Goal: Information Seeking & Learning: Learn about a topic

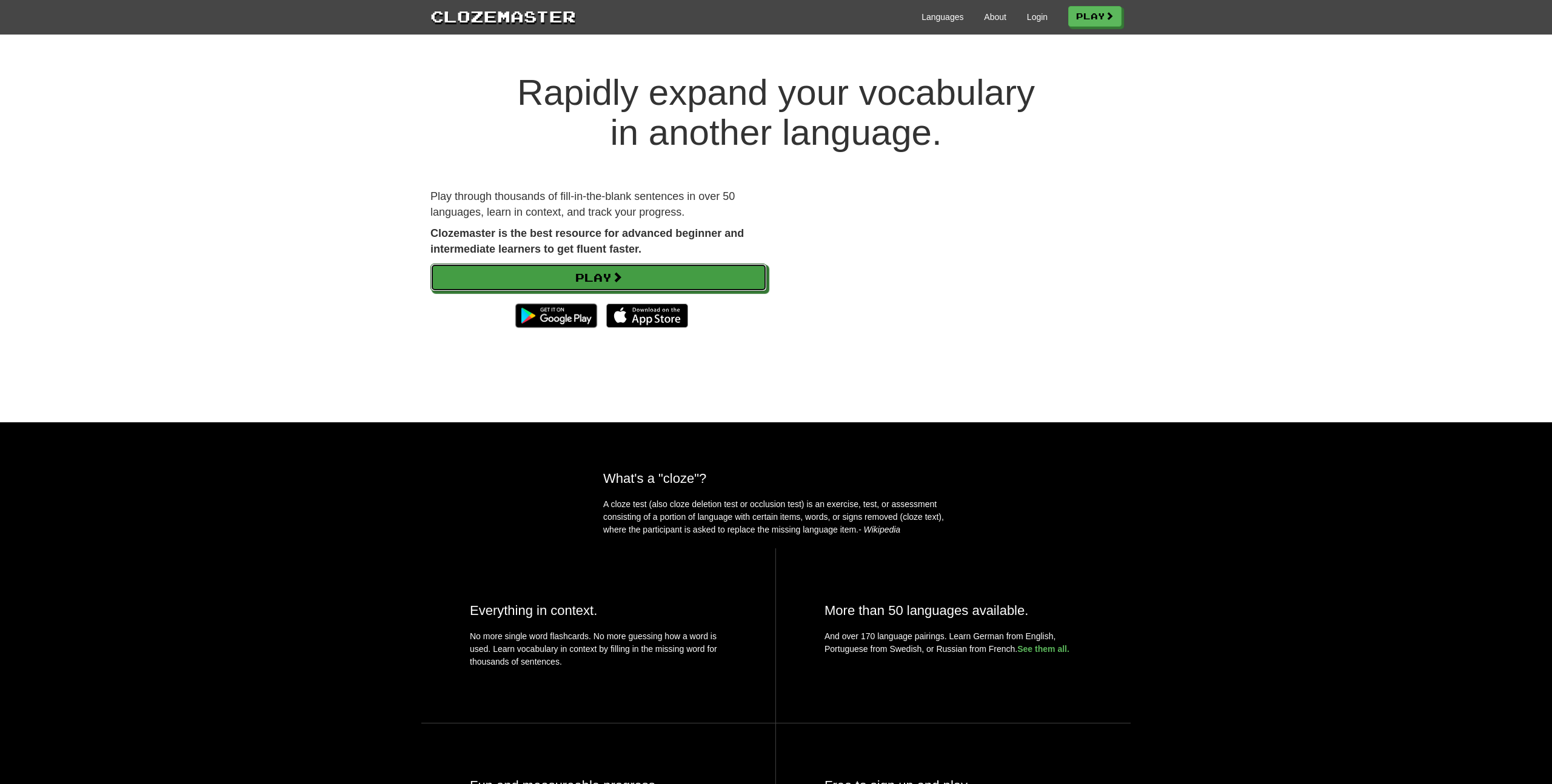
drag, startPoint x: 604, startPoint y: 278, endPoint x: 596, endPoint y: 256, distance: 23.4
click at [604, 278] on link "Play" at bounding box center [598, 277] width 336 height 28
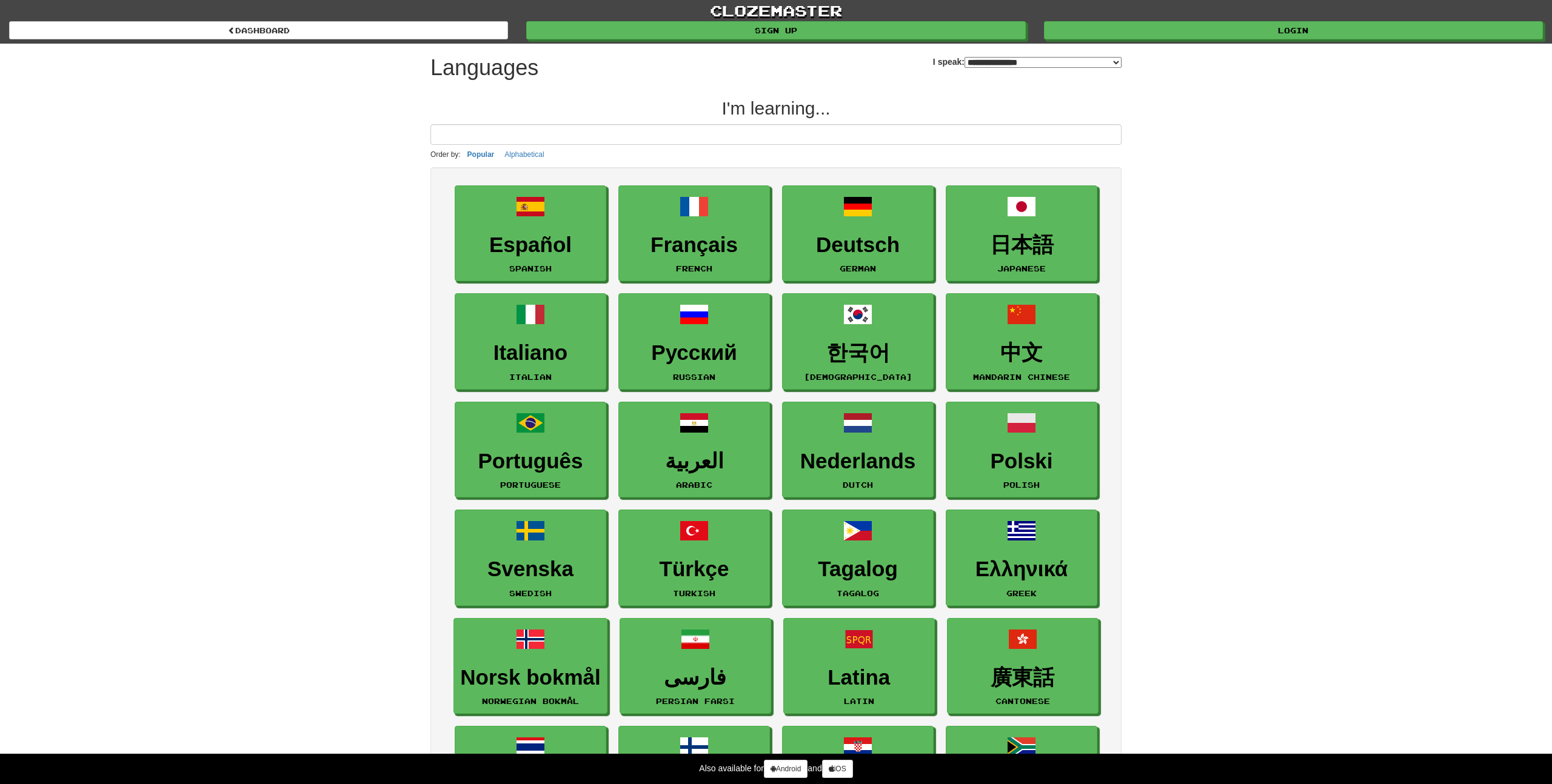
select select "*******"
click at [1253, 39] on div "clozemaster dashboard Sign up Login dashboard" at bounding box center [776, 21] width 1534 height 44
click at [1245, 37] on link "Login" at bounding box center [1293, 30] width 499 height 18
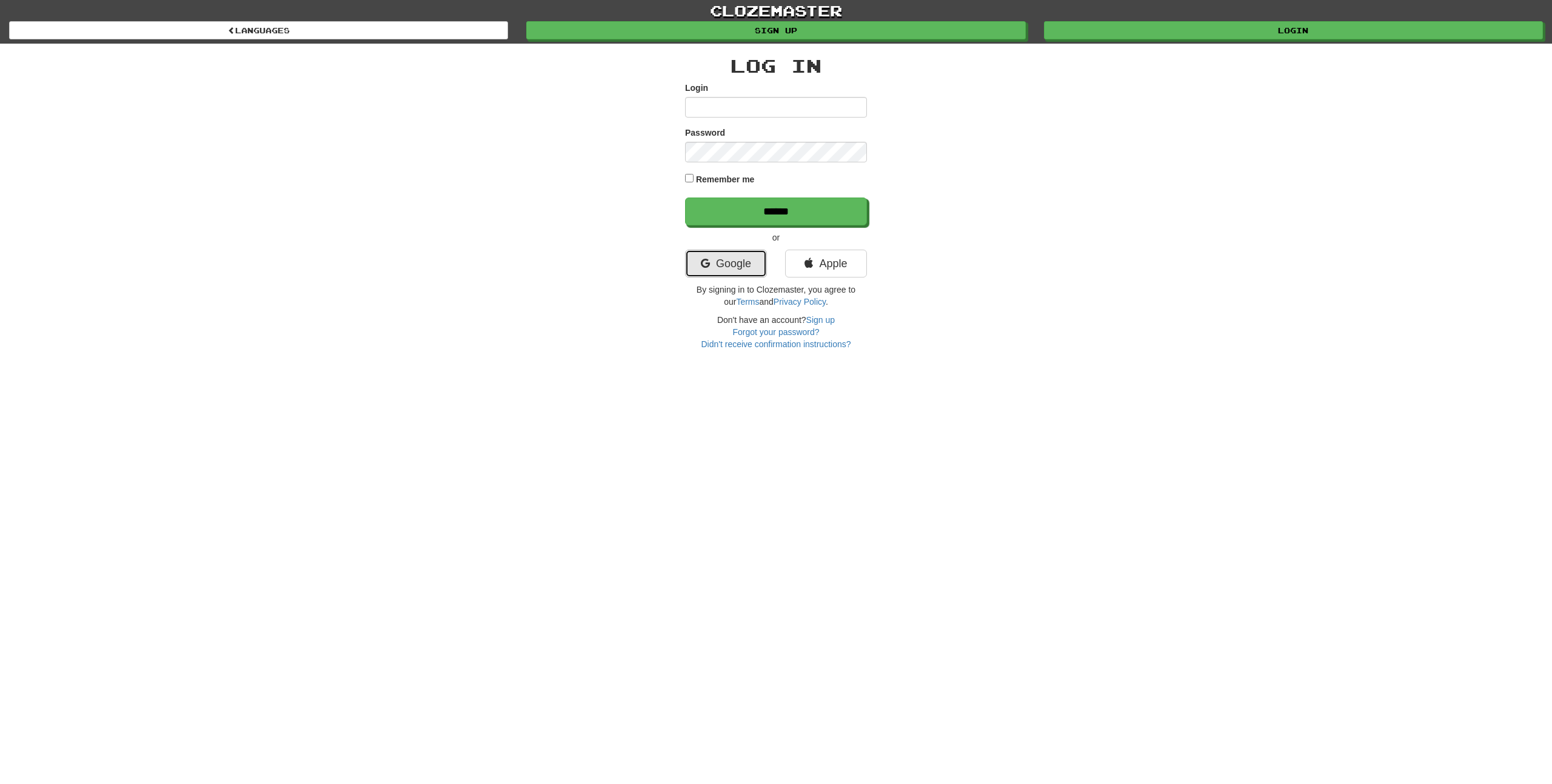
click at [709, 261] on link "Google" at bounding box center [726, 263] width 82 height 28
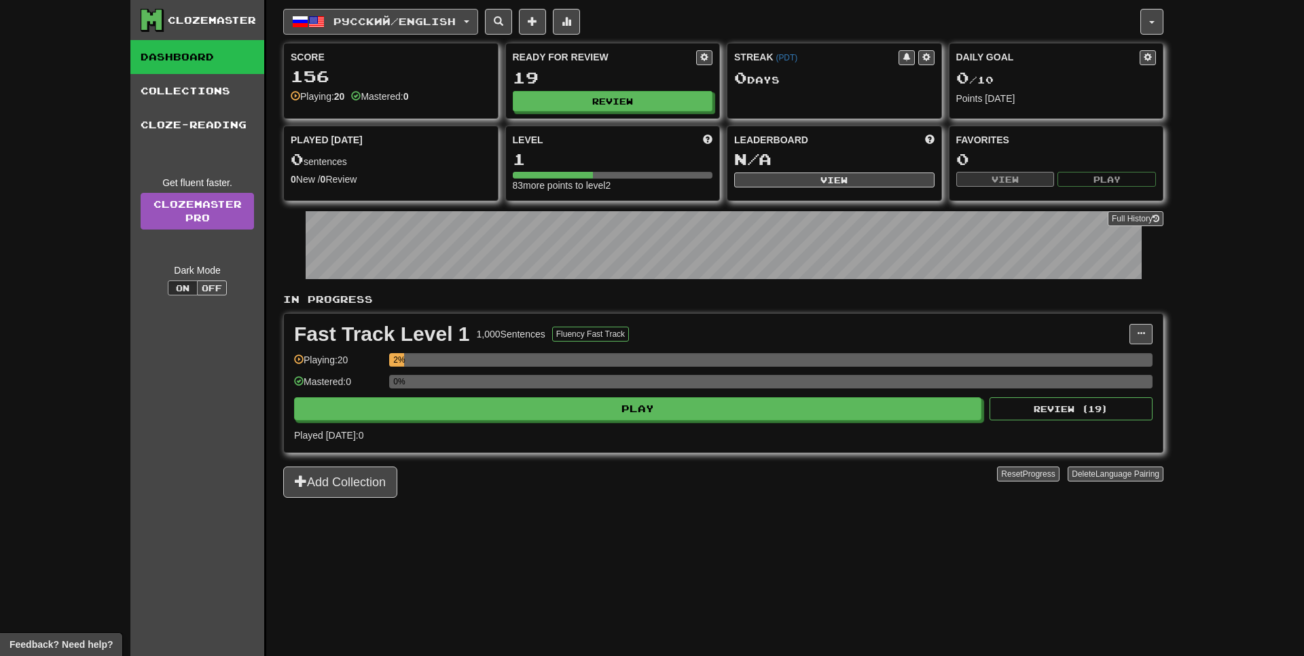
click at [358, 18] on span "Русский / English" at bounding box center [395, 22] width 122 height 12
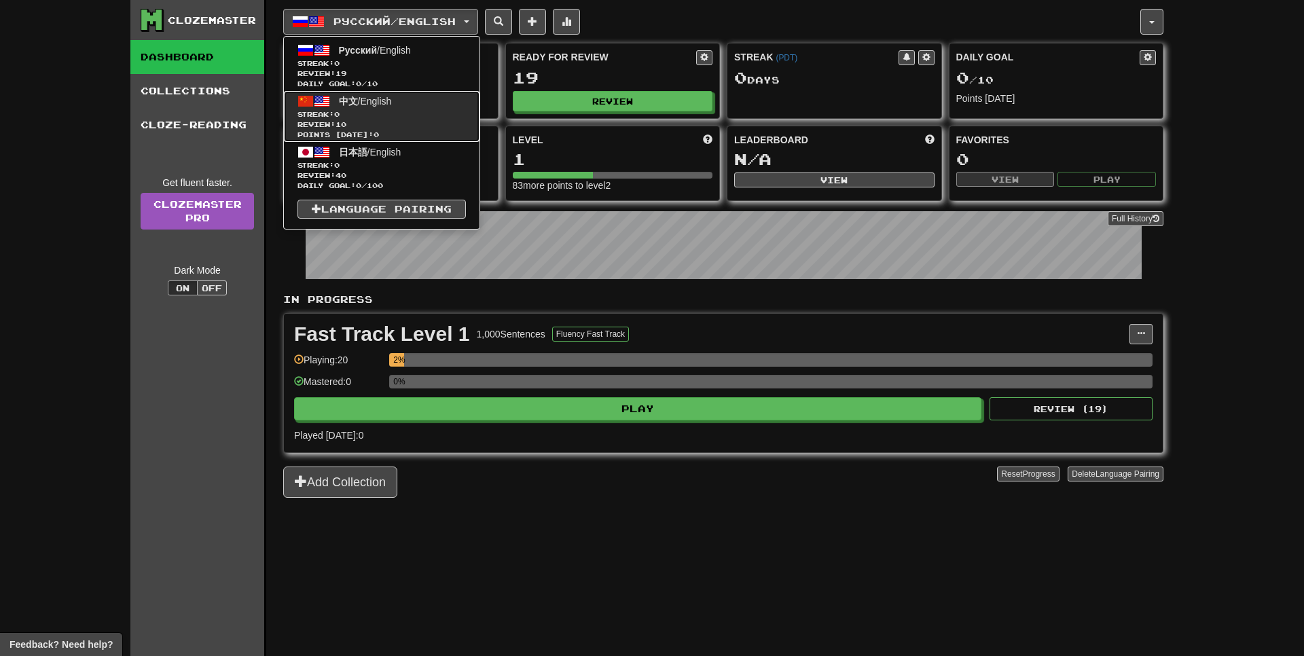
click at [381, 126] on span "Review: 10" at bounding box center [382, 125] width 168 height 10
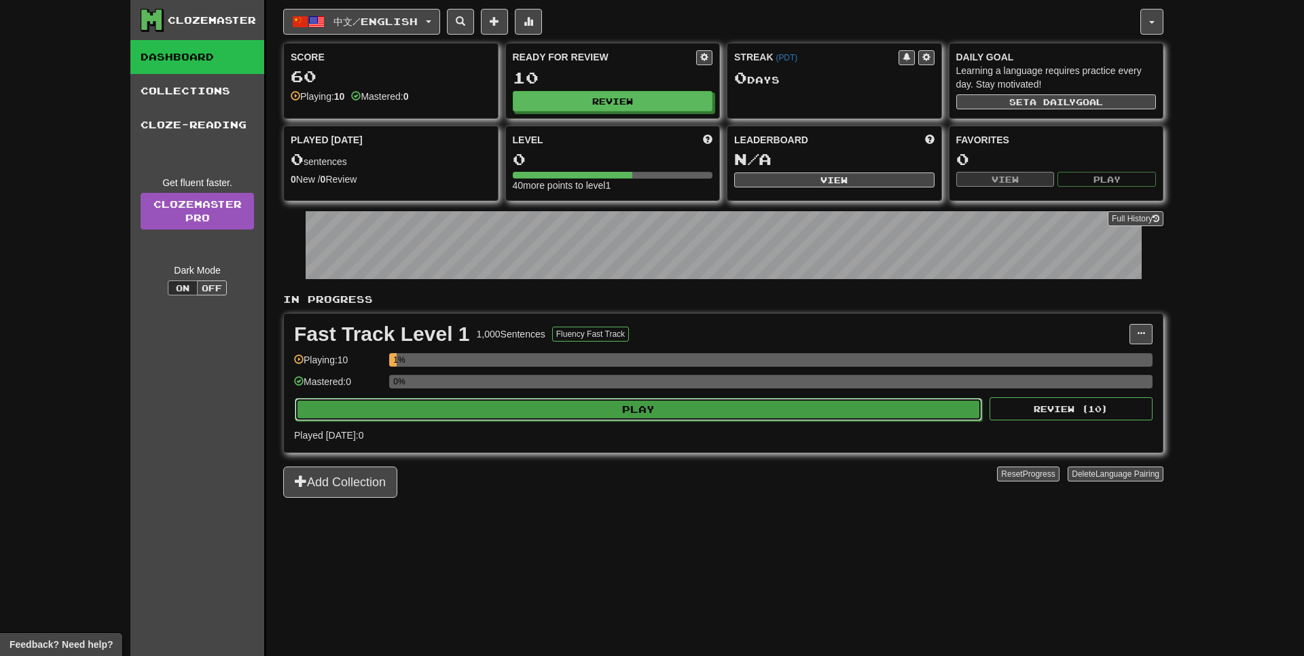
click at [759, 412] on button "Play" at bounding box center [638, 409] width 687 height 23
select select "**"
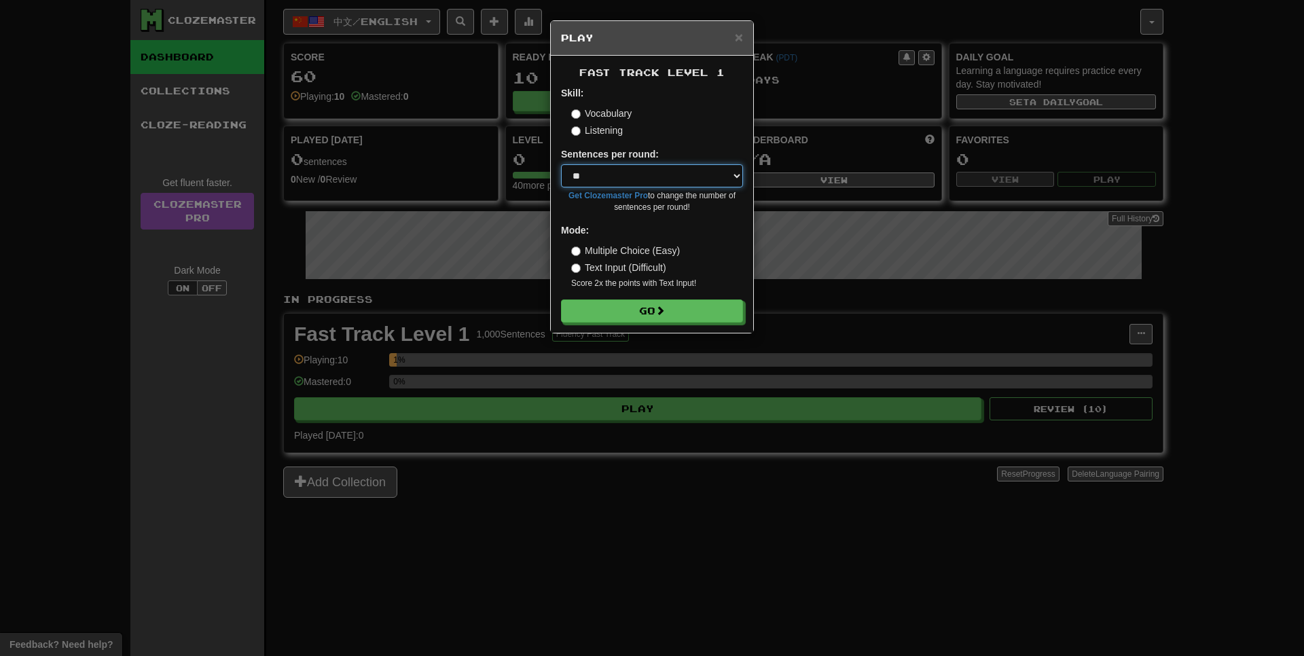
click at [561, 164] on select "* ** ** ** ** ** *** ********" at bounding box center [652, 175] width 182 height 23
click at [677, 175] on select "* ** ** ** ** ** *** ********" at bounding box center [652, 175] width 182 height 23
click at [607, 311] on button "Go" at bounding box center [653, 311] width 182 height 23
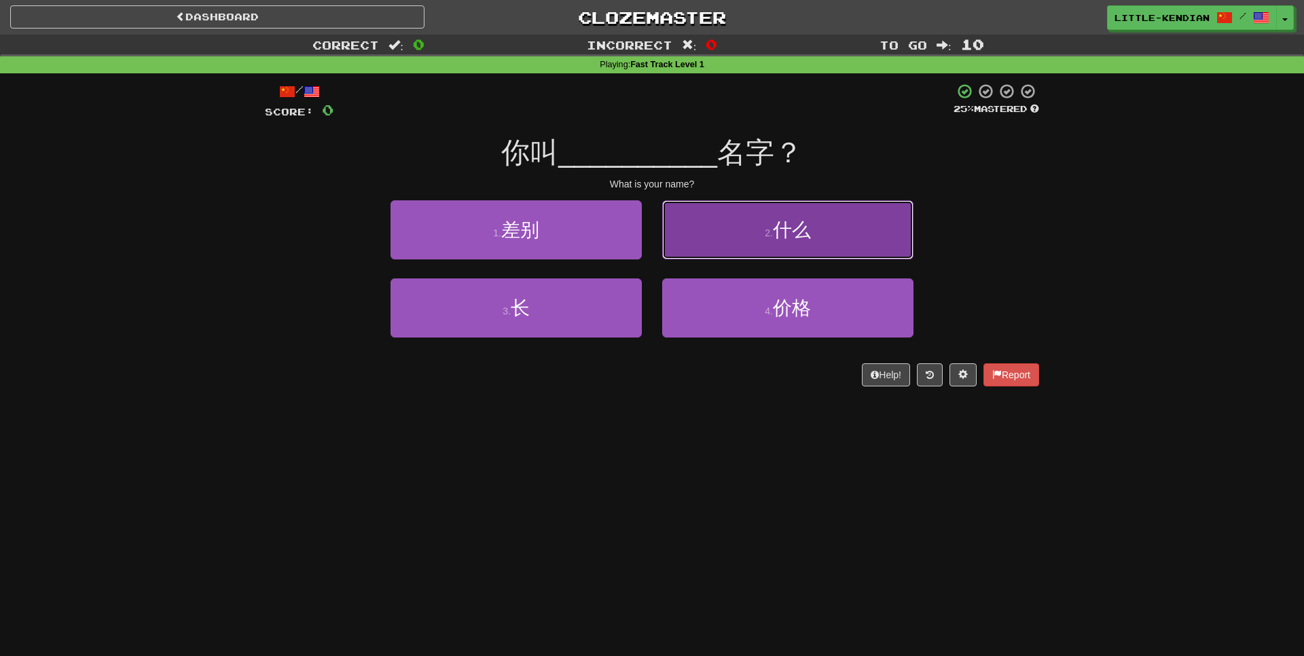
click at [829, 228] on button "2 . 什么" at bounding box center [787, 229] width 251 height 59
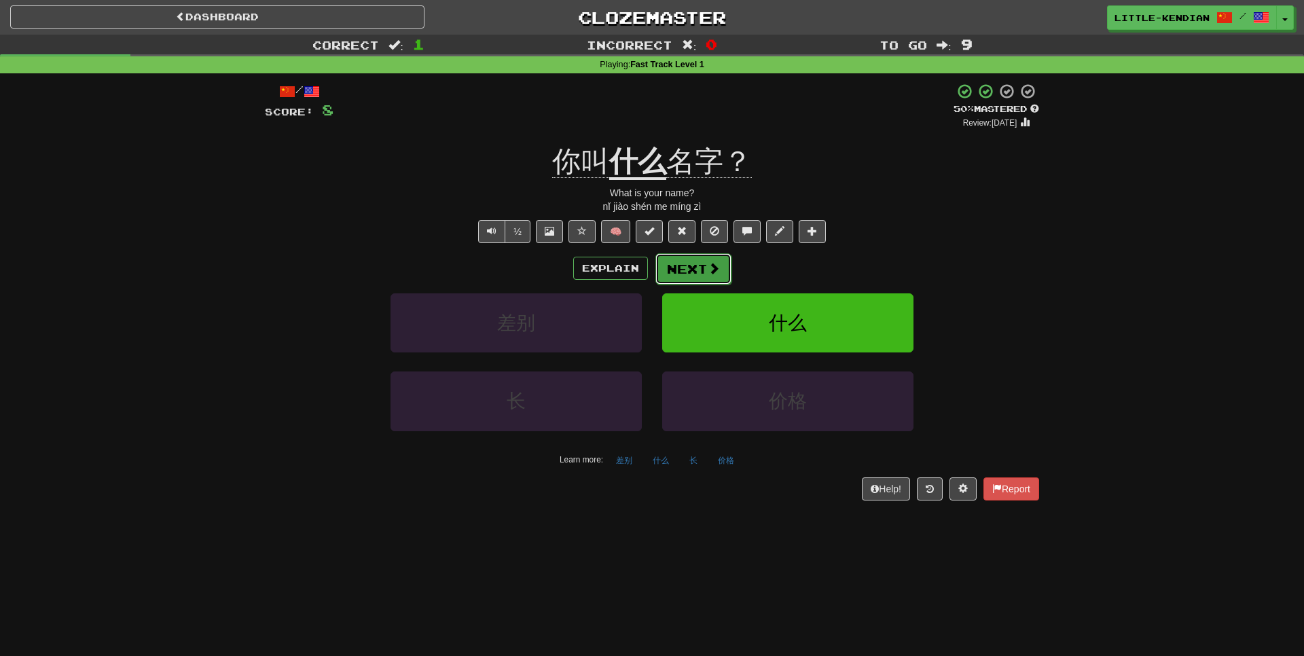
click at [730, 264] on button "Next" at bounding box center [694, 268] width 76 height 31
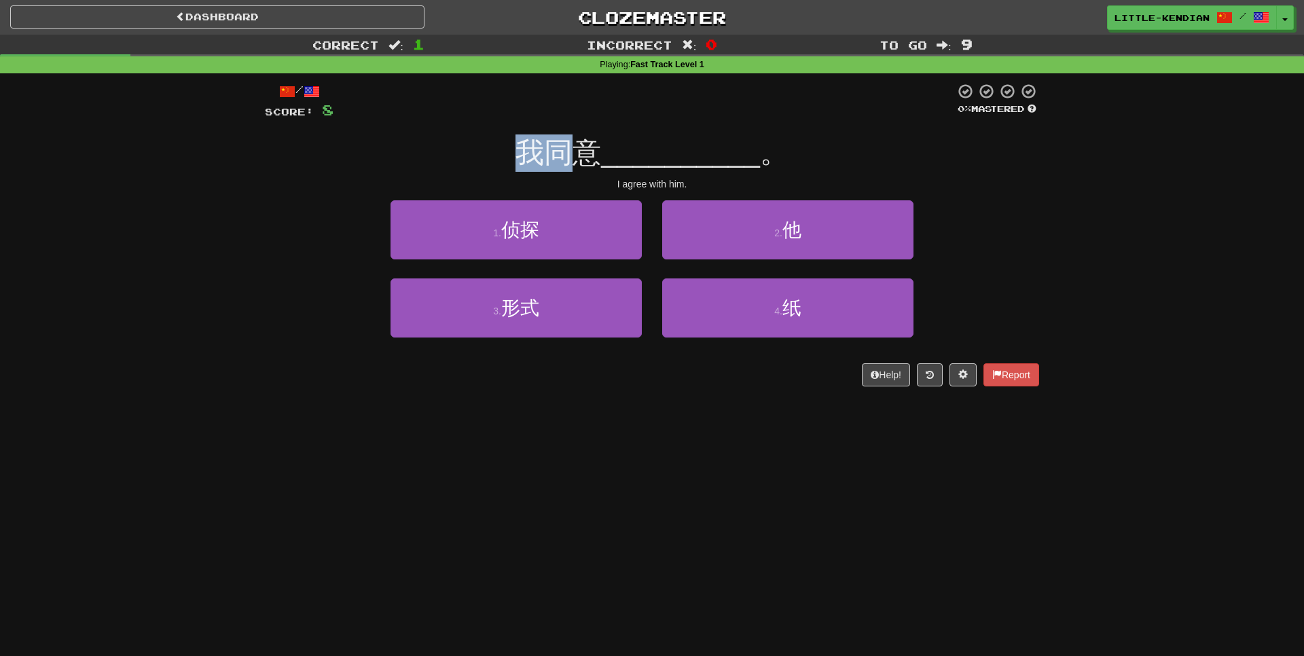
drag, startPoint x: 513, startPoint y: 151, endPoint x: 575, endPoint y: 150, distance: 62.5
click at [575, 150] on div "我同意 __________ 。" at bounding box center [652, 153] width 774 height 37
click at [575, 150] on span "我同意" at bounding box center [559, 153] width 86 height 32
drag, startPoint x: 544, startPoint y: 147, endPoint x: 582, endPoint y: 148, distance: 38.1
click at [579, 147] on span "我同意" at bounding box center [559, 153] width 86 height 32
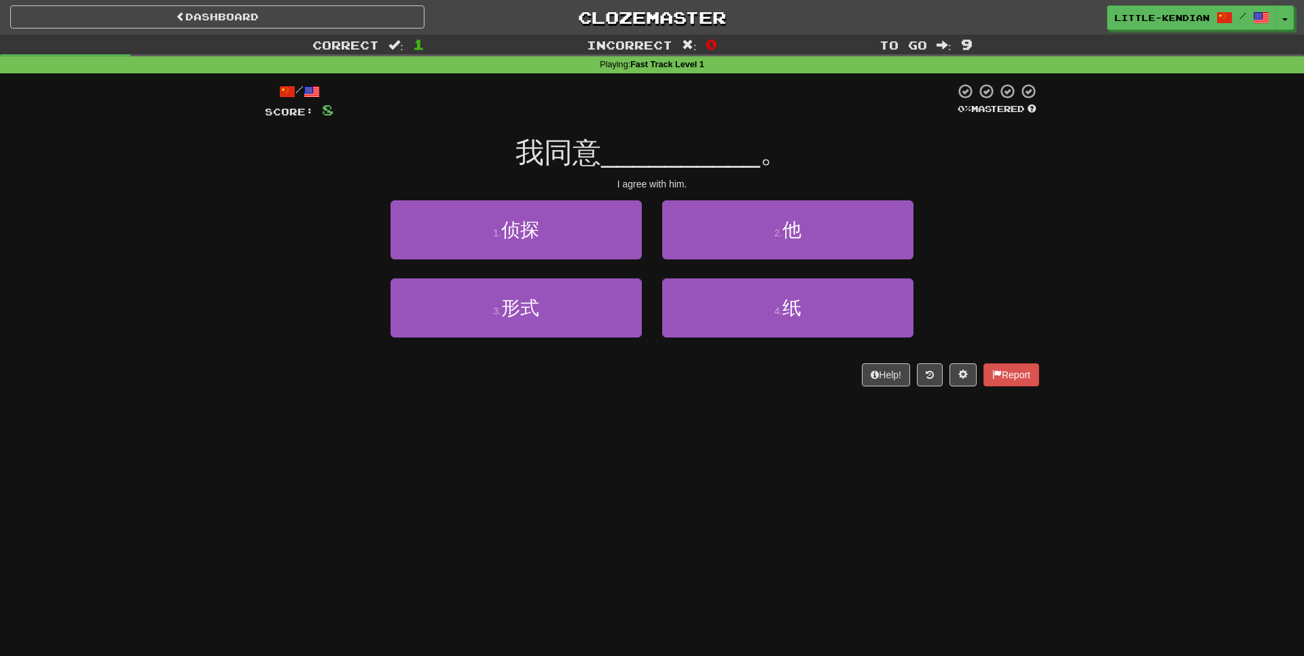
click at [592, 148] on span "我同意" at bounding box center [559, 153] width 86 height 32
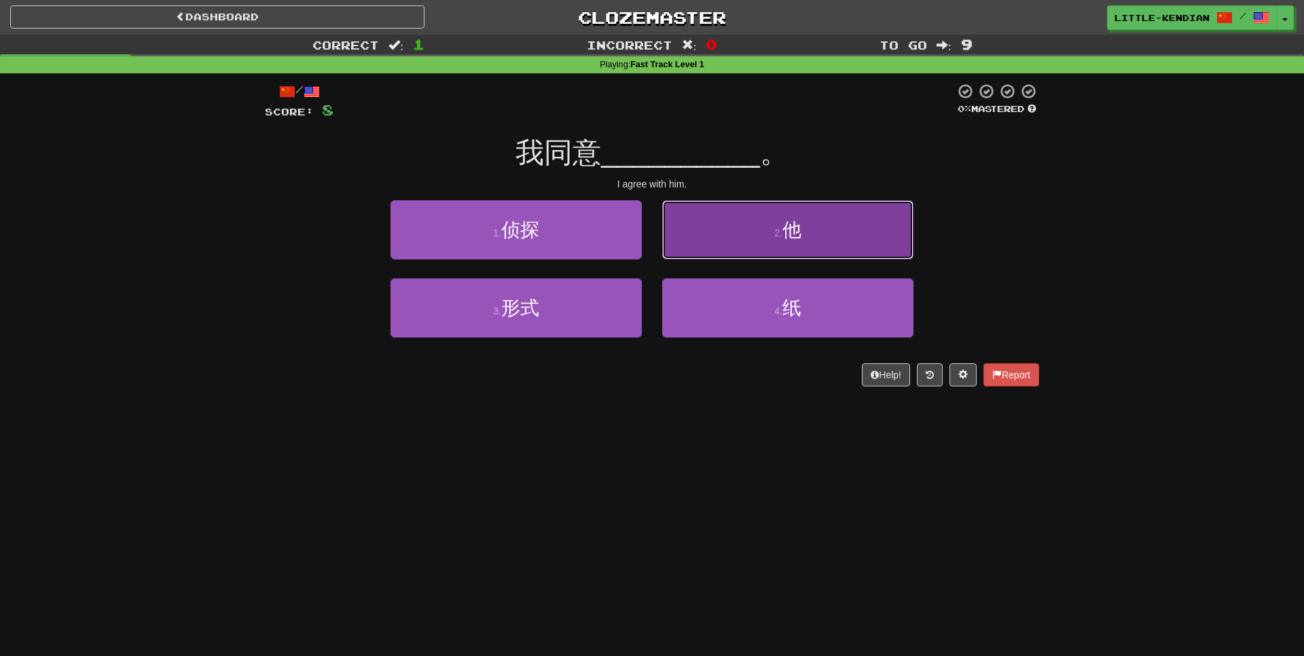
click at [879, 238] on button "2 . 他" at bounding box center [787, 229] width 251 height 59
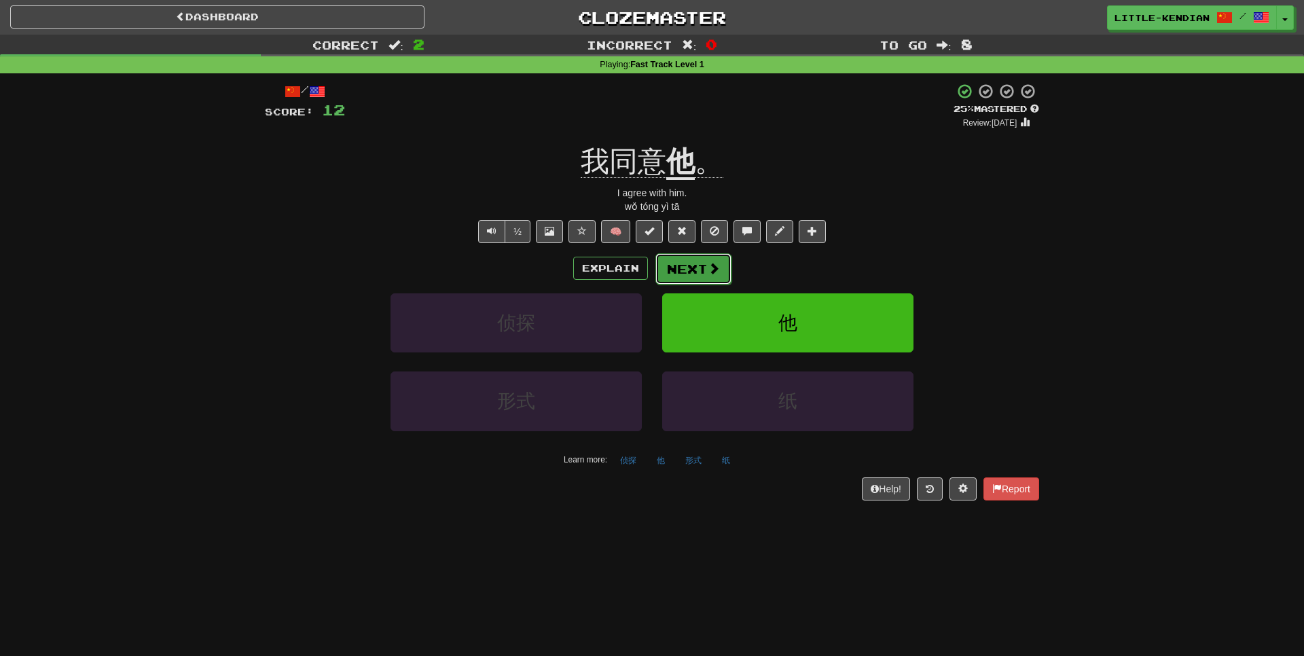
click at [685, 274] on button "Next" at bounding box center [694, 268] width 76 height 31
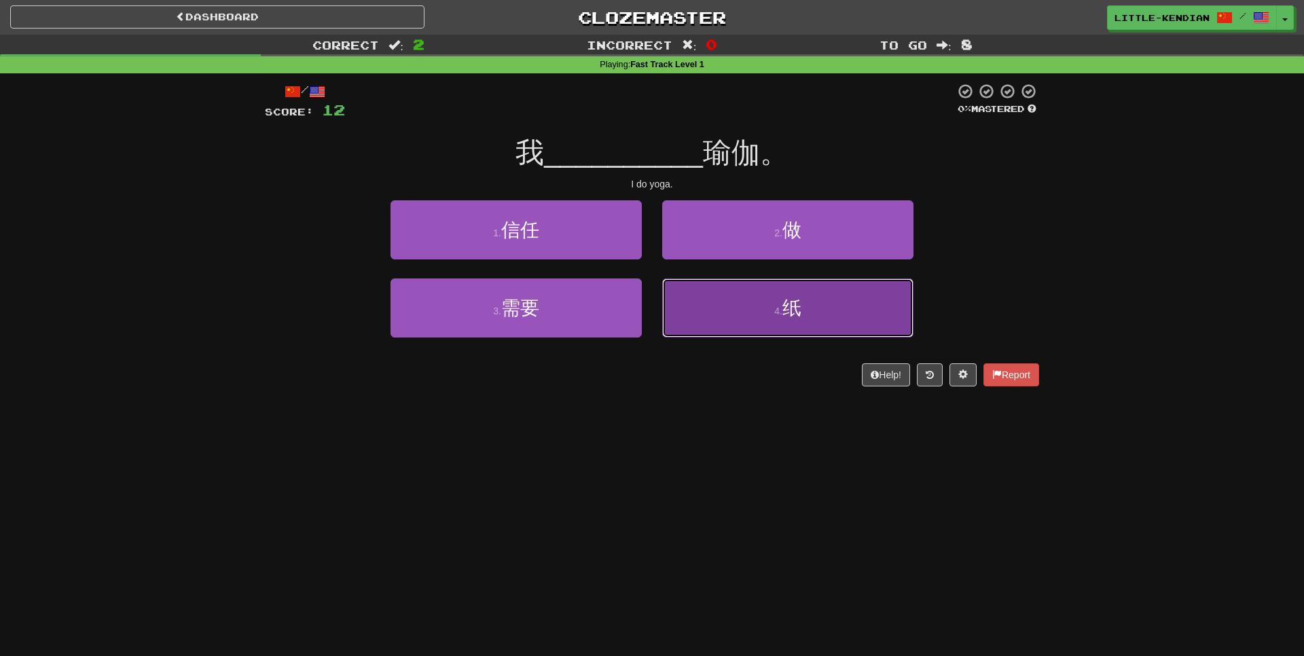
click at [784, 293] on button "4 . 纸" at bounding box center [787, 308] width 251 height 59
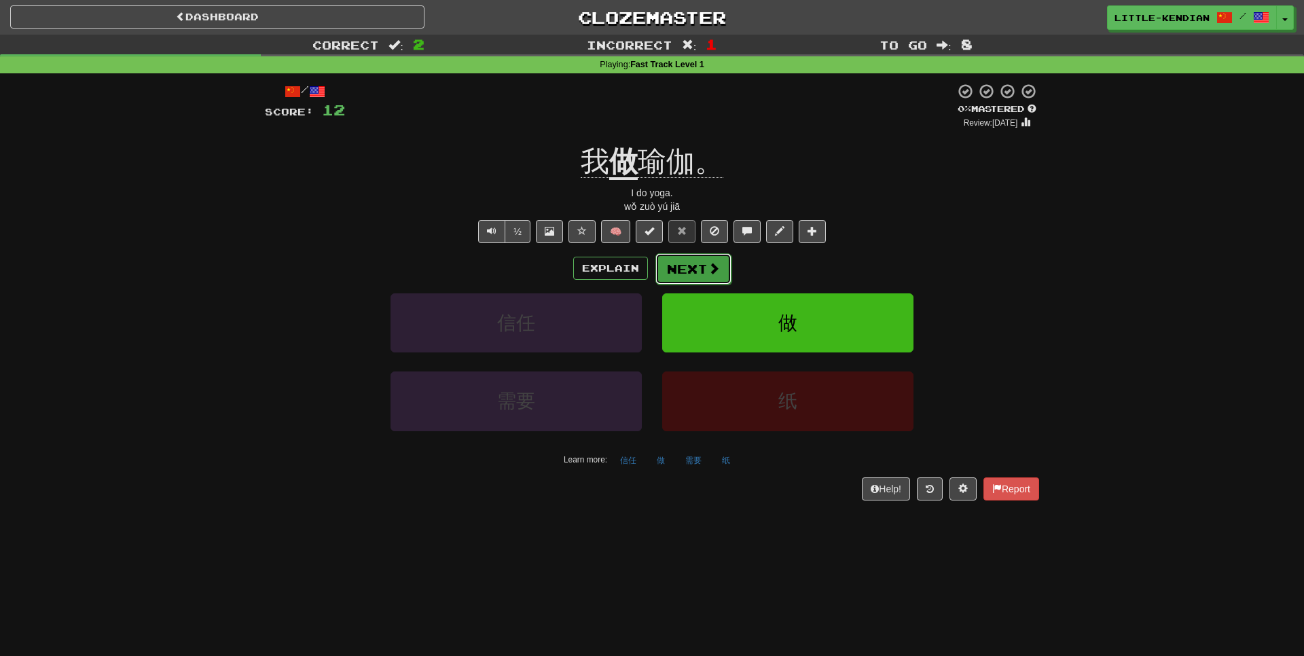
click at [699, 257] on button "Next" at bounding box center [694, 268] width 76 height 31
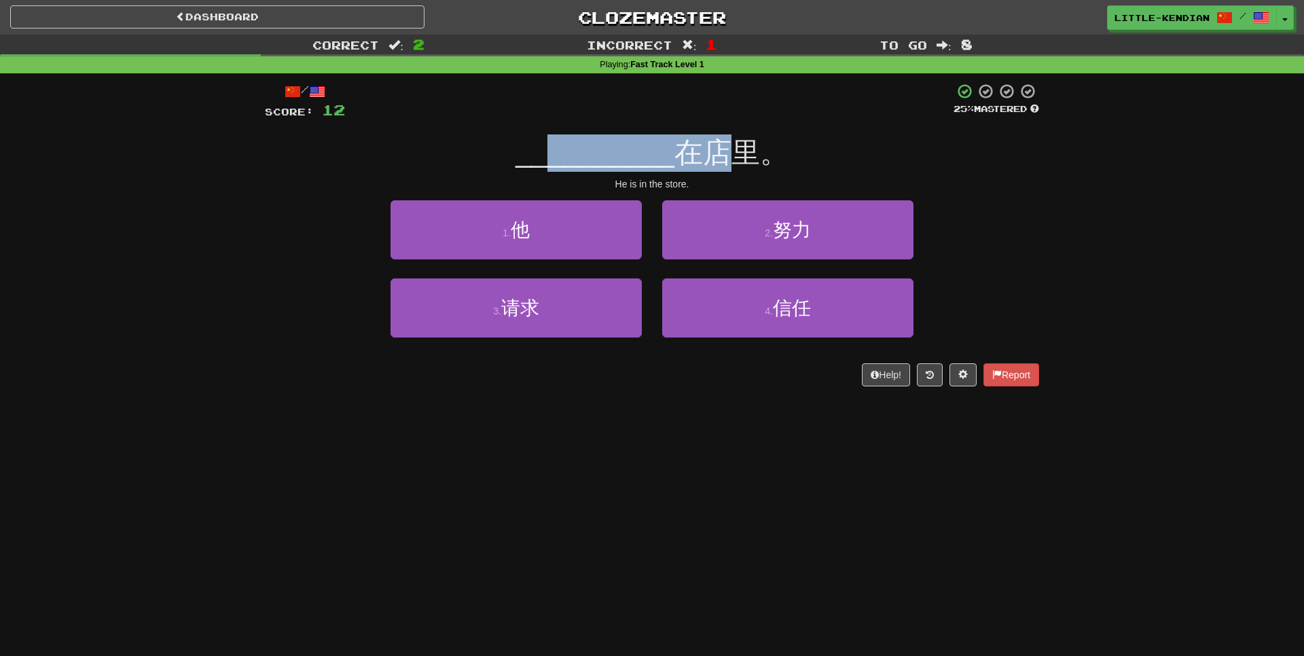
drag, startPoint x: 586, startPoint y: 150, endPoint x: 735, endPoint y: 162, distance: 150.0
click at [735, 162] on div "__________ 在店里。" at bounding box center [652, 153] width 774 height 37
click at [735, 162] on span "在店里。" at bounding box center [732, 153] width 114 height 32
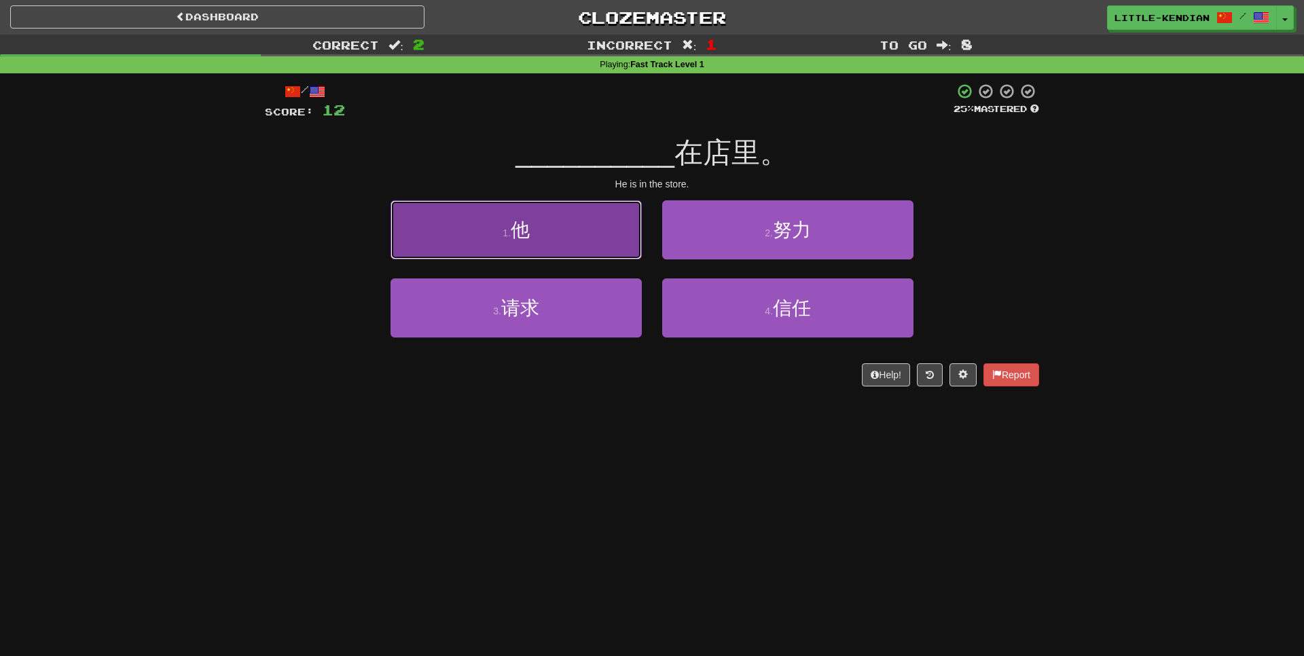
click at [562, 226] on button "1 . 他" at bounding box center [516, 229] width 251 height 59
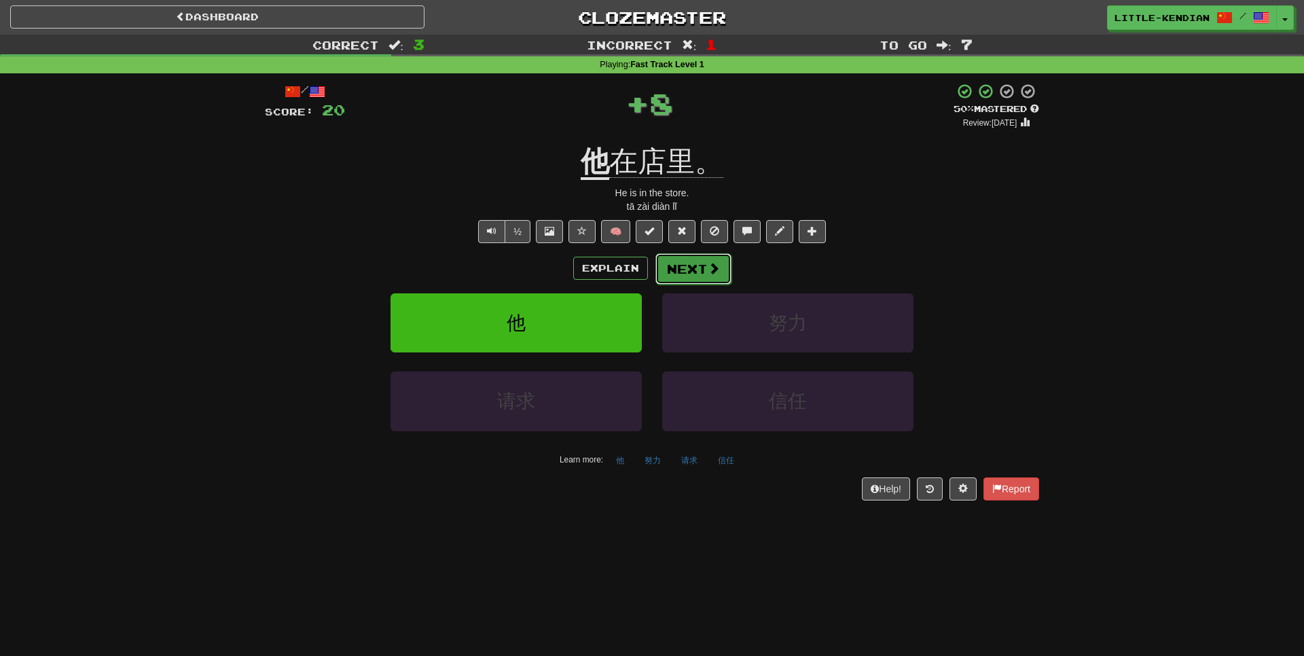
click at [707, 276] on button "Next" at bounding box center [694, 268] width 76 height 31
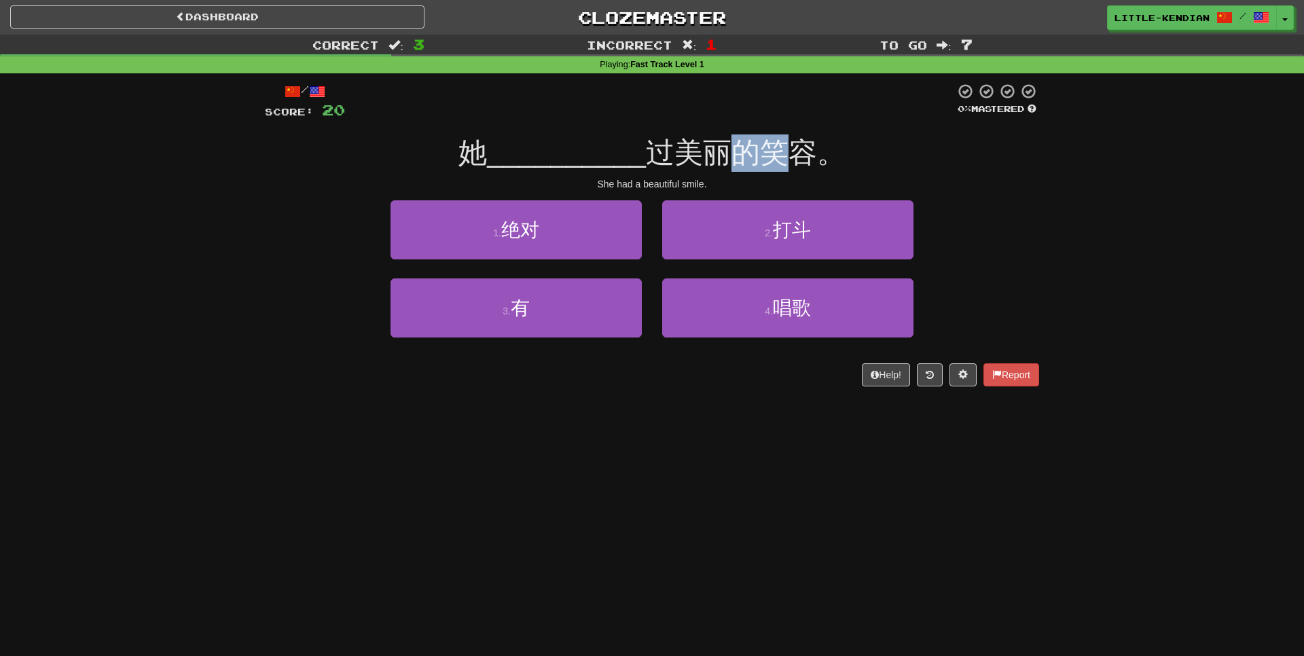
drag, startPoint x: 774, startPoint y: 160, endPoint x: 740, endPoint y: 162, distance: 34.0
click at [740, 162] on span "过美丽的笑容。" at bounding box center [746, 153] width 200 height 32
drag, startPoint x: 793, startPoint y: 160, endPoint x: 772, endPoint y: 164, distance: 20.8
click at [772, 164] on span "过美丽的笑容。" at bounding box center [746, 153] width 200 height 32
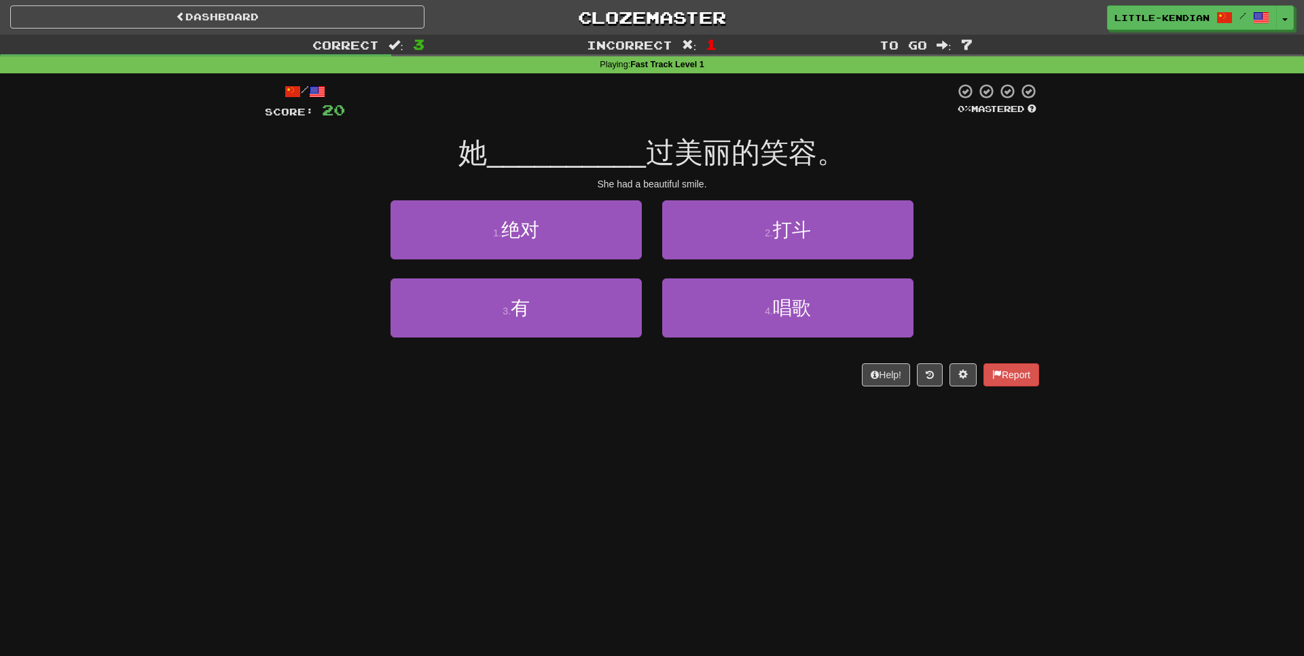
click at [772, 164] on span "过美丽的笑容。" at bounding box center [746, 153] width 200 height 32
drag, startPoint x: 651, startPoint y: 156, endPoint x: 727, endPoint y: 154, distance: 75.4
click at [727, 154] on span "过美丽的笑容。" at bounding box center [746, 153] width 200 height 32
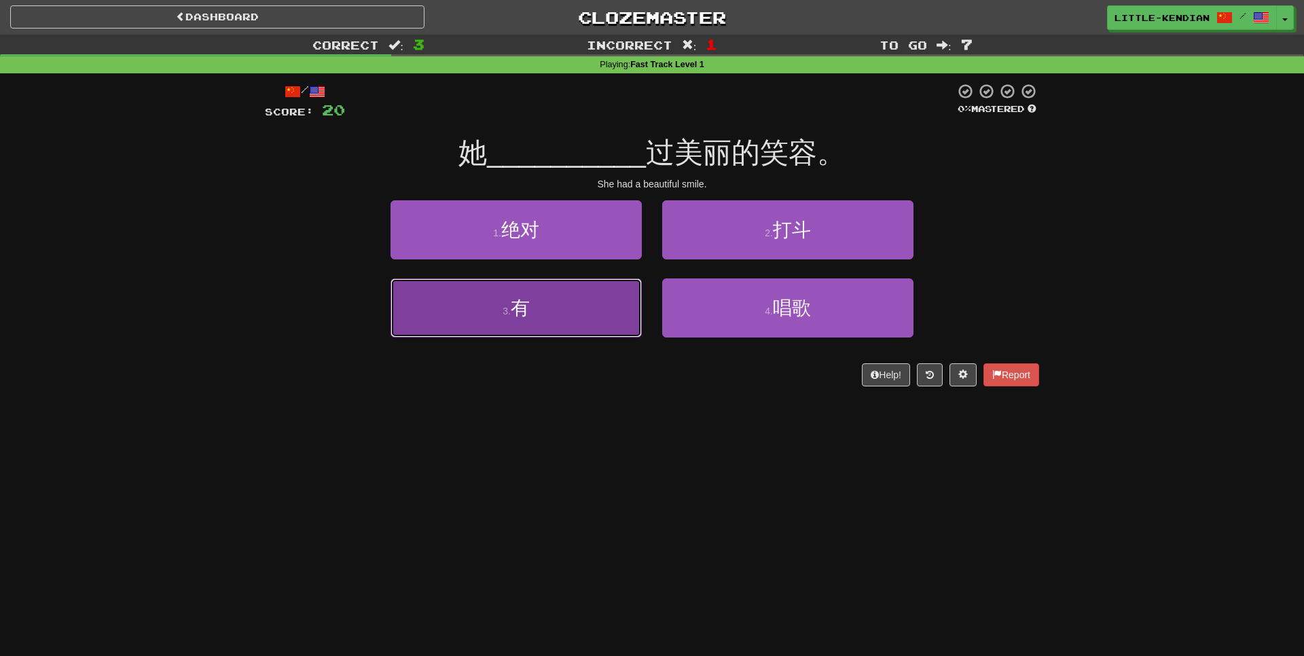
click at [575, 325] on button "3 . 有" at bounding box center [516, 308] width 251 height 59
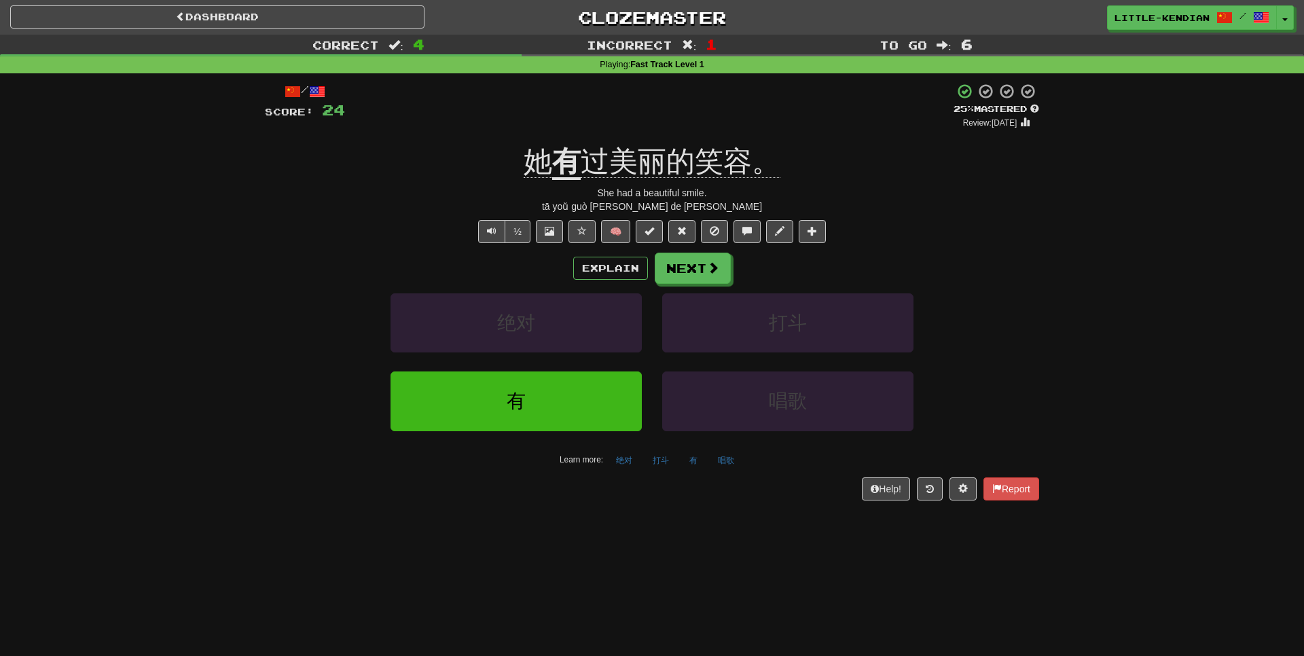
click at [1094, 558] on div "Dashboard Clozemaster Little-Kendian / Toggle Dropdown Dashboard Leaderboard Ac…" at bounding box center [652, 328] width 1304 height 656
click at [709, 279] on button "Next" at bounding box center [694, 268] width 76 height 31
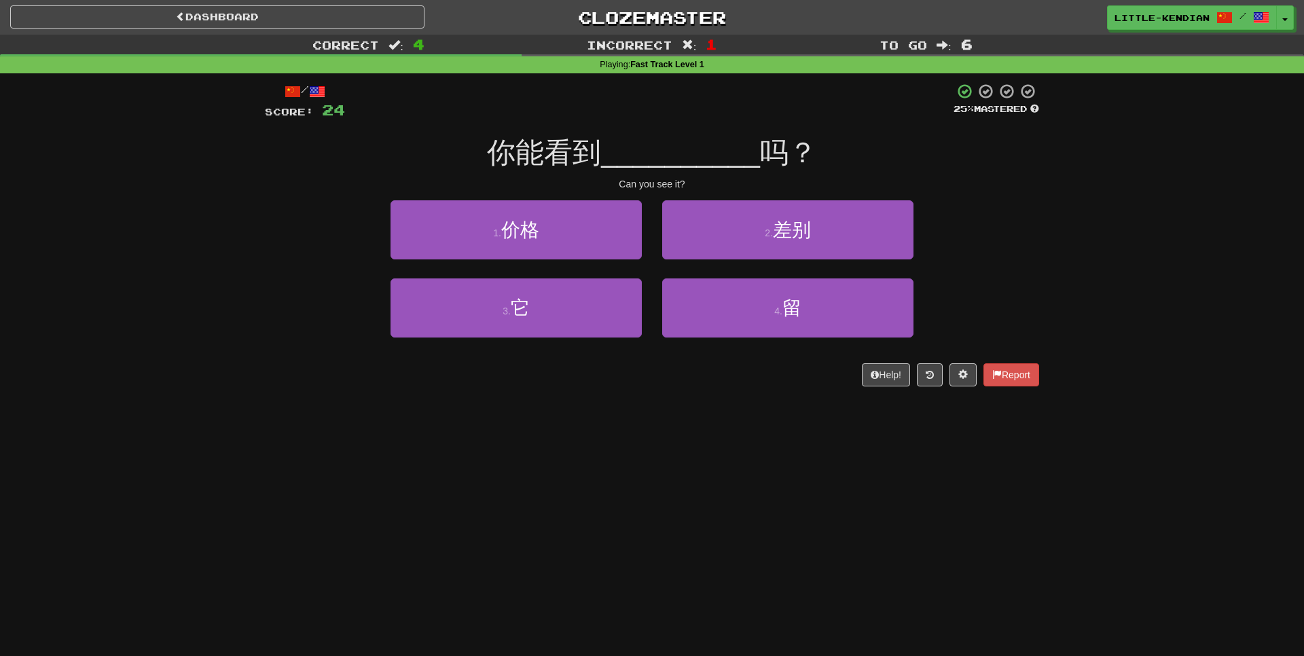
click at [223, 289] on div "Correct : 4 Incorrect : 1 To go : 6 Playing : Fast Track Level 1 / Score: 24 25…" at bounding box center [652, 220] width 1304 height 371
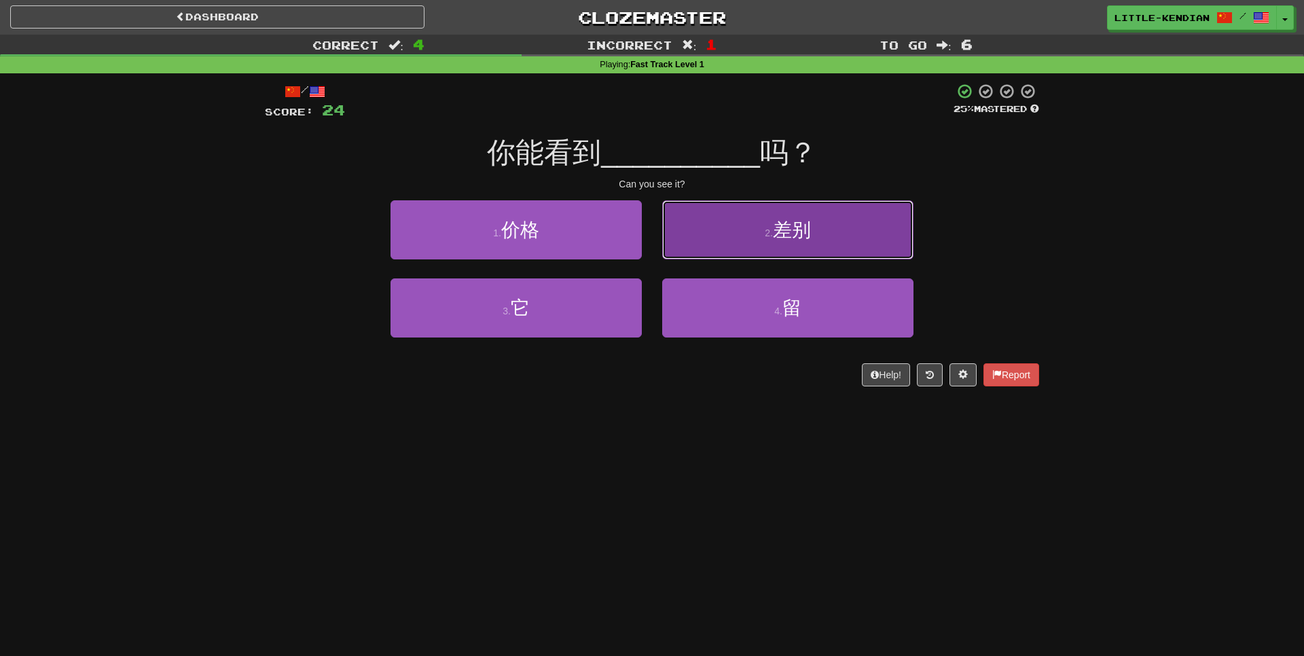
click at [792, 233] on span "差别" at bounding box center [792, 229] width 38 height 21
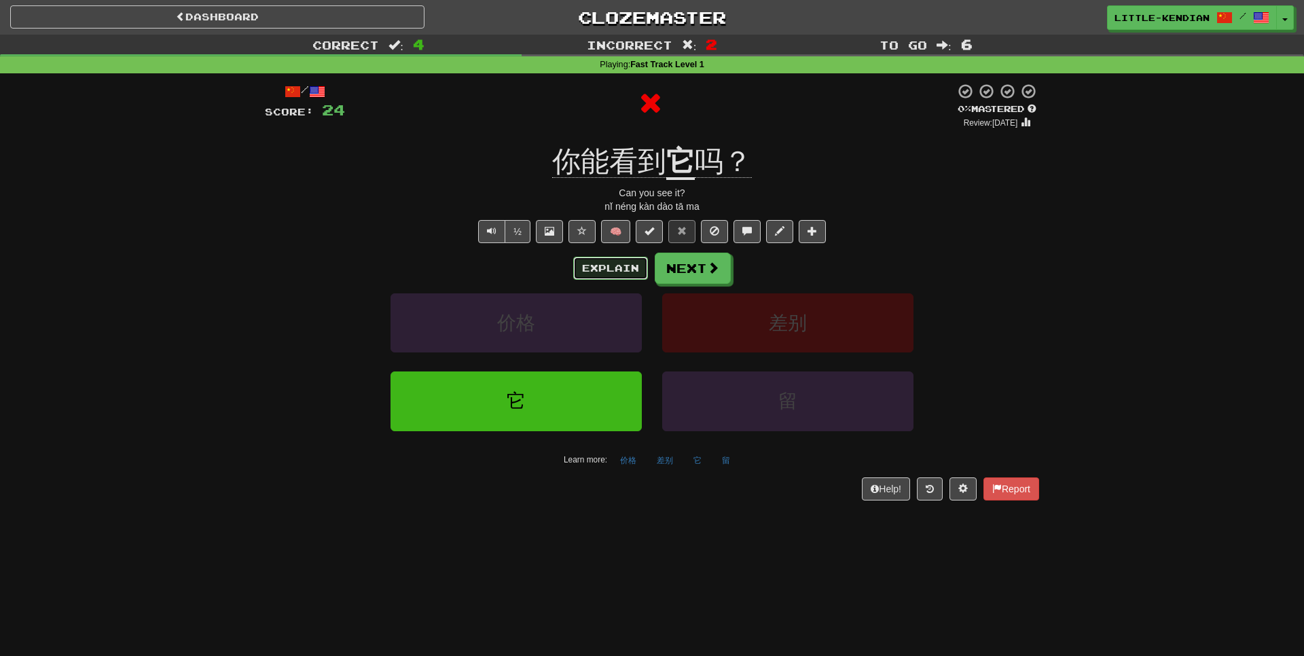
click at [616, 277] on button "Explain" at bounding box center [610, 268] width 75 height 23
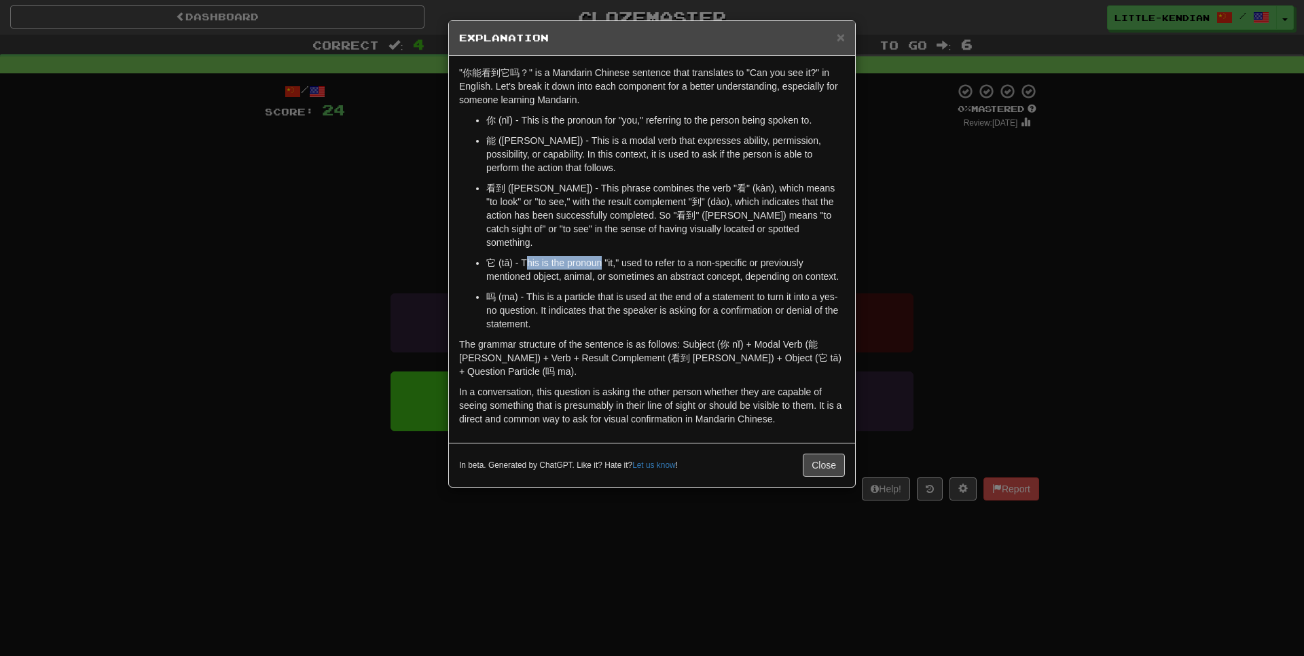
drag, startPoint x: 529, startPoint y: 249, endPoint x: 603, endPoint y: 245, distance: 74.2
click at [603, 256] on p "它 (tā) - This is the pronoun "it," used to refer to a non-specific or previousl…" at bounding box center [665, 269] width 359 height 27
drag, startPoint x: 625, startPoint y: 251, endPoint x: 775, endPoint y: 255, distance: 150.2
click at [775, 256] on p "它 (tā) - This is the pronoun "it," used to refer to a non-specific or previousl…" at bounding box center [665, 269] width 359 height 27
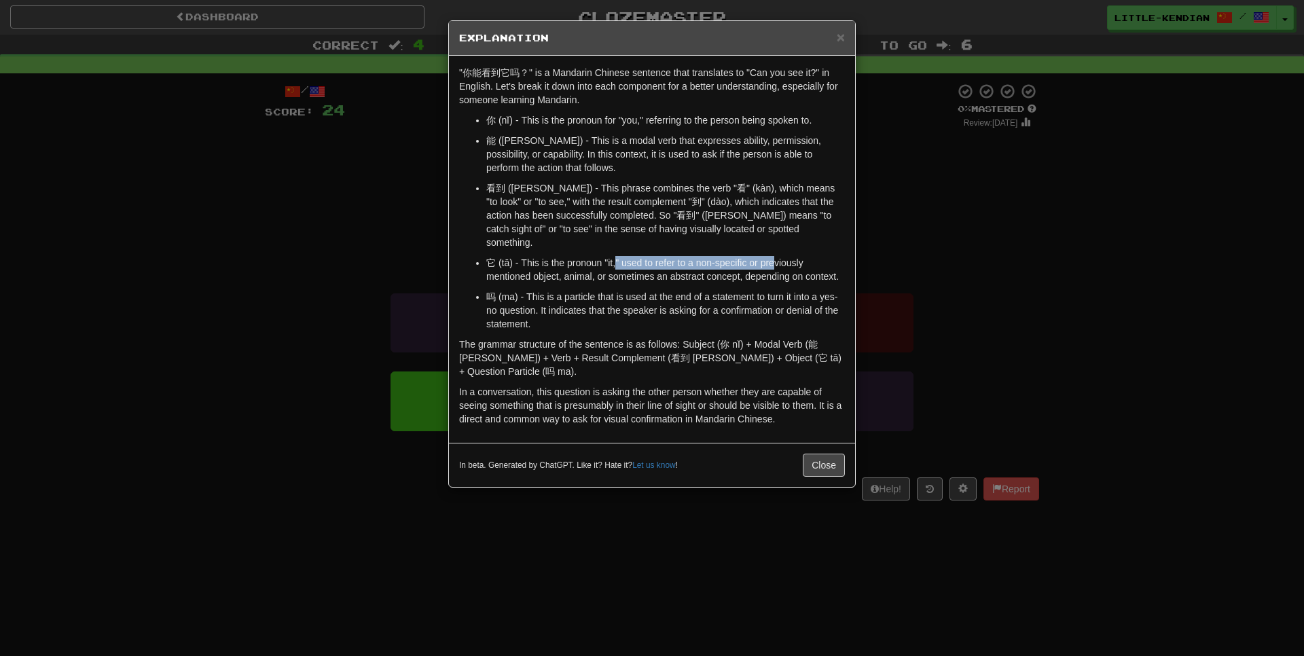
drag, startPoint x: 775, startPoint y: 255, endPoint x: 759, endPoint y: 257, distance: 16.4
click at [771, 256] on p "它 (tā) - This is the pronoun "it," used to refer to a non-specific or previousl…" at bounding box center [665, 269] width 359 height 27
drag, startPoint x: 539, startPoint y: 260, endPoint x: 705, endPoint y: 260, distance: 166.4
click at [705, 260] on p "它 (tā) - This is the pronoun "it," used to refer to a non-specific or previousl…" at bounding box center [665, 269] width 359 height 27
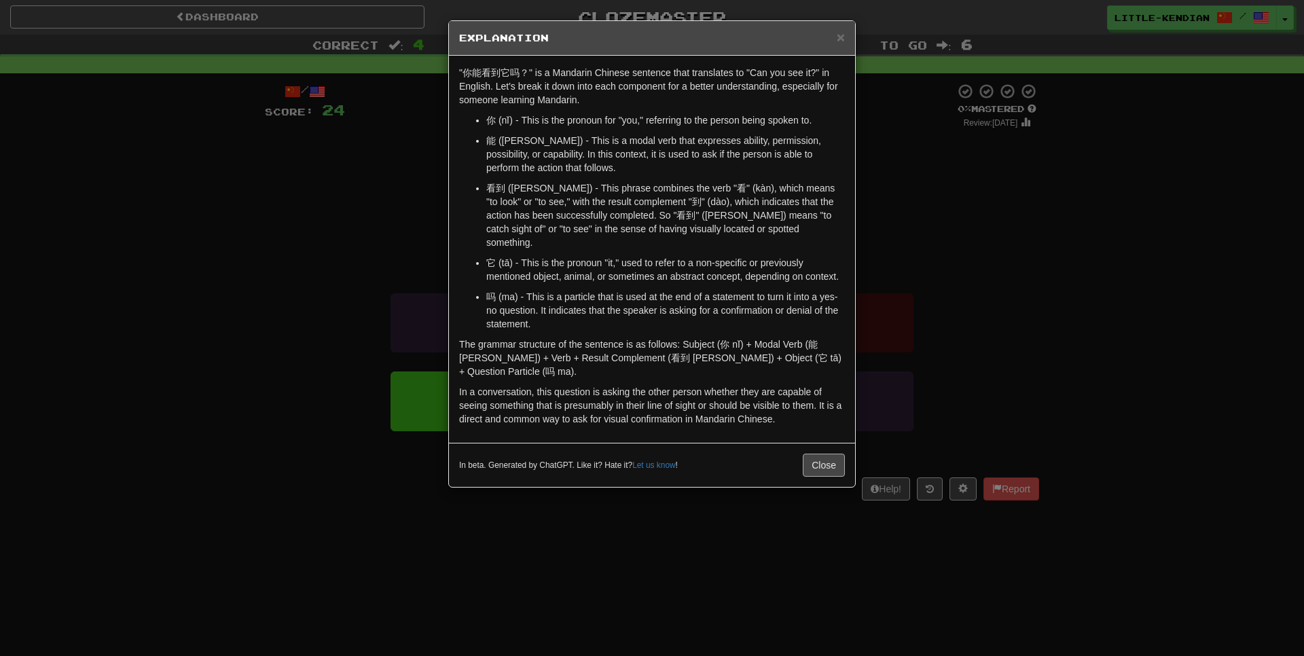
drag, startPoint x: 816, startPoint y: 418, endPoint x: 817, endPoint y: 428, distance: 10.2
click at [817, 443] on div "In beta. Generated by ChatGPT. Like it? Hate it? Let us know ! Close" at bounding box center [652, 465] width 406 height 44
click at [817, 454] on button "Close" at bounding box center [824, 465] width 42 height 23
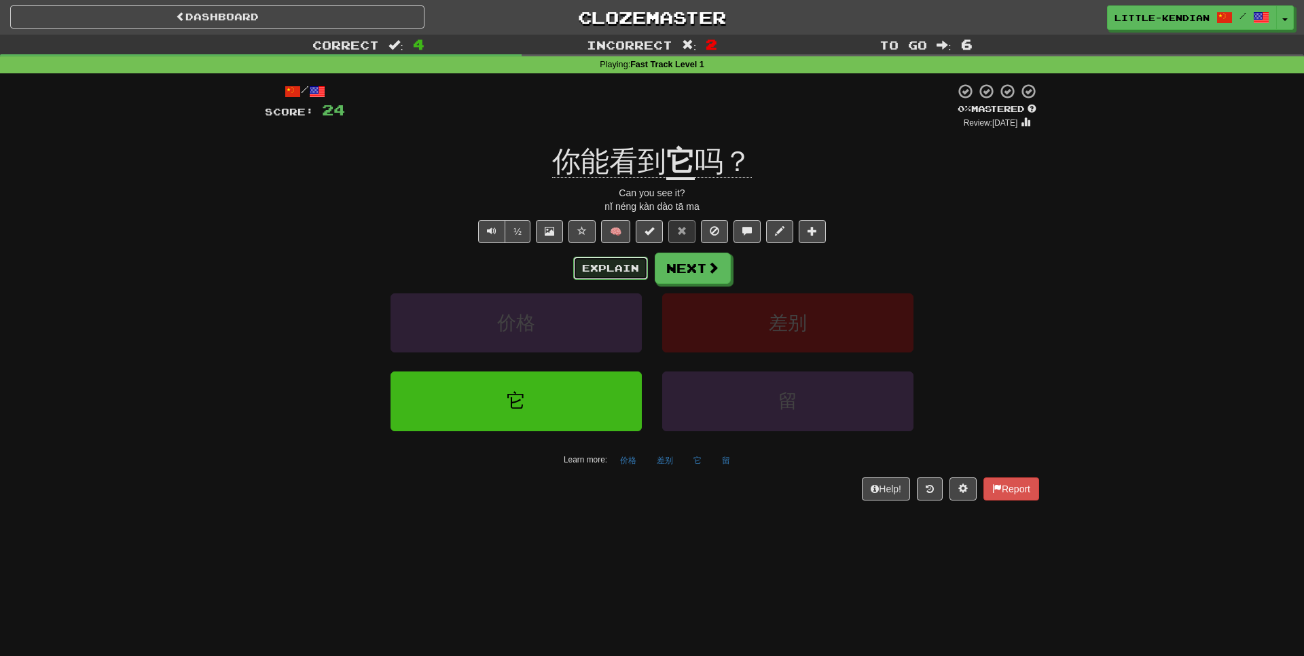
click at [617, 274] on button "Explain" at bounding box center [610, 268] width 75 height 23
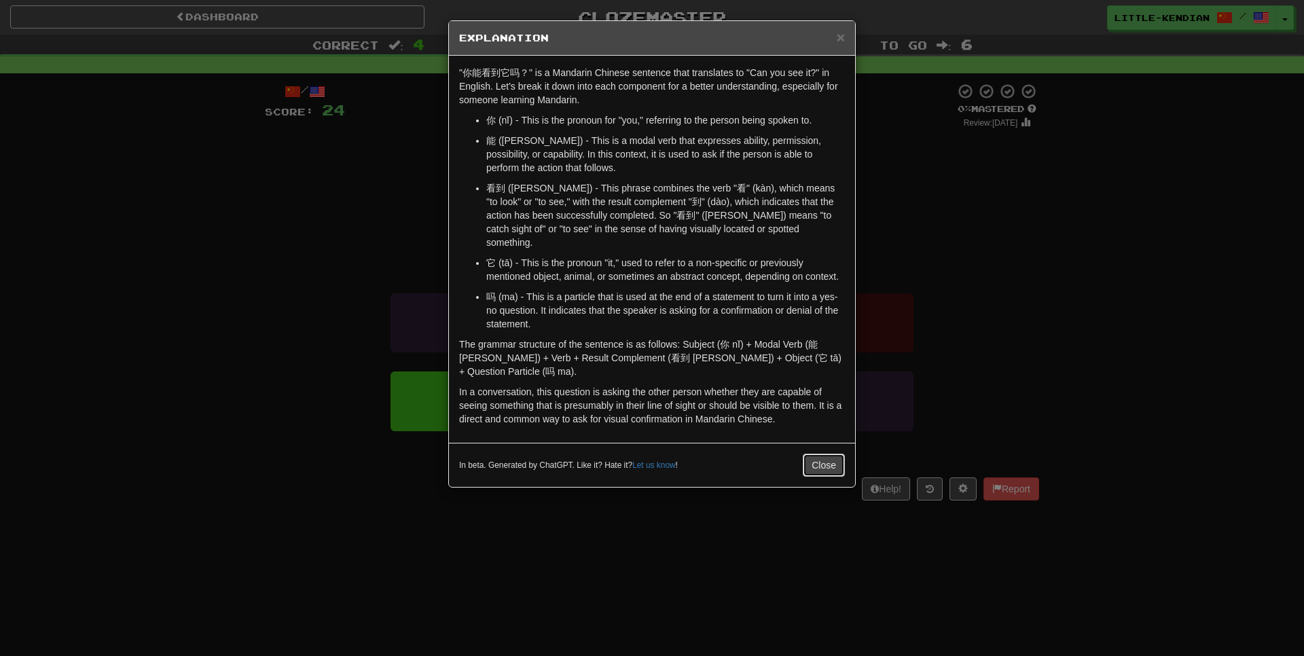
click at [827, 454] on button "Close" at bounding box center [824, 465] width 42 height 23
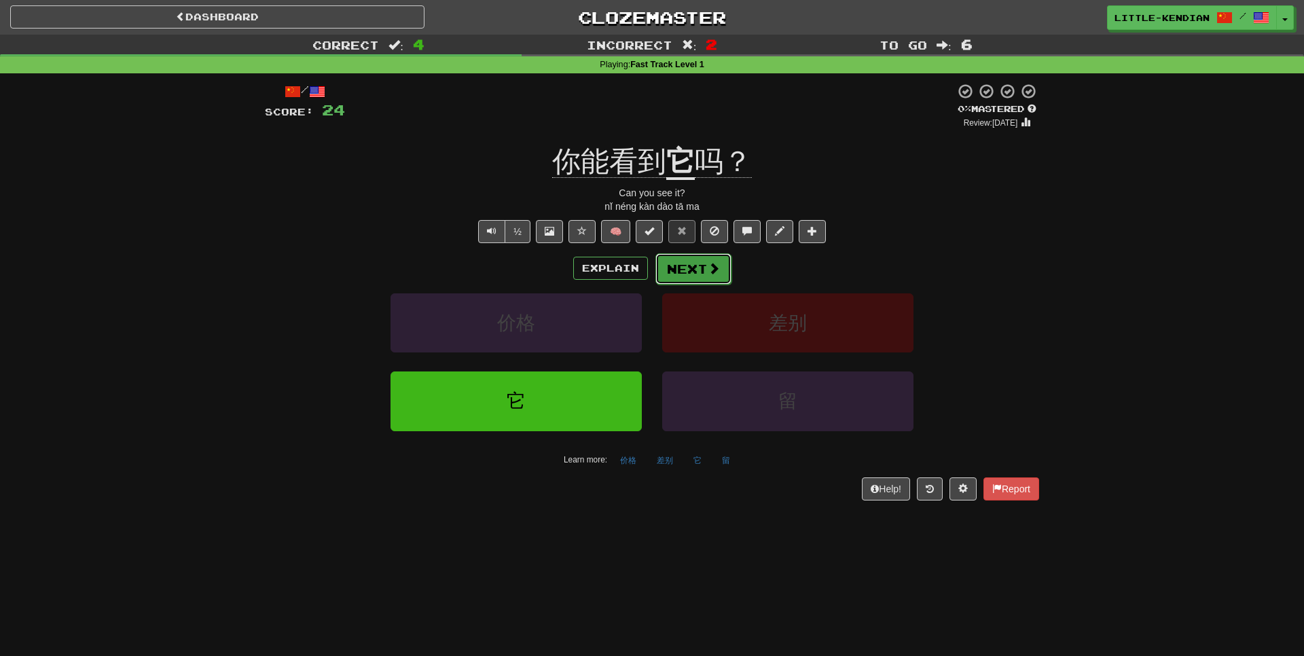
click at [700, 270] on button "Next" at bounding box center [694, 268] width 76 height 31
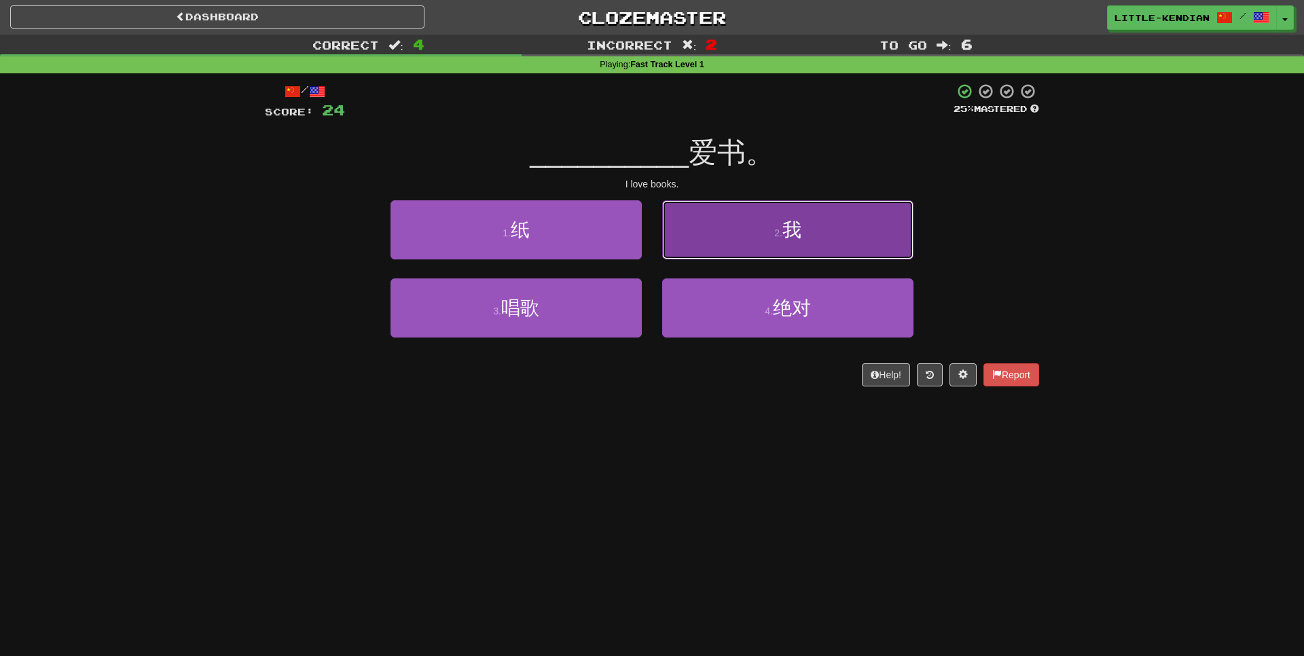
click at [852, 247] on button "2 . 我" at bounding box center [787, 229] width 251 height 59
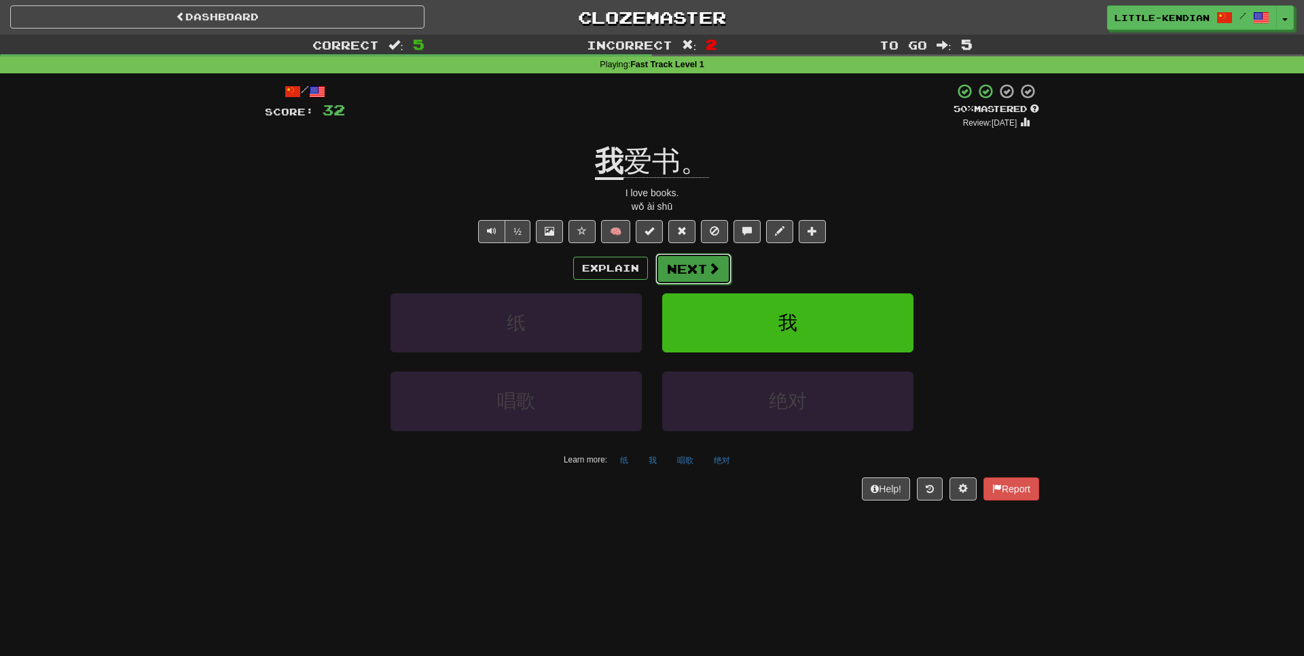
click at [675, 270] on button "Next" at bounding box center [694, 268] width 76 height 31
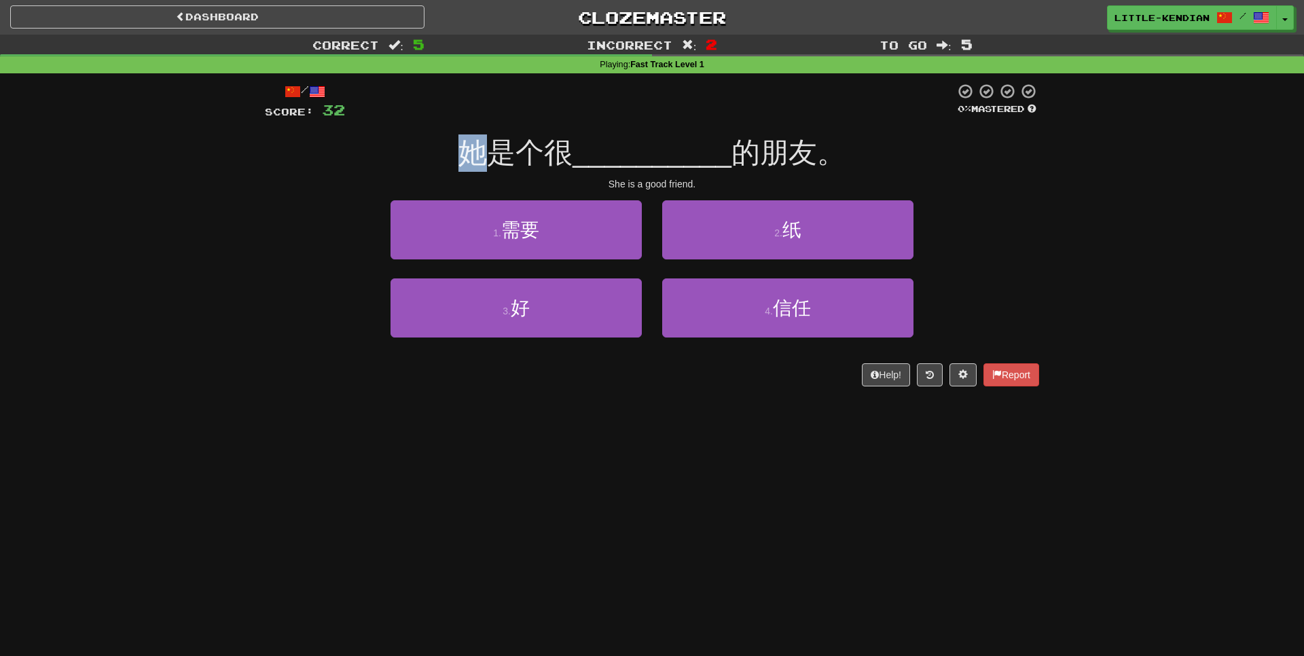
drag, startPoint x: 491, startPoint y: 156, endPoint x: 447, endPoint y: 156, distance: 44.2
click at [447, 156] on div "她是个很 __________ 的朋友。" at bounding box center [652, 153] width 774 height 37
drag, startPoint x: 768, startPoint y: 156, endPoint x: 812, endPoint y: 150, distance: 44.5
click at [812, 150] on span "的朋友。" at bounding box center [789, 153] width 114 height 32
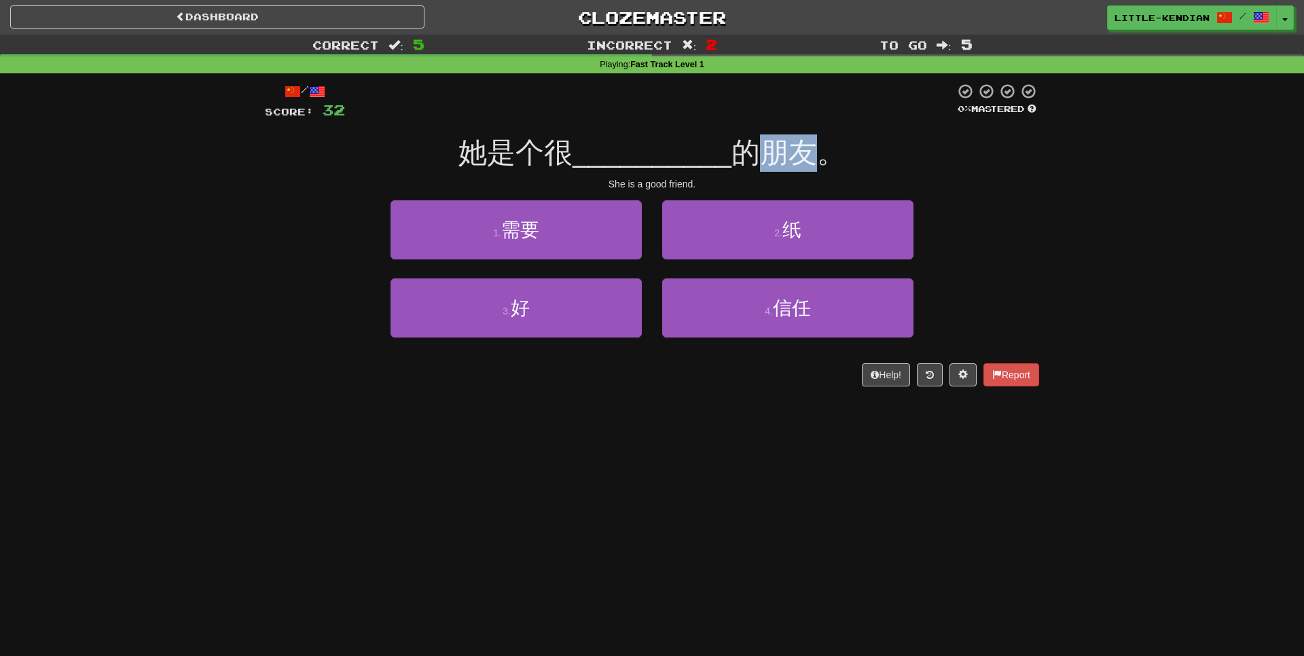
click at [812, 150] on span "的朋友。" at bounding box center [789, 153] width 114 height 32
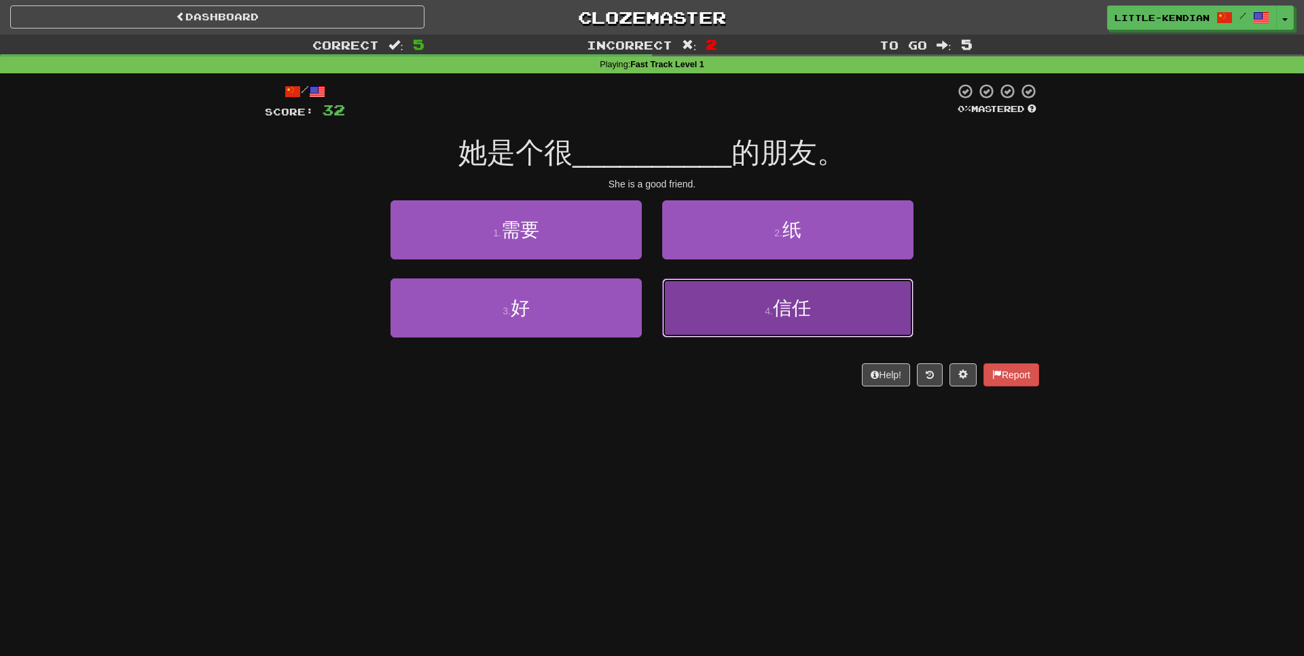
click at [836, 302] on button "4 . 信任" at bounding box center [787, 308] width 251 height 59
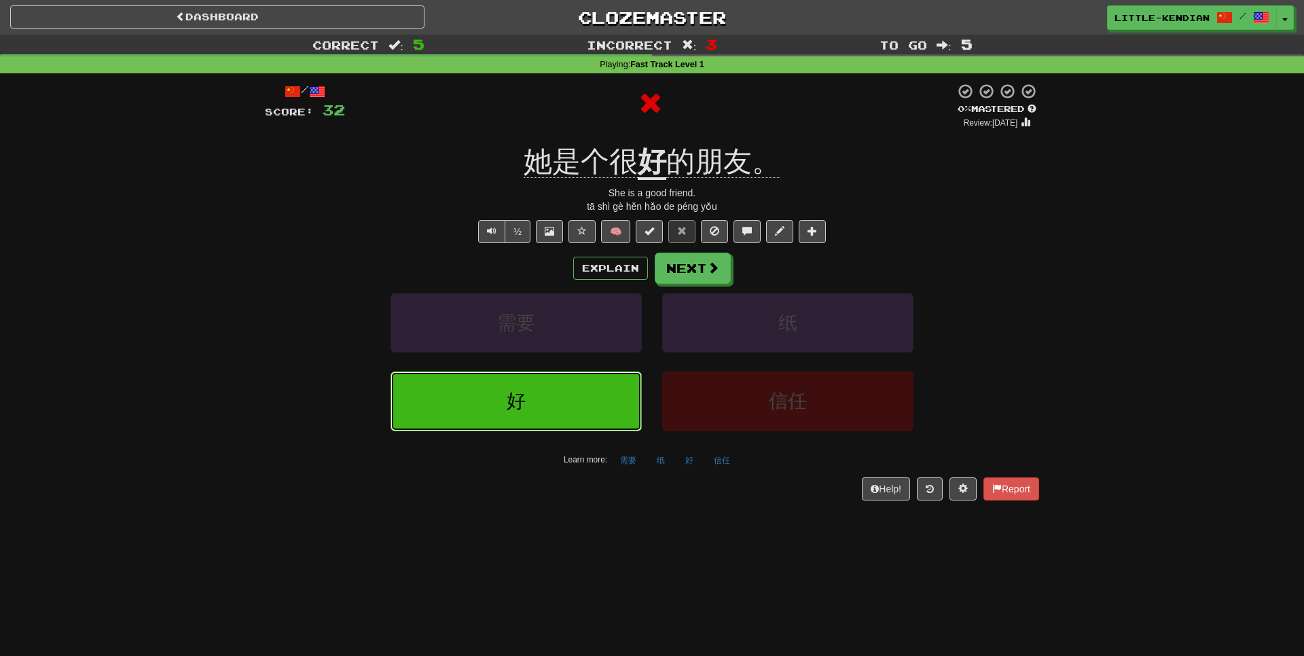
drag, startPoint x: 512, startPoint y: 413, endPoint x: 514, endPoint y: 554, distance: 141.3
click at [514, 554] on div "Dashboard Clozemaster Little-Kendian / Toggle Dropdown Dashboard Leaderboard Ac…" at bounding box center [652, 328] width 1304 height 656
click at [590, 270] on button "Explain" at bounding box center [610, 268] width 75 height 23
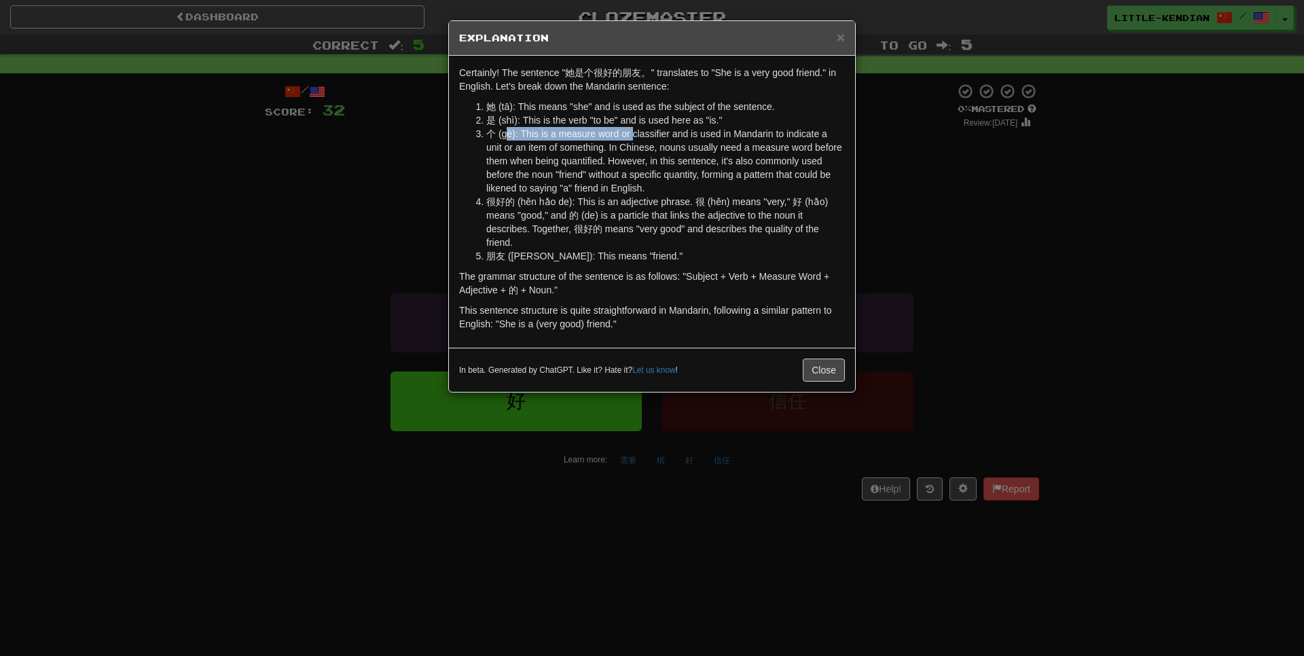
drag, startPoint x: 510, startPoint y: 135, endPoint x: 637, endPoint y: 135, distance: 126.4
click at [636, 135] on li "个 (gè): This is a measure word or classifier and is used in Mandarin to indicat…" at bounding box center [665, 161] width 359 height 68
click at [637, 135] on li "个 (gè): This is a measure word or classifier and is used in Mandarin to indicat…" at bounding box center [665, 161] width 359 height 68
click at [824, 376] on button "Close" at bounding box center [824, 370] width 42 height 23
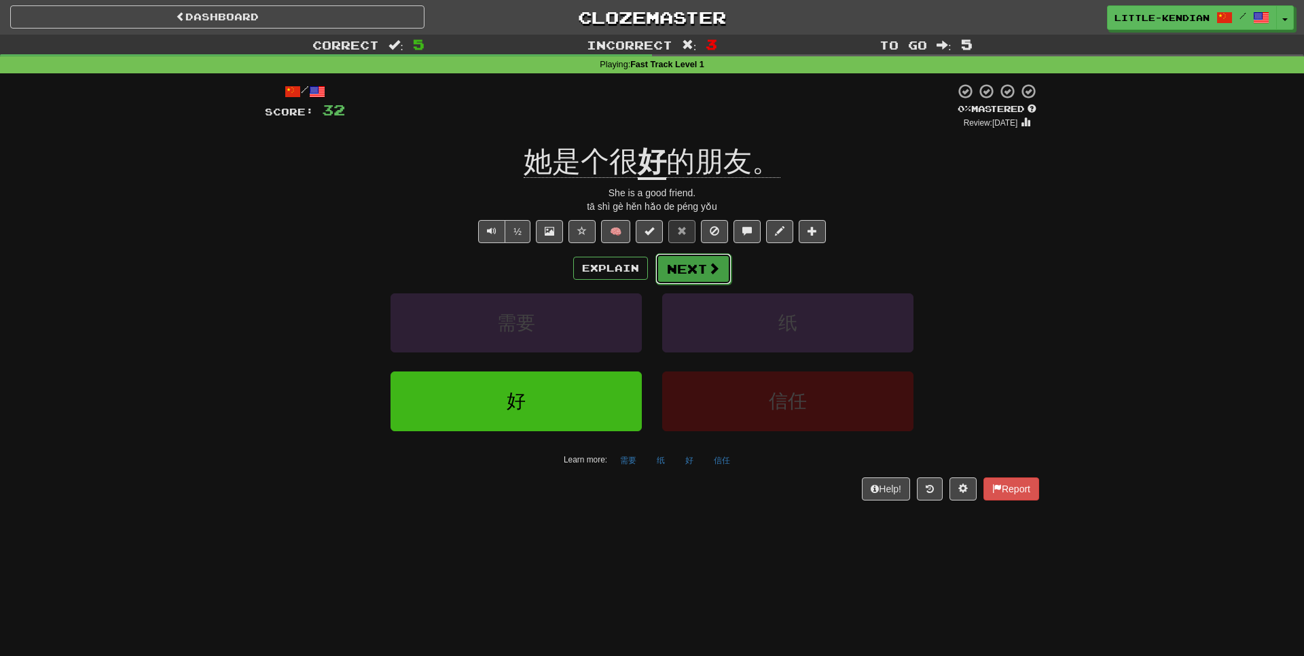
click at [684, 267] on button "Next" at bounding box center [694, 268] width 76 height 31
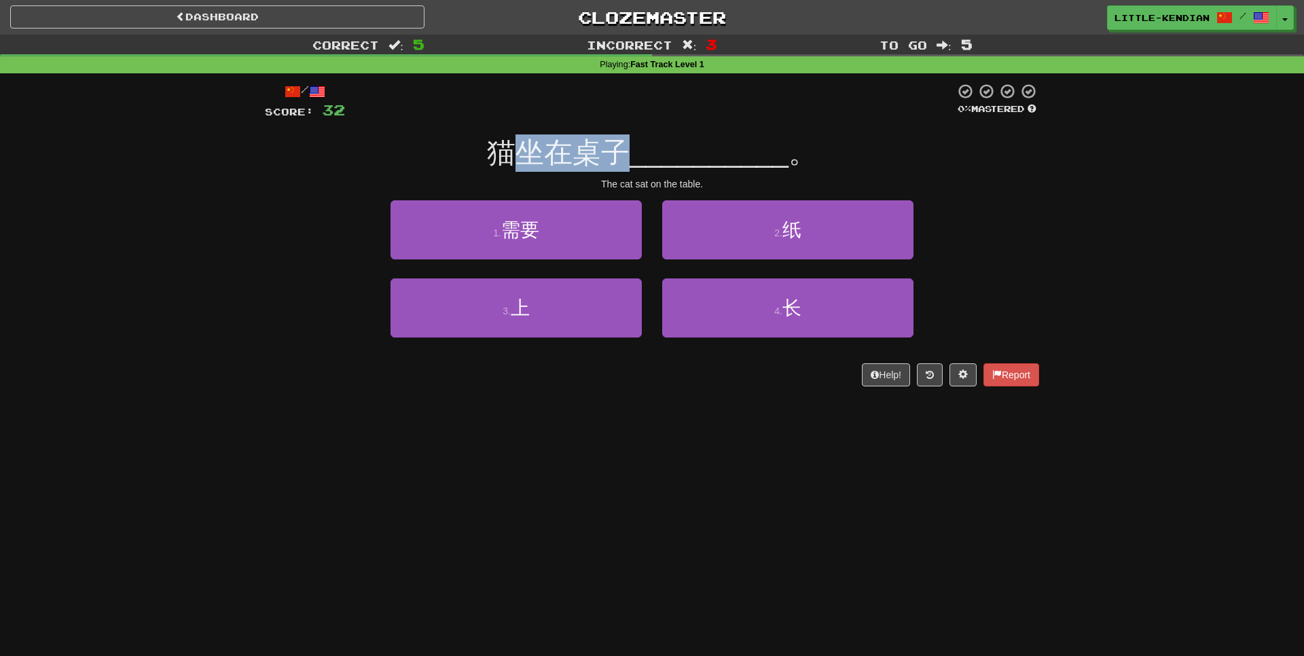
drag, startPoint x: 524, startPoint y: 156, endPoint x: 618, endPoint y: 147, distance: 94.2
click at [618, 147] on span "猫坐在桌子" at bounding box center [558, 153] width 143 height 32
click at [620, 147] on span "猫坐在桌子" at bounding box center [558, 153] width 143 height 32
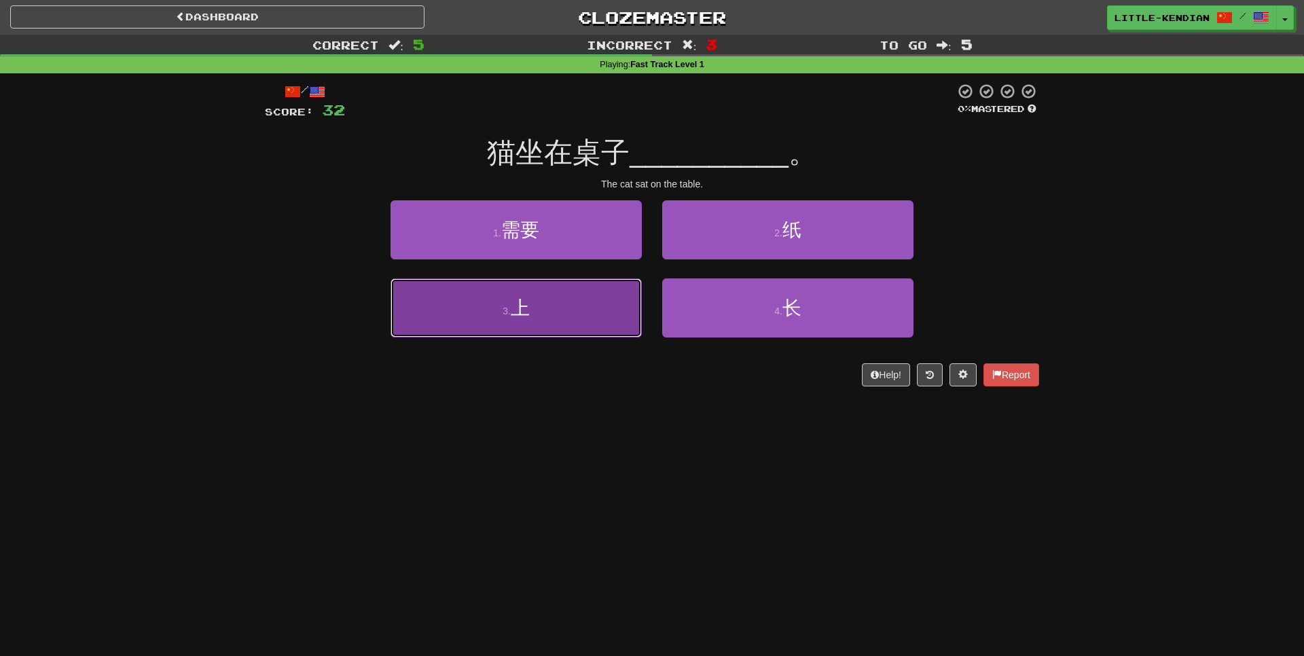
click at [523, 323] on button "3 . 上" at bounding box center [516, 308] width 251 height 59
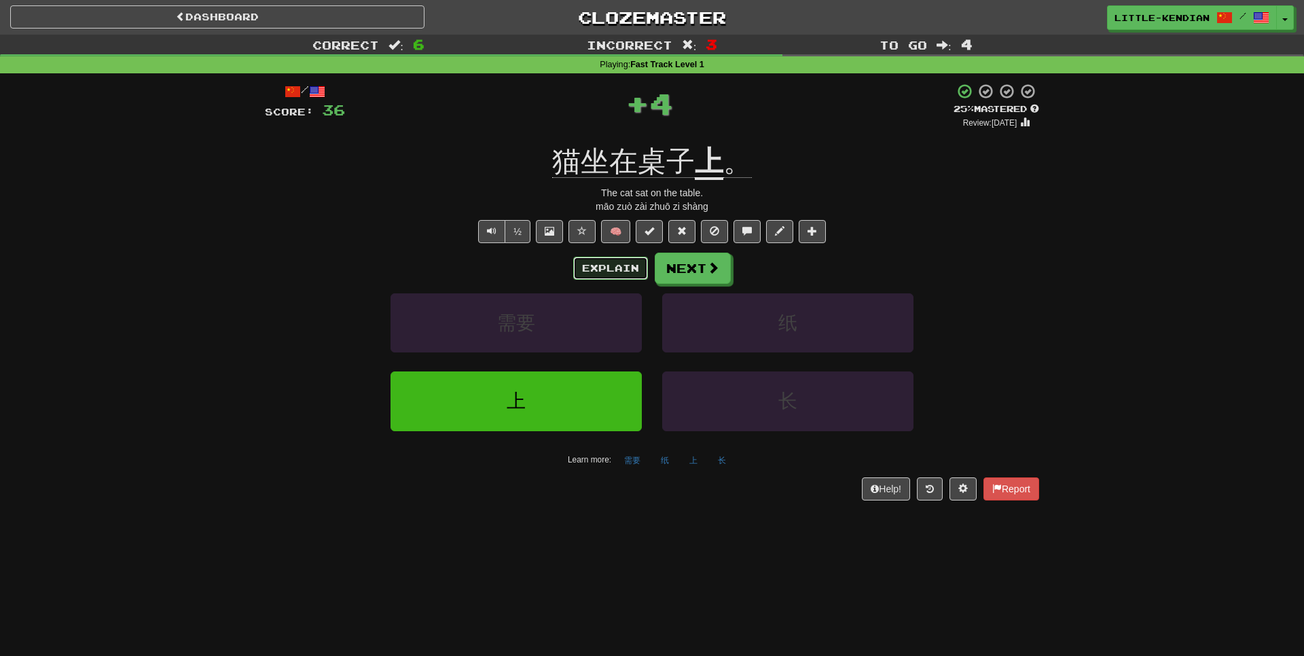
click at [607, 271] on button "Explain" at bounding box center [610, 268] width 75 height 23
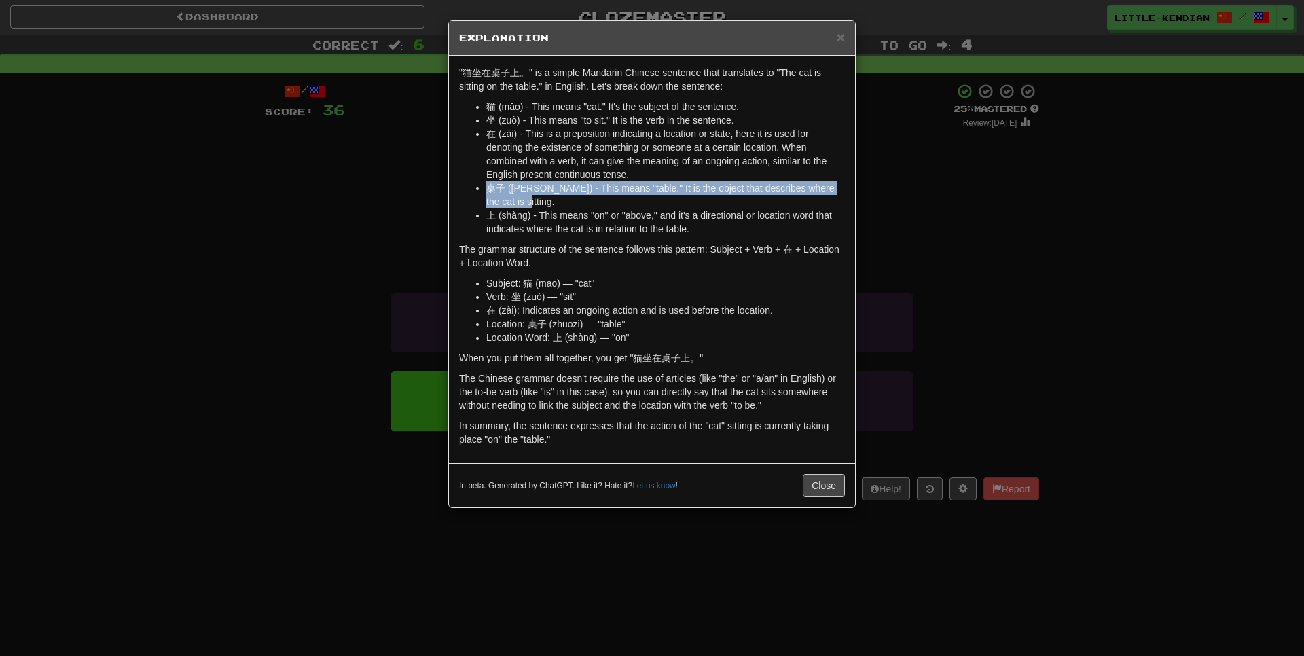
drag, startPoint x: 490, startPoint y: 193, endPoint x: 533, endPoint y: 206, distance: 44.7
click at [533, 206] on li "桌子 ([PERSON_NAME]) - This means "table." It is the object that describes where …" at bounding box center [665, 194] width 359 height 27
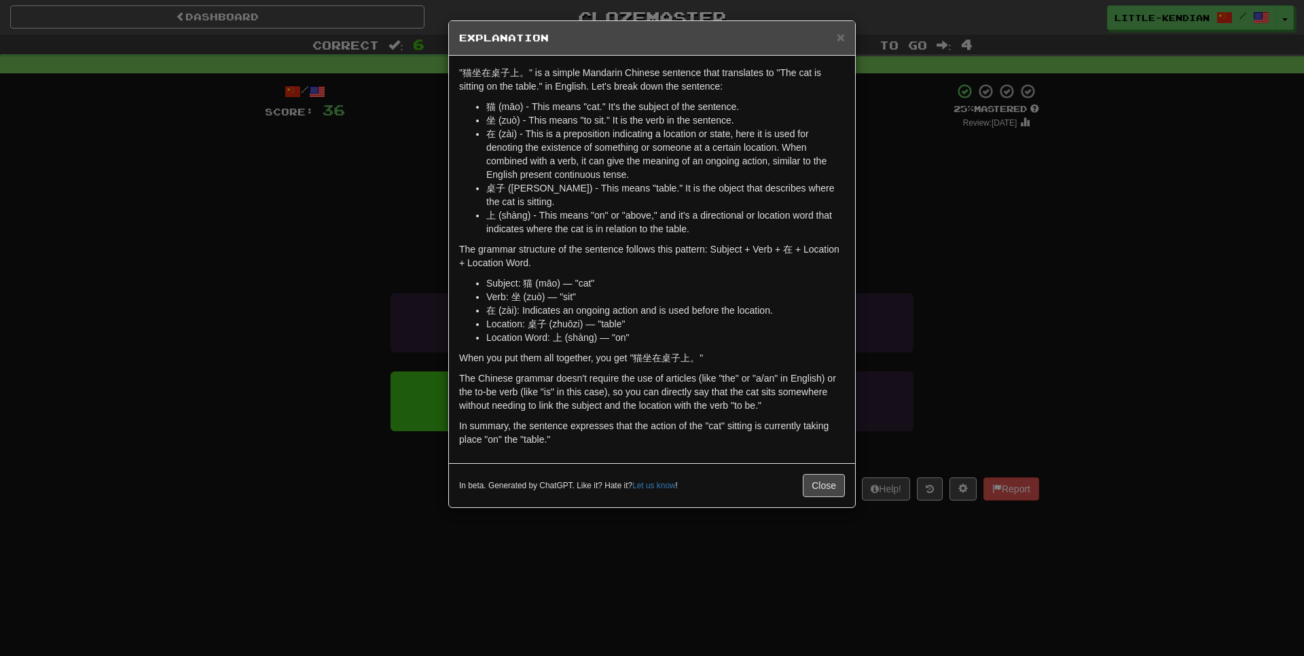
click at [533, 206] on li "桌子 ([PERSON_NAME]) - This means "table." It is the object that describes where …" at bounding box center [665, 194] width 359 height 27
click at [811, 473] on div "In beta. Generated by ChatGPT. Like it? Hate it? Let us know ! Close" at bounding box center [652, 485] width 406 height 44
click at [834, 499] on div "In beta. Generated by ChatGPT. Like it? Hate it? Let us know ! Close" at bounding box center [652, 485] width 406 height 44
click at [825, 490] on button "Close" at bounding box center [824, 485] width 42 height 23
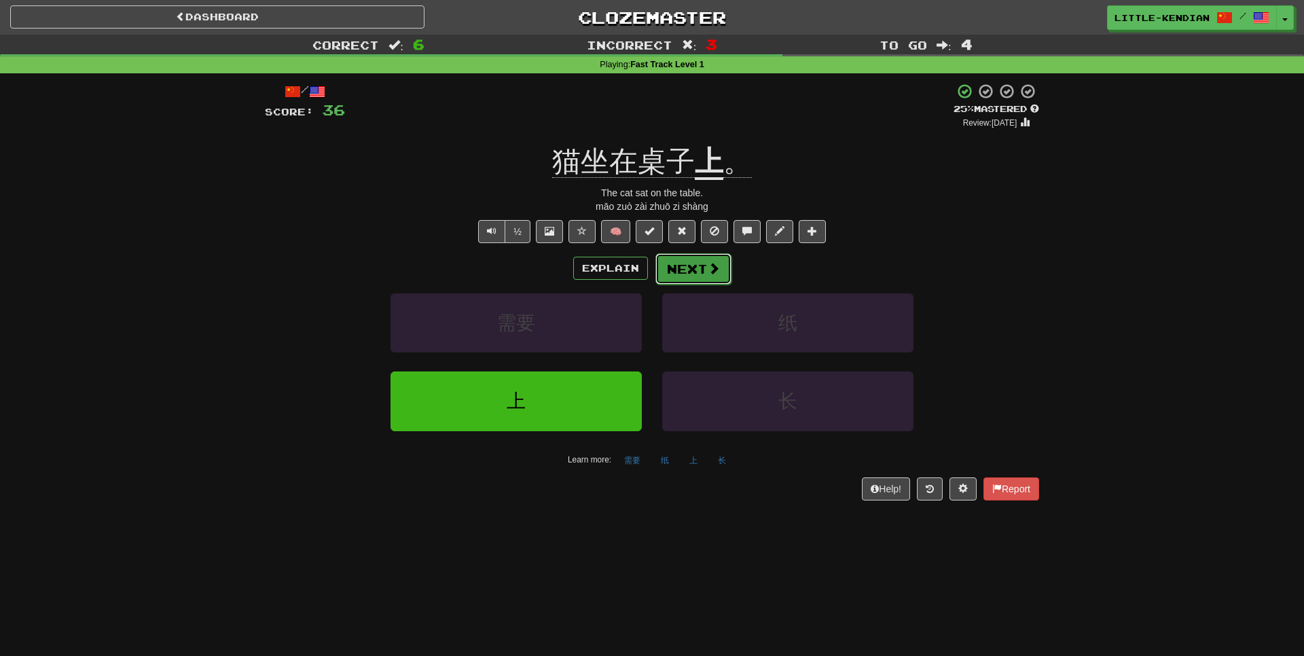
click at [686, 264] on button "Next" at bounding box center [694, 268] width 76 height 31
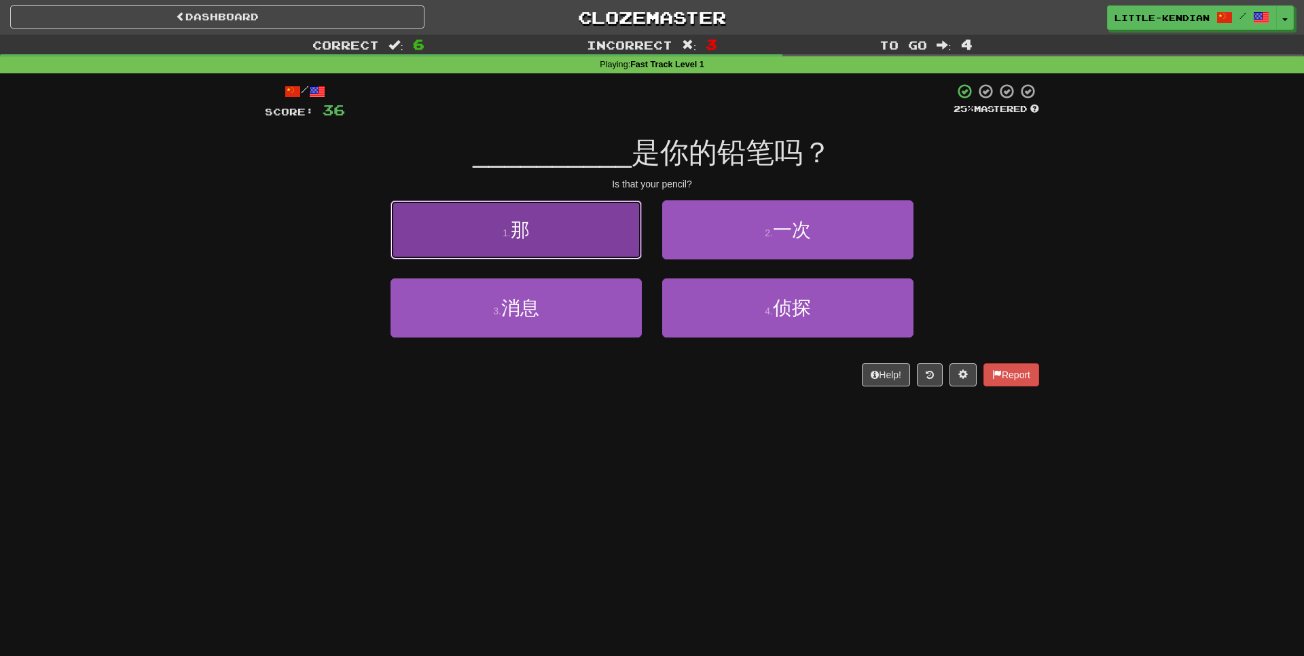
click at [571, 253] on button "1 . 那" at bounding box center [516, 229] width 251 height 59
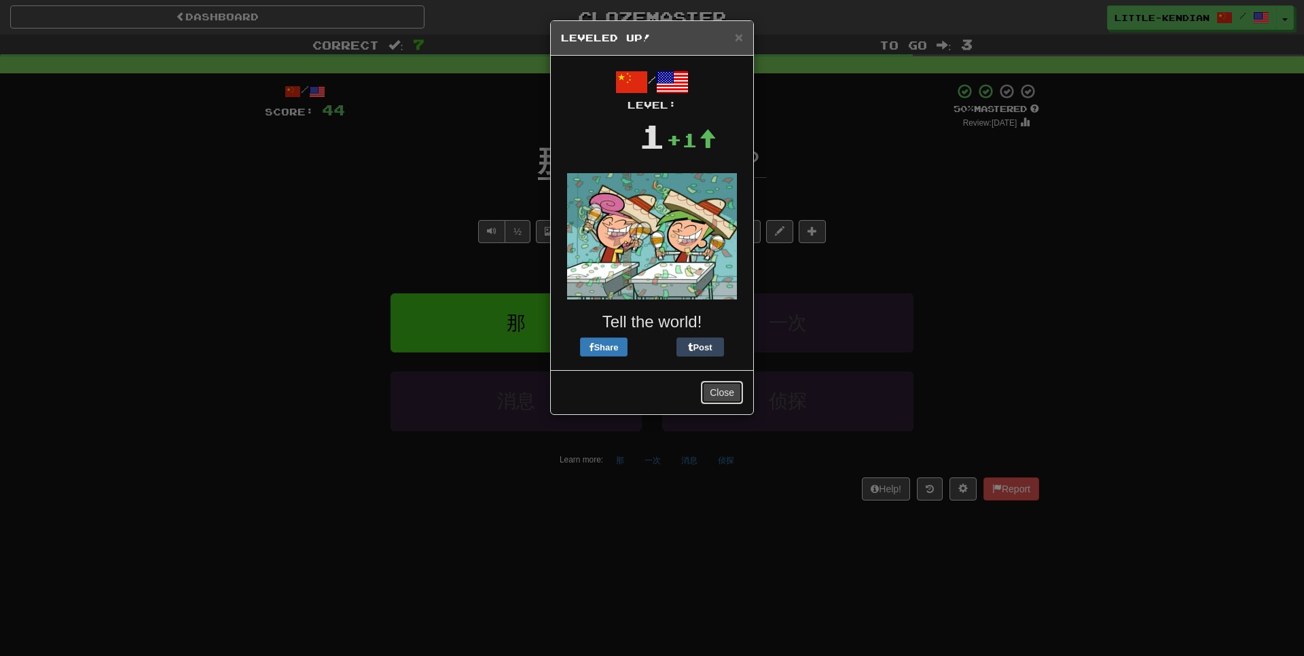
click at [725, 399] on button "Close" at bounding box center [722, 392] width 42 height 23
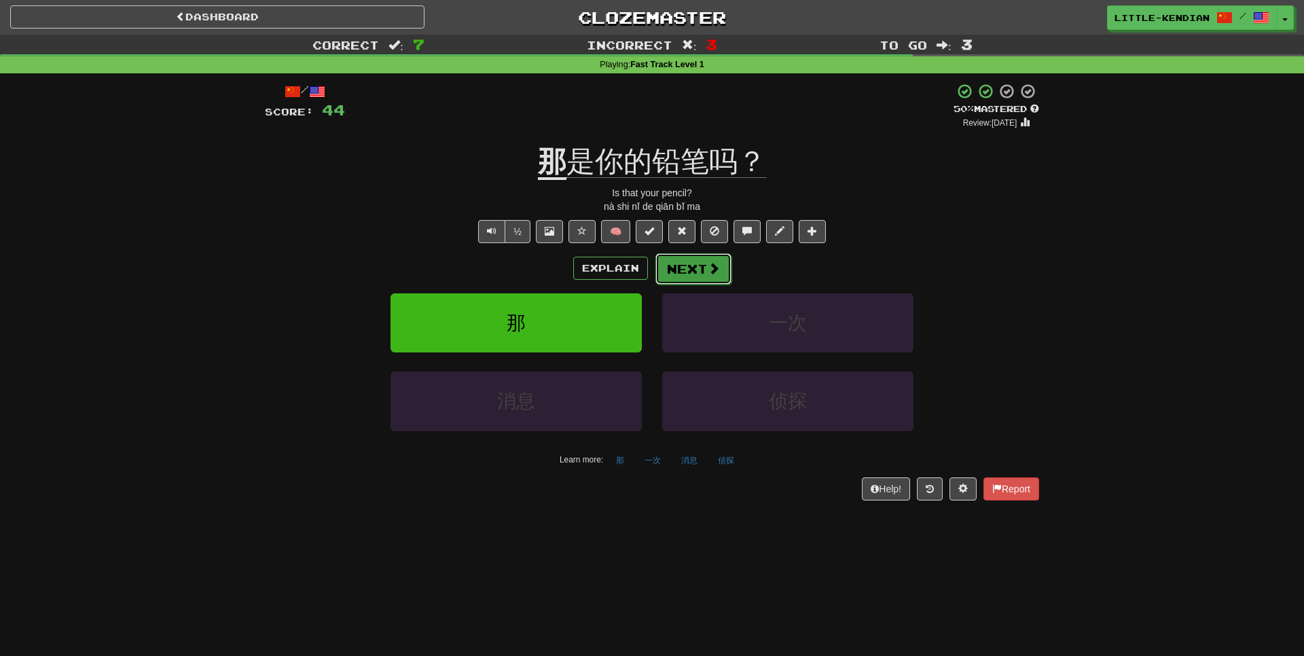
click at [677, 277] on button "Next" at bounding box center [694, 268] width 76 height 31
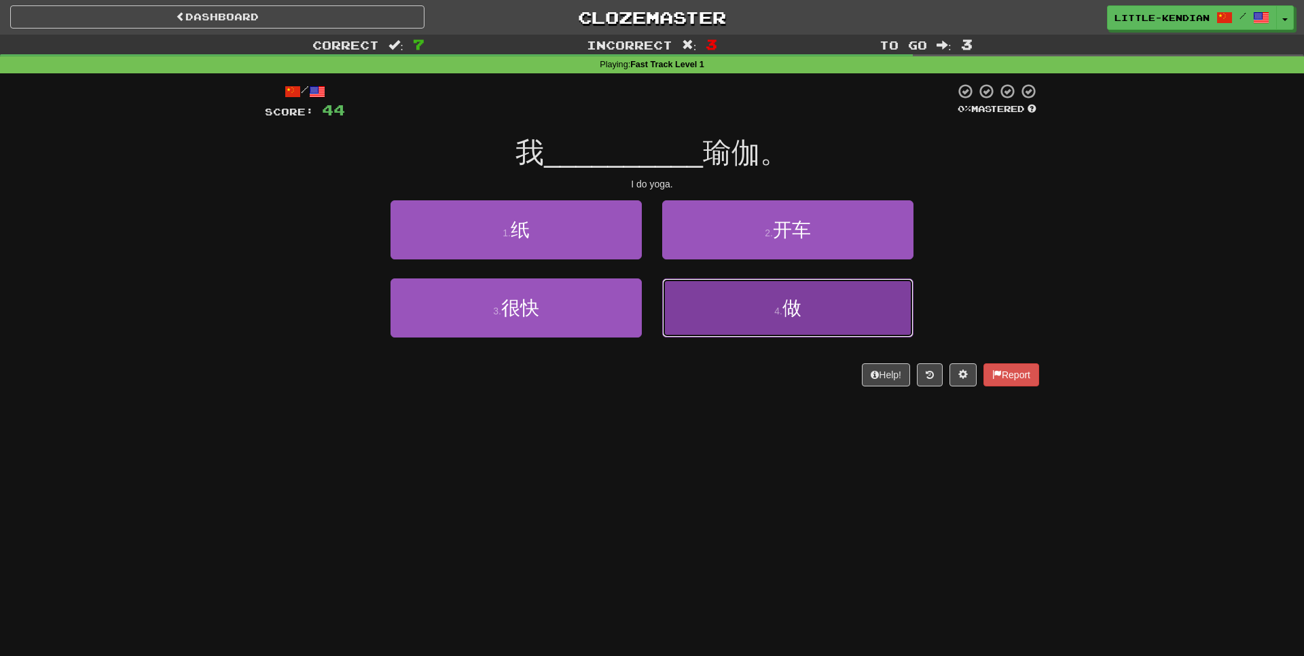
click at [798, 319] on span "做" at bounding box center [792, 308] width 19 height 21
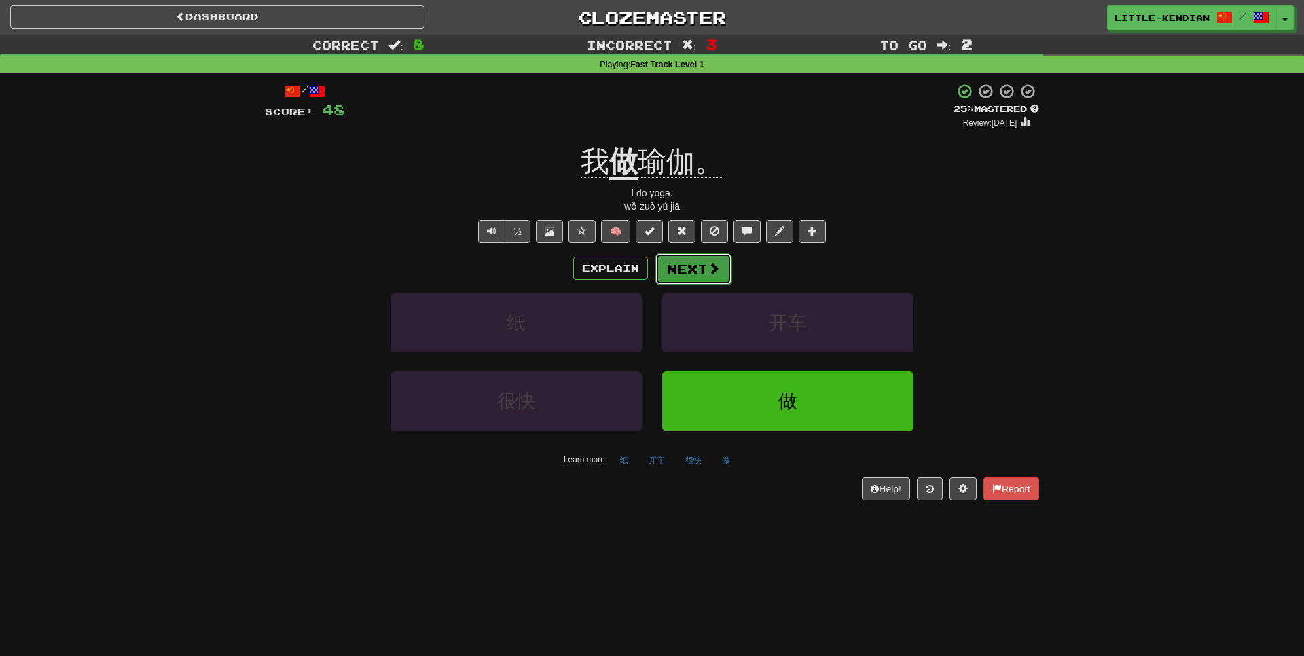
click at [712, 272] on span at bounding box center [714, 268] width 12 height 12
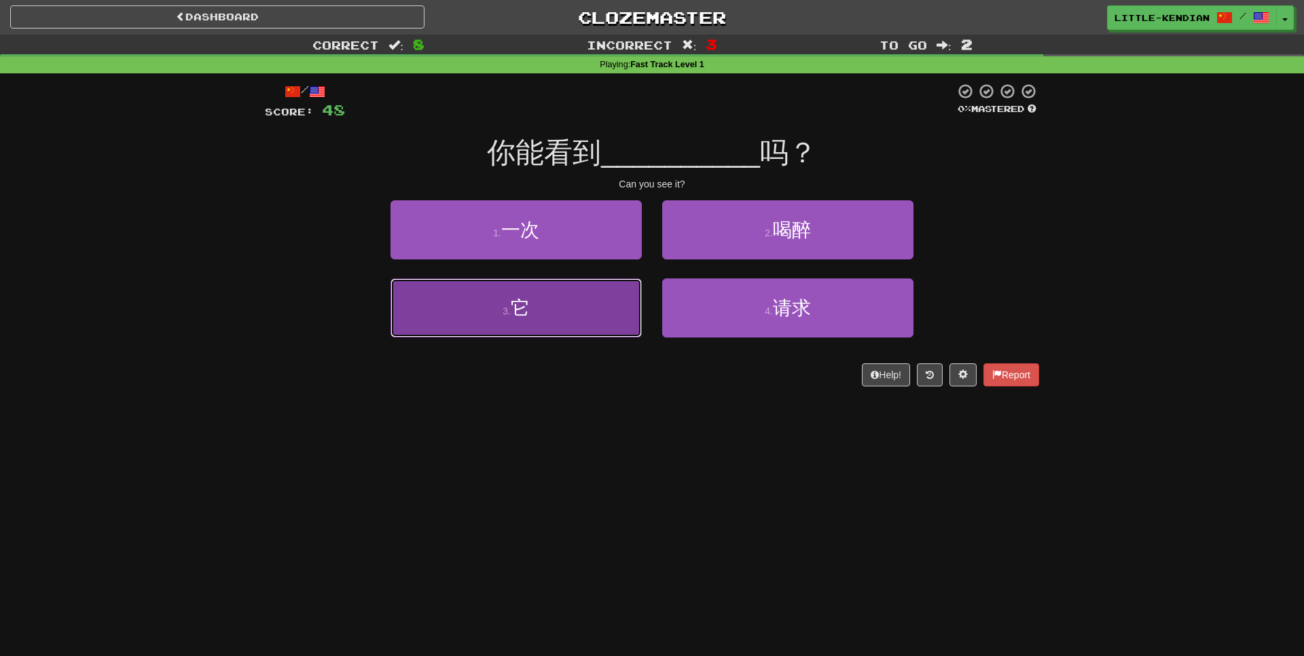
click at [585, 332] on button "3 . 它" at bounding box center [516, 308] width 251 height 59
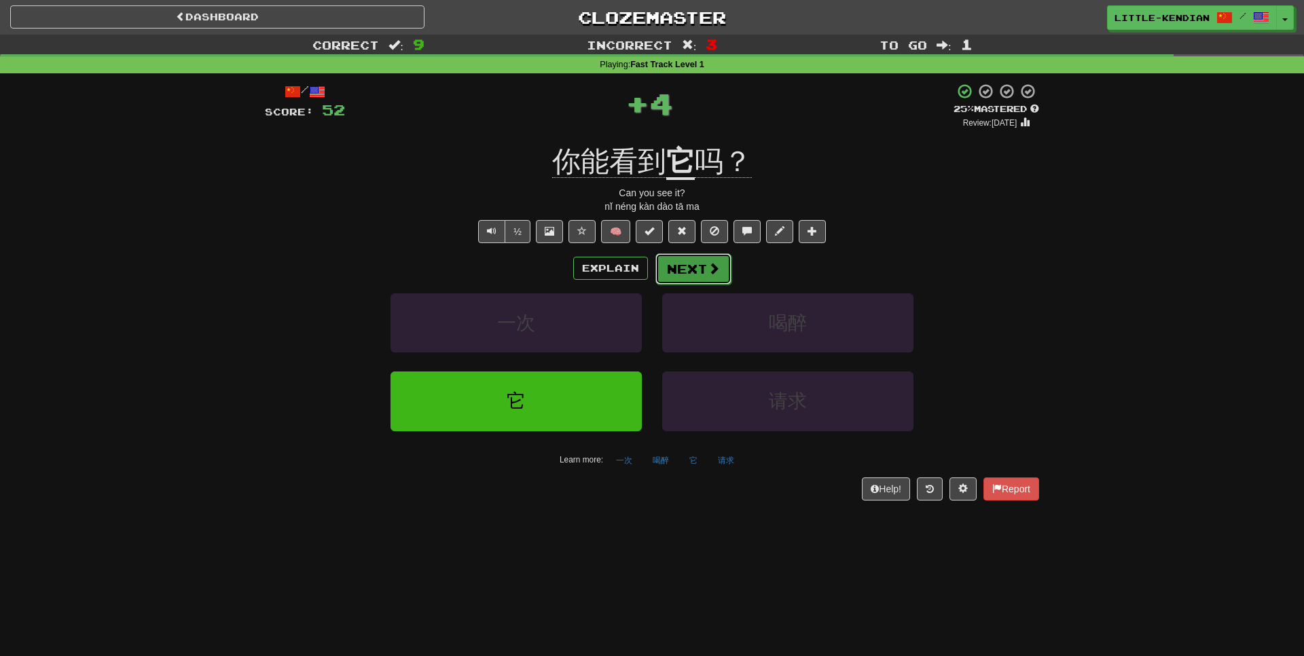
click at [707, 260] on button "Next" at bounding box center [694, 268] width 76 height 31
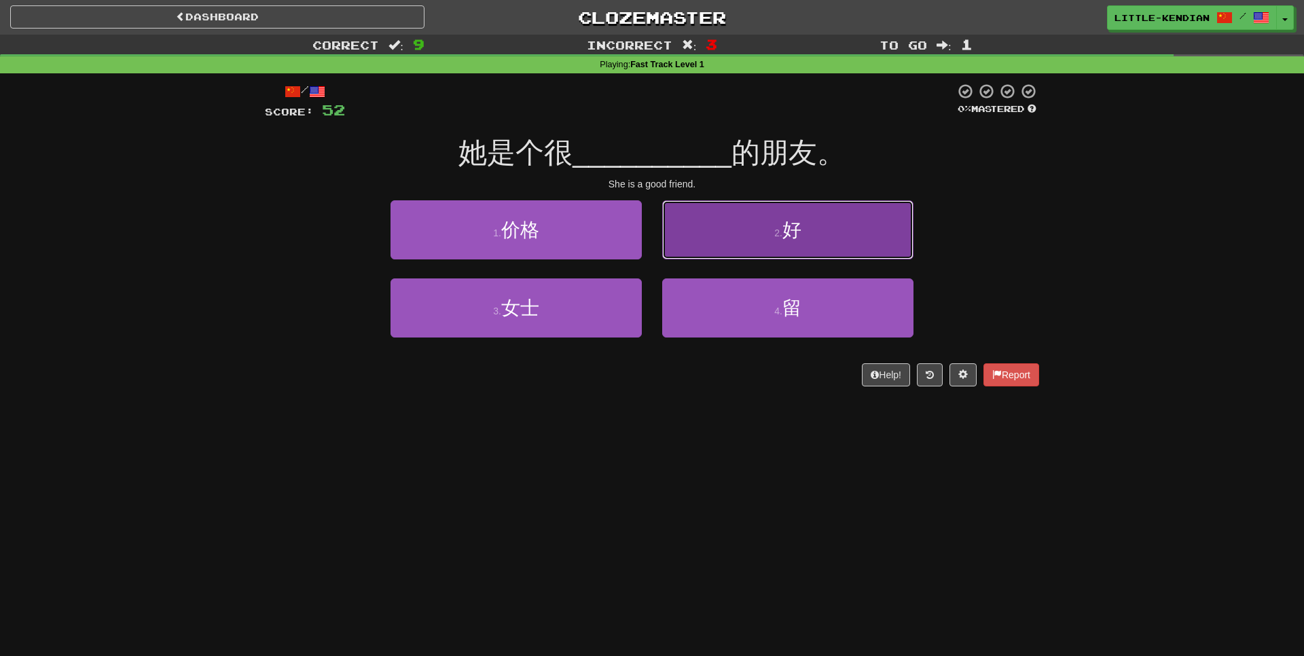
click at [891, 243] on button "2 . 好" at bounding box center [787, 229] width 251 height 59
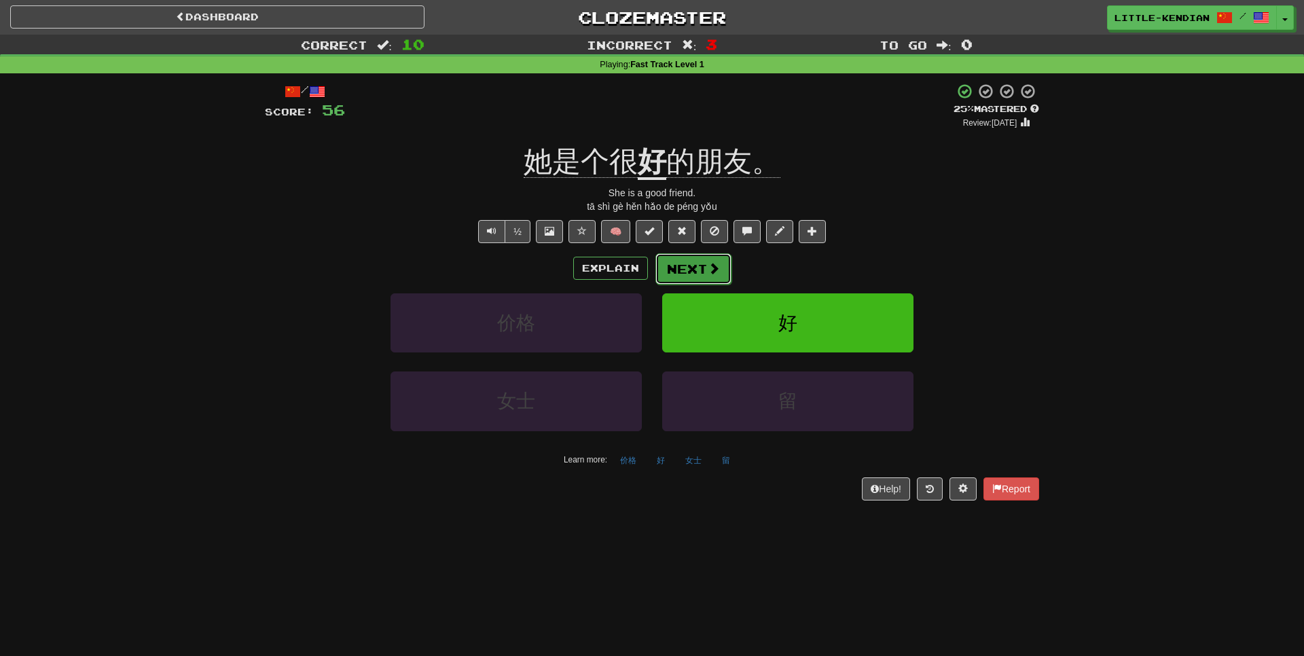
click at [714, 280] on button "Next" at bounding box center [694, 268] width 76 height 31
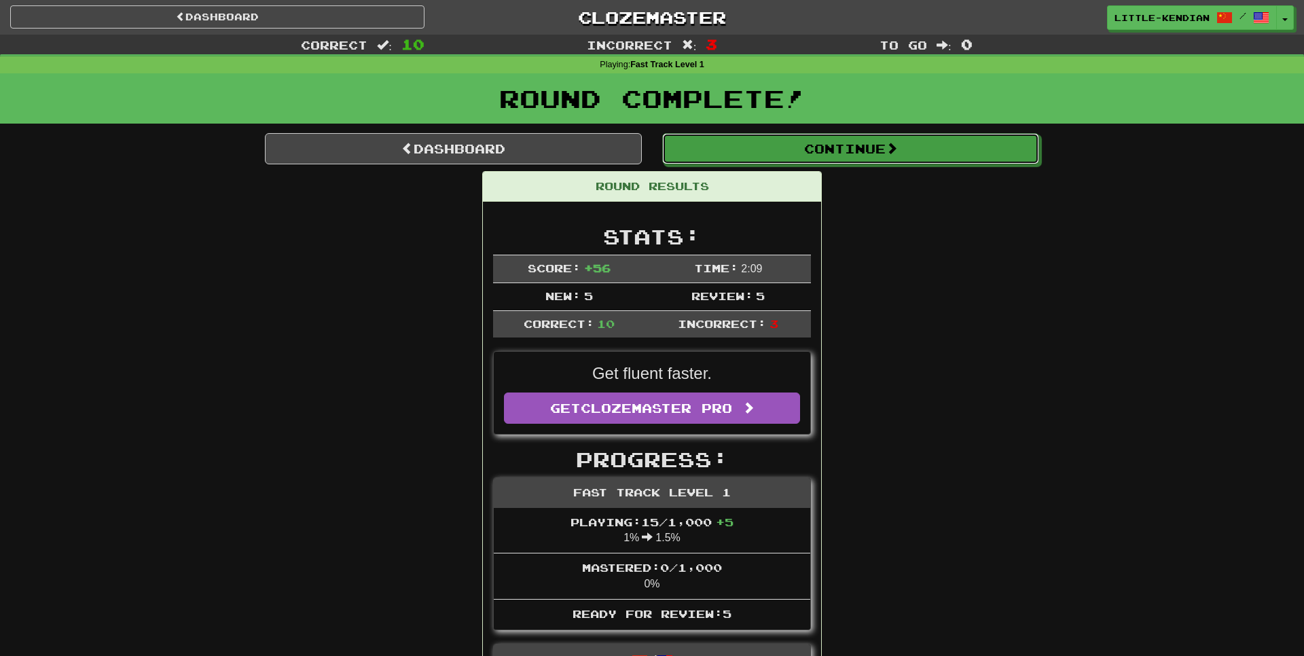
drag, startPoint x: 977, startPoint y: 156, endPoint x: 846, endPoint y: 177, distance: 132.7
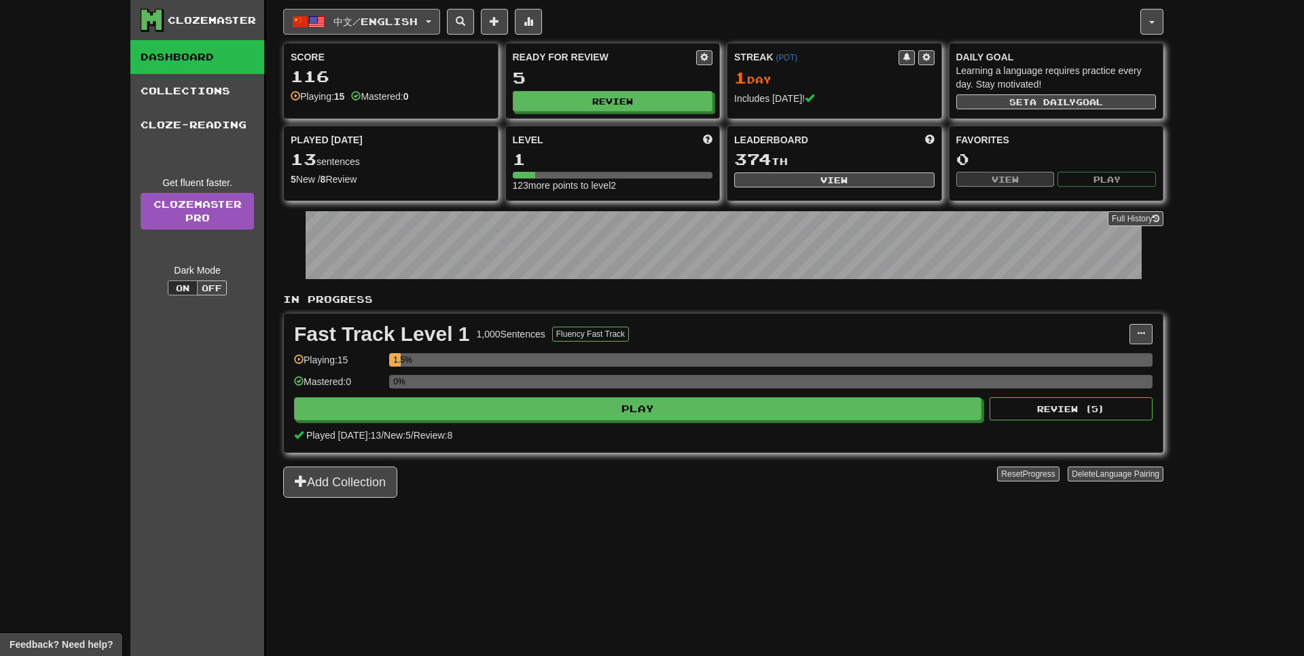
click at [377, 23] on span "中文 / English" at bounding box center [376, 22] width 84 height 12
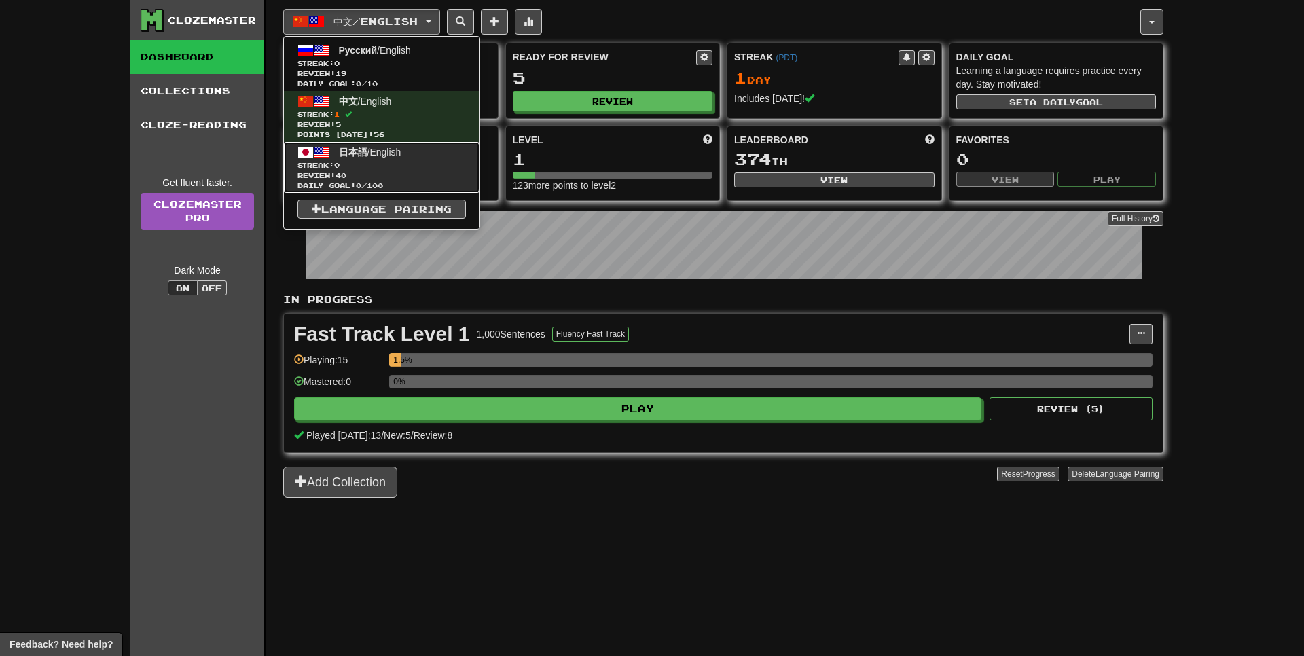
click at [373, 163] on span "Streak: 0" at bounding box center [382, 165] width 168 height 10
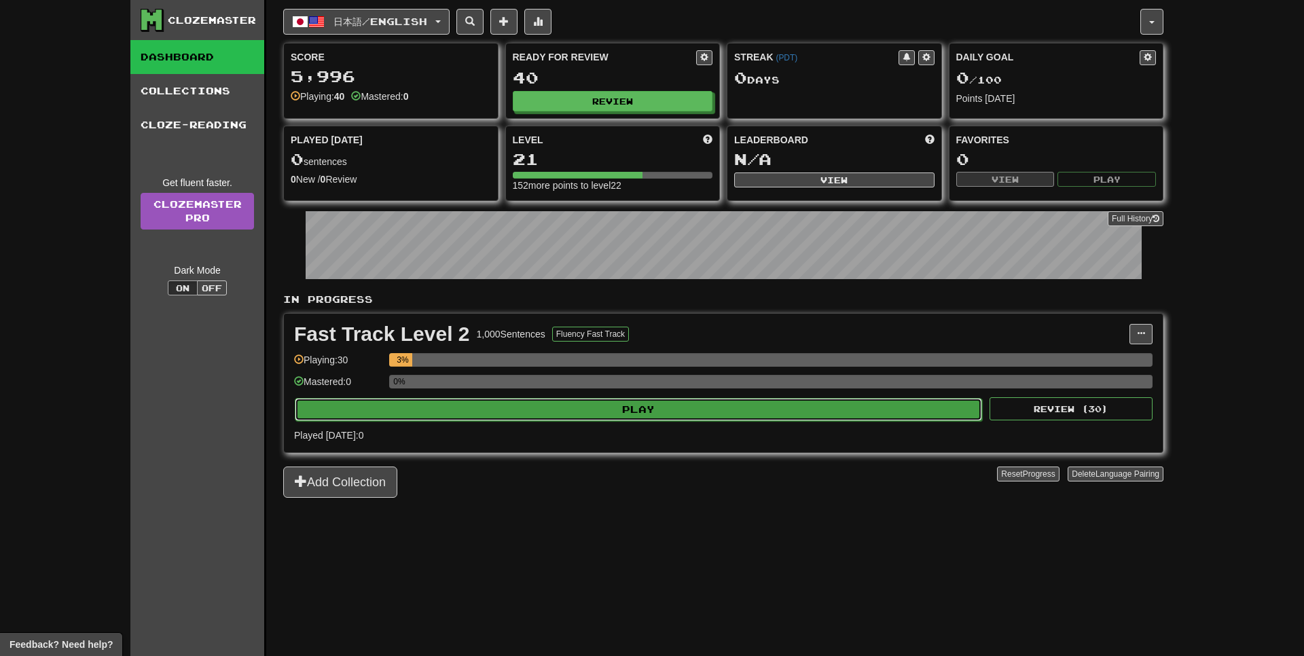
click at [571, 408] on button "Play" at bounding box center [638, 409] width 687 height 23
select select "**"
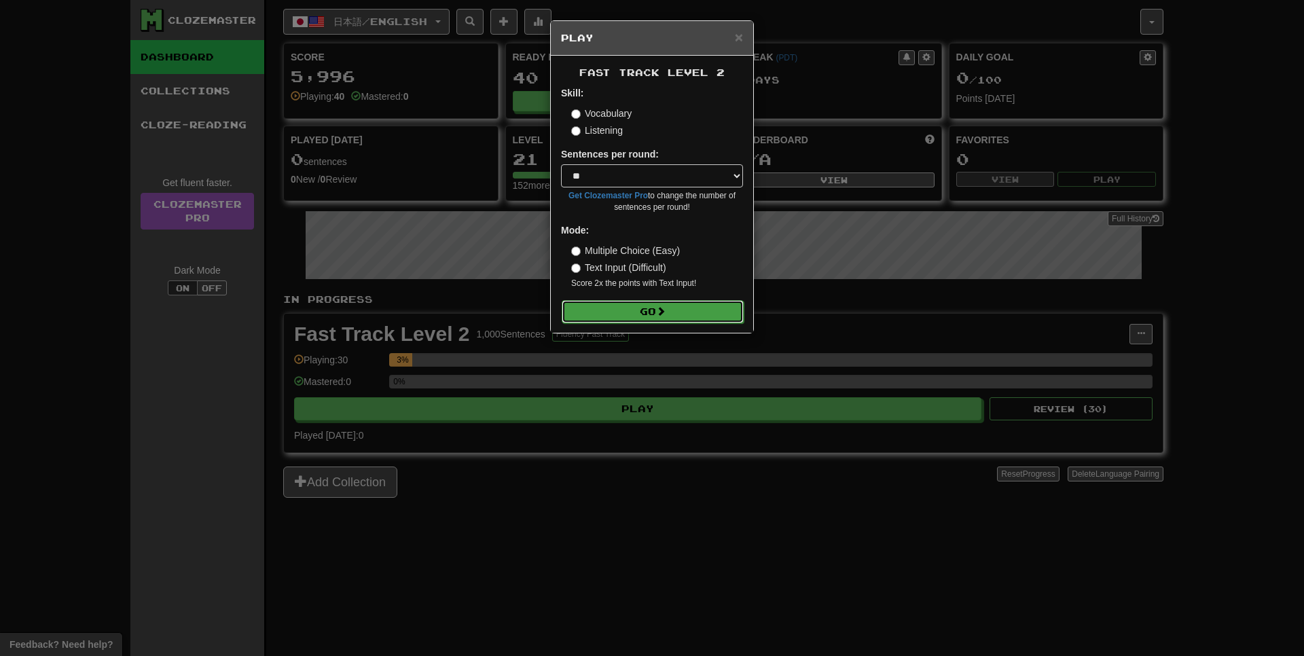
click at [642, 302] on button "Go" at bounding box center [653, 311] width 182 height 23
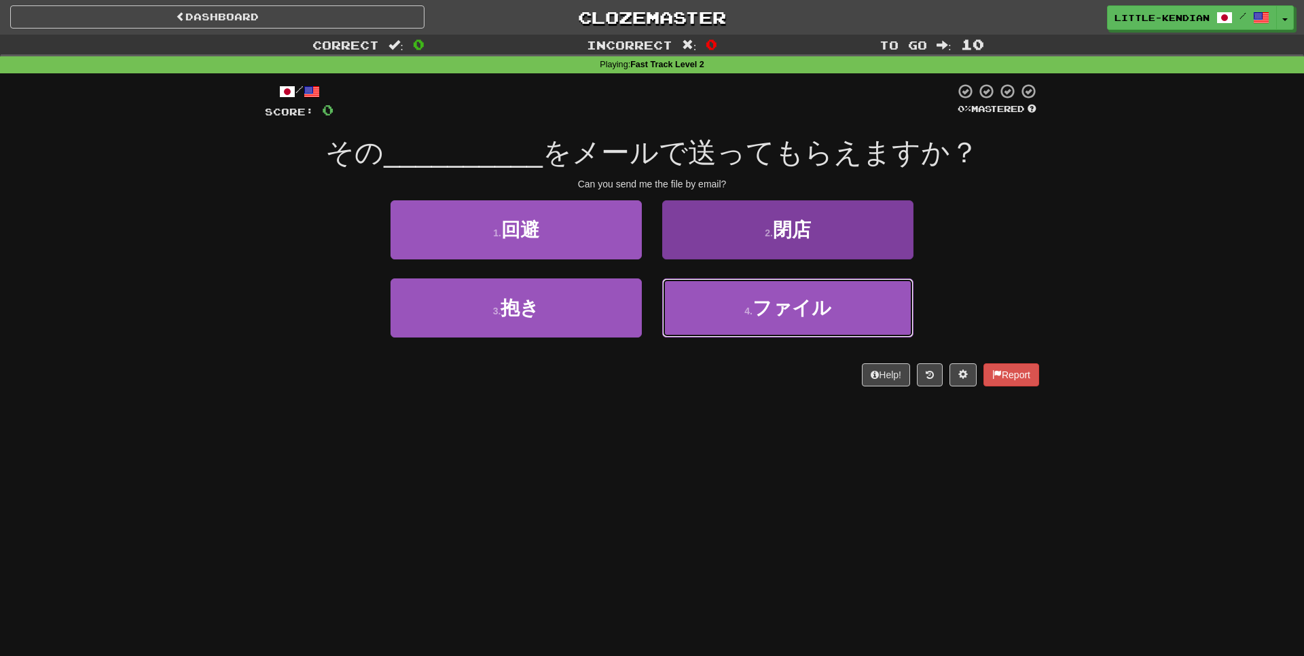
click at [748, 312] on small "4 ." at bounding box center [749, 311] width 8 height 11
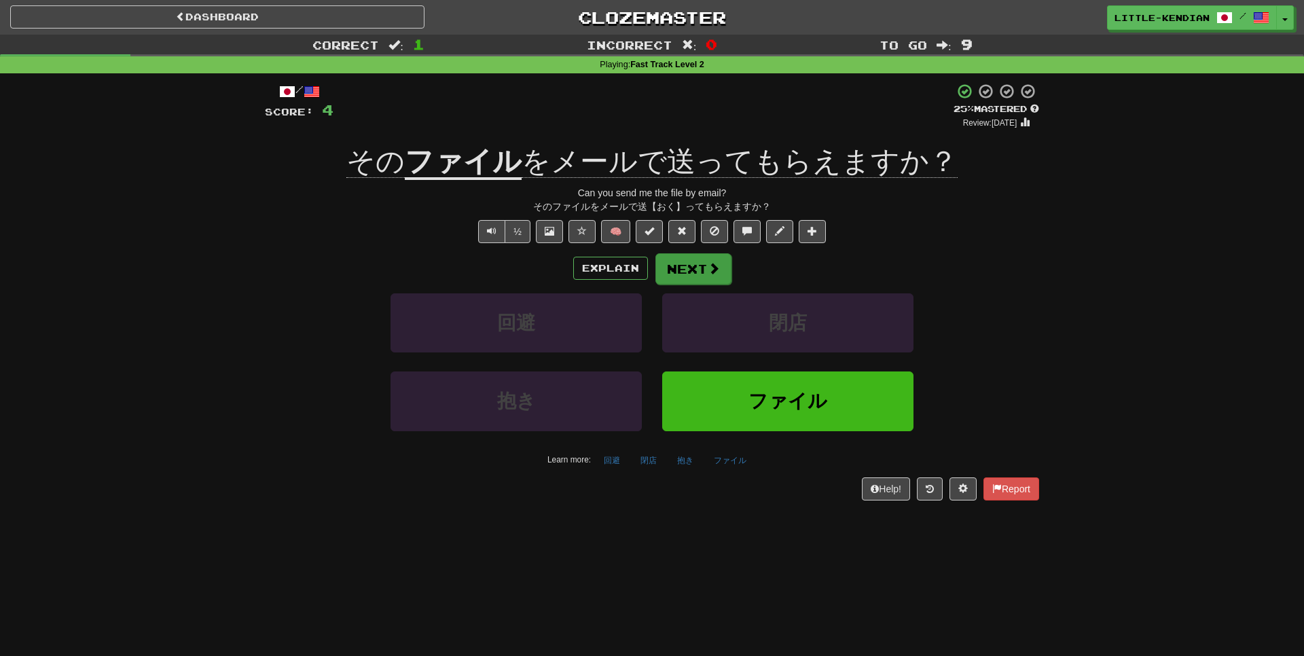
drag, startPoint x: 709, startPoint y: 285, endPoint x: 706, endPoint y: 276, distance: 9.5
click at [706, 276] on div "Explain Next 回避 閉店 抱き ファイル Learn more: 回避 閉店 抱き ファイル" at bounding box center [652, 362] width 774 height 218
click at [713, 270] on span at bounding box center [714, 268] width 12 height 12
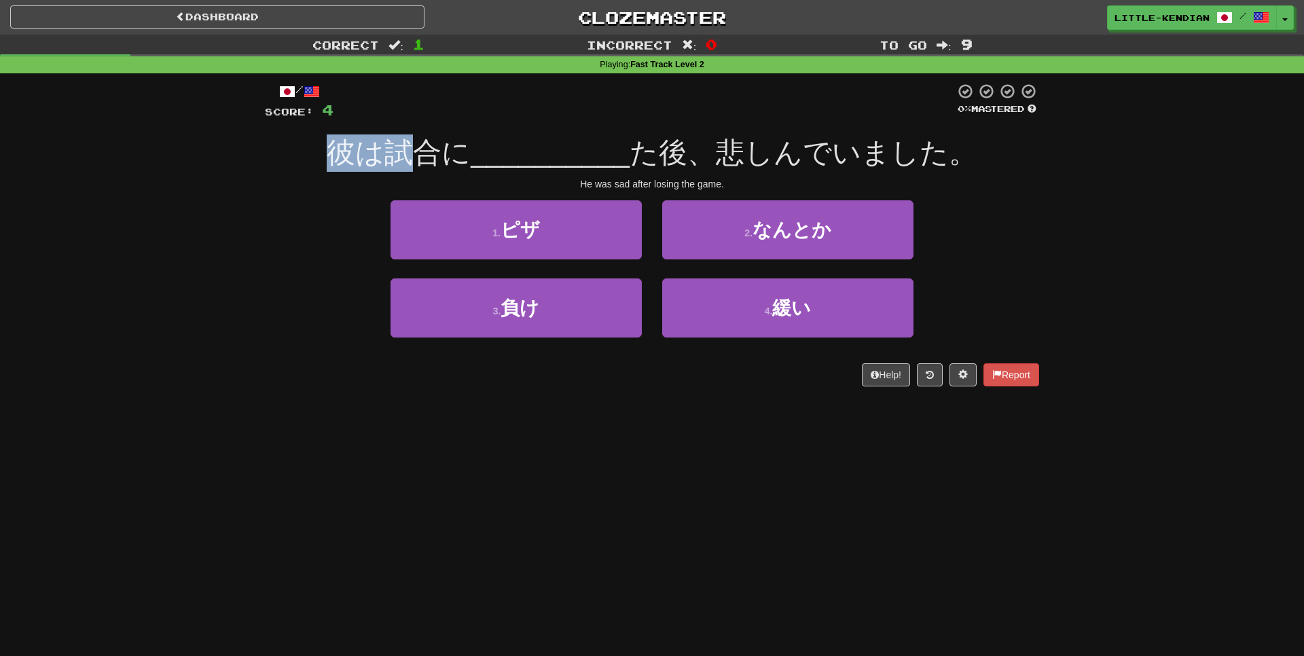
drag, startPoint x: 337, startPoint y: 157, endPoint x: 430, endPoint y: 163, distance: 93.3
click at [430, 163] on span "彼は試合に" at bounding box center [399, 153] width 144 height 32
click at [430, 162] on span "彼は試合に" at bounding box center [399, 153] width 144 height 32
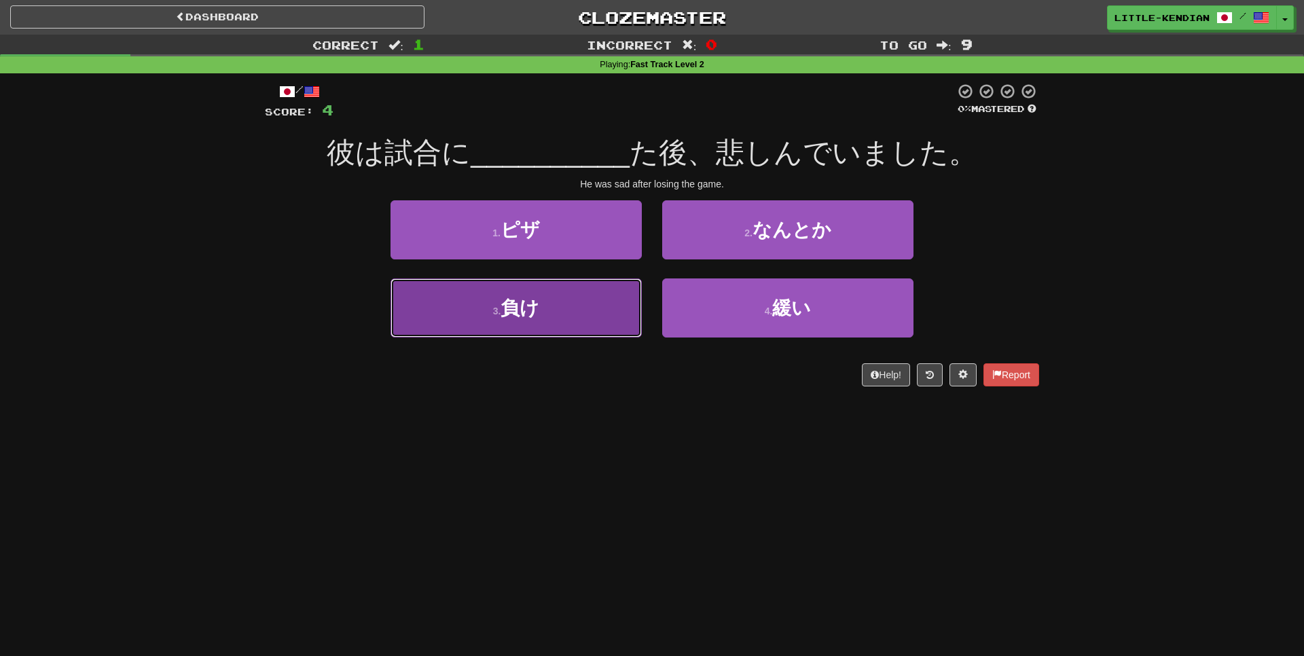
click at [550, 321] on button "3 . 負け" at bounding box center [516, 308] width 251 height 59
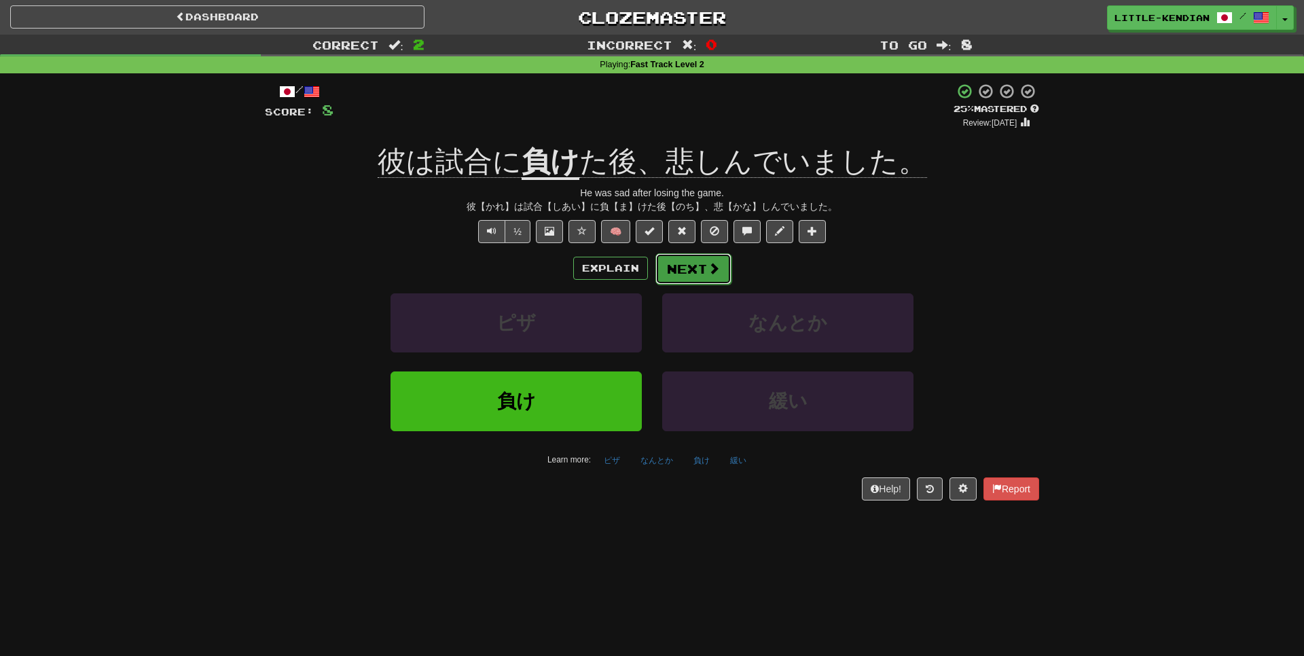
click at [696, 276] on button "Next" at bounding box center [694, 268] width 76 height 31
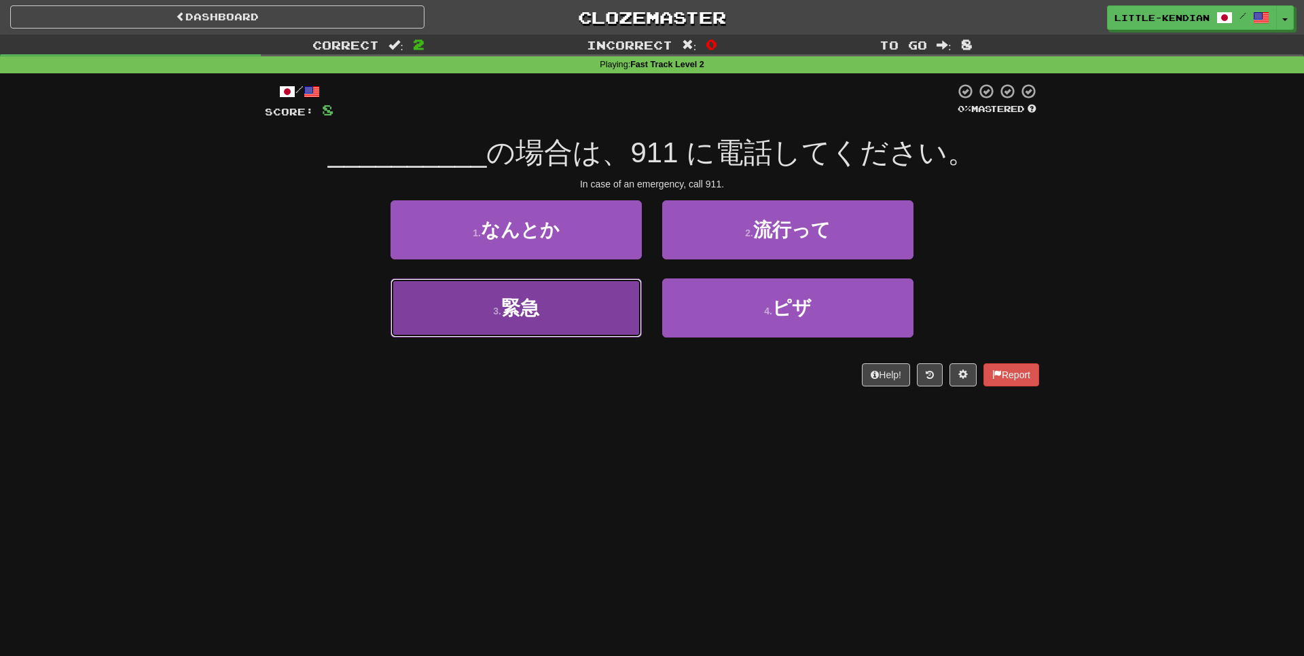
click at [546, 321] on button "3 . 緊急" at bounding box center [516, 308] width 251 height 59
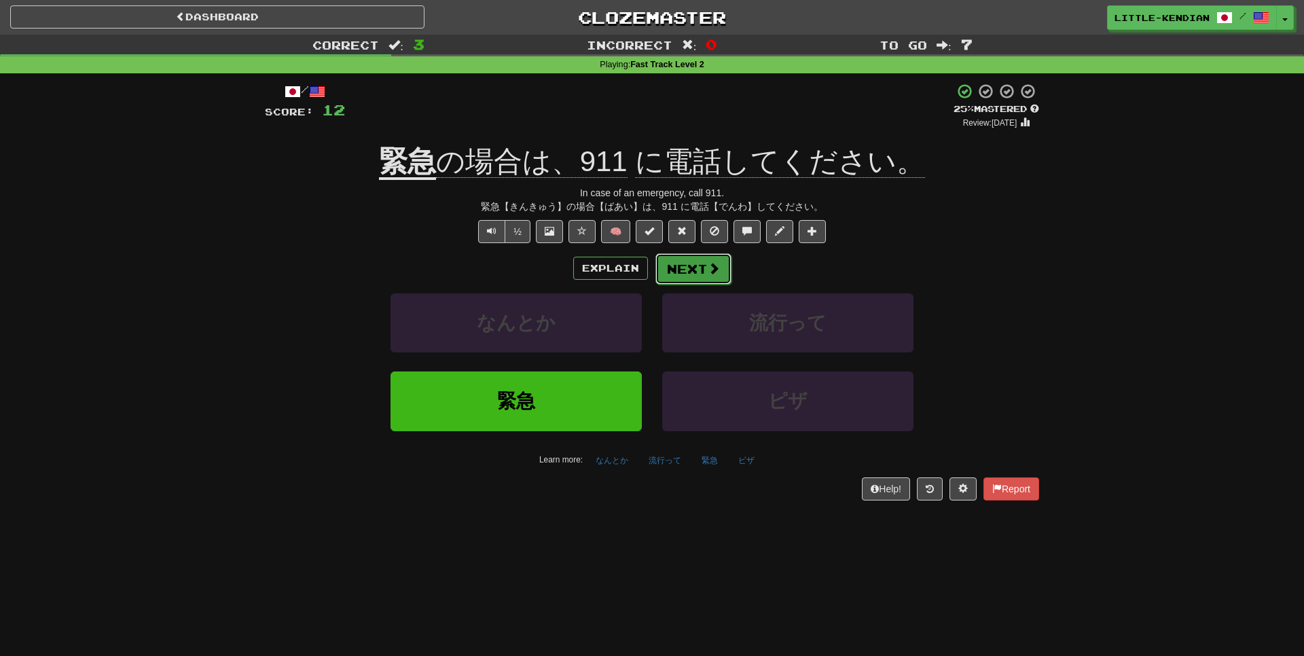
click at [707, 271] on button "Next" at bounding box center [694, 268] width 76 height 31
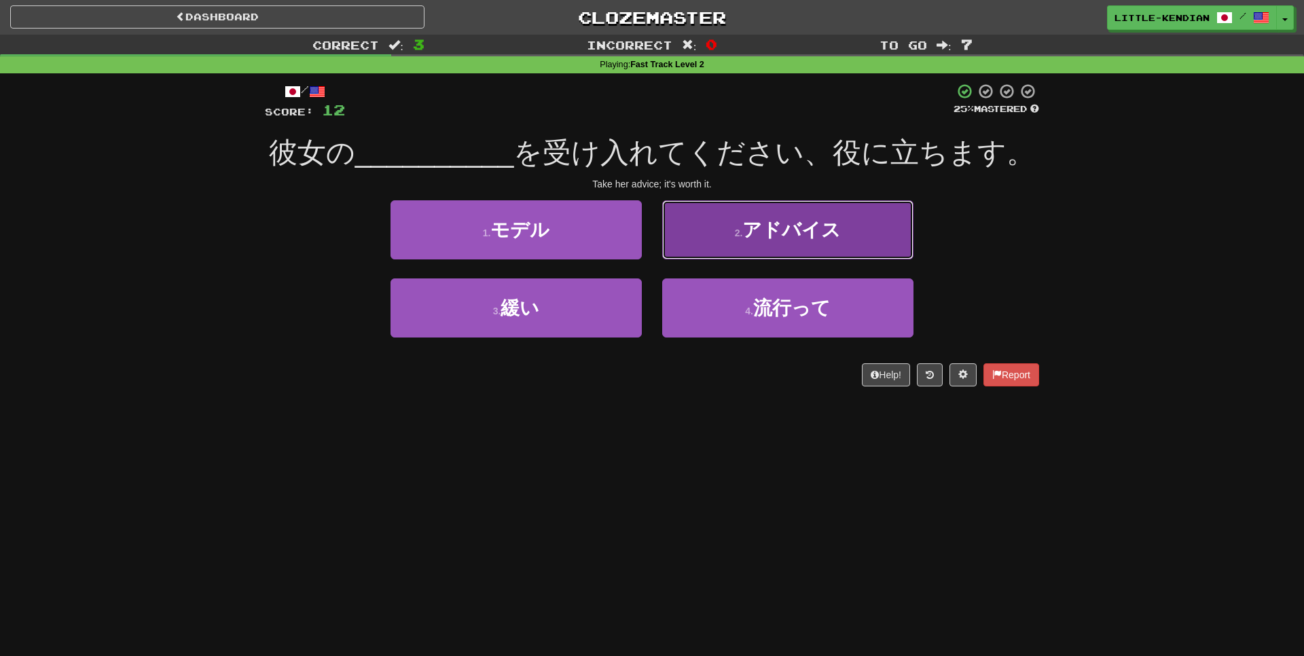
click at [900, 236] on button "2 . アドバイス" at bounding box center [787, 229] width 251 height 59
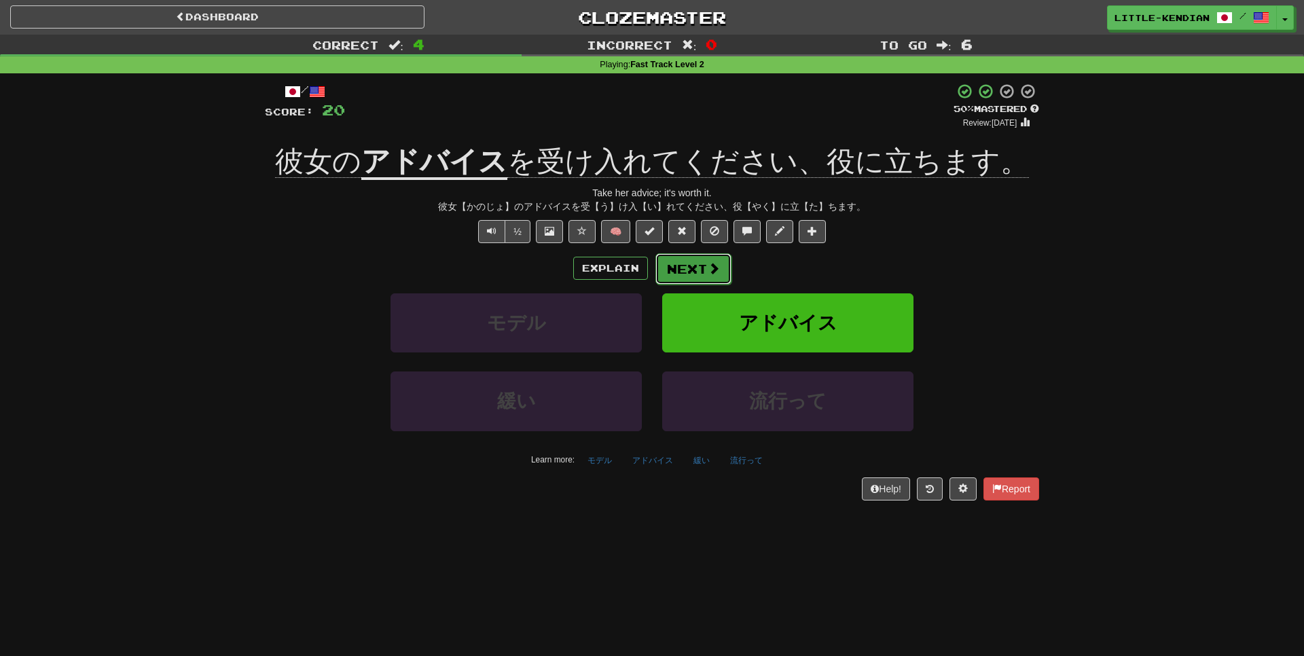
click at [699, 264] on button "Next" at bounding box center [694, 268] width 76 height 31
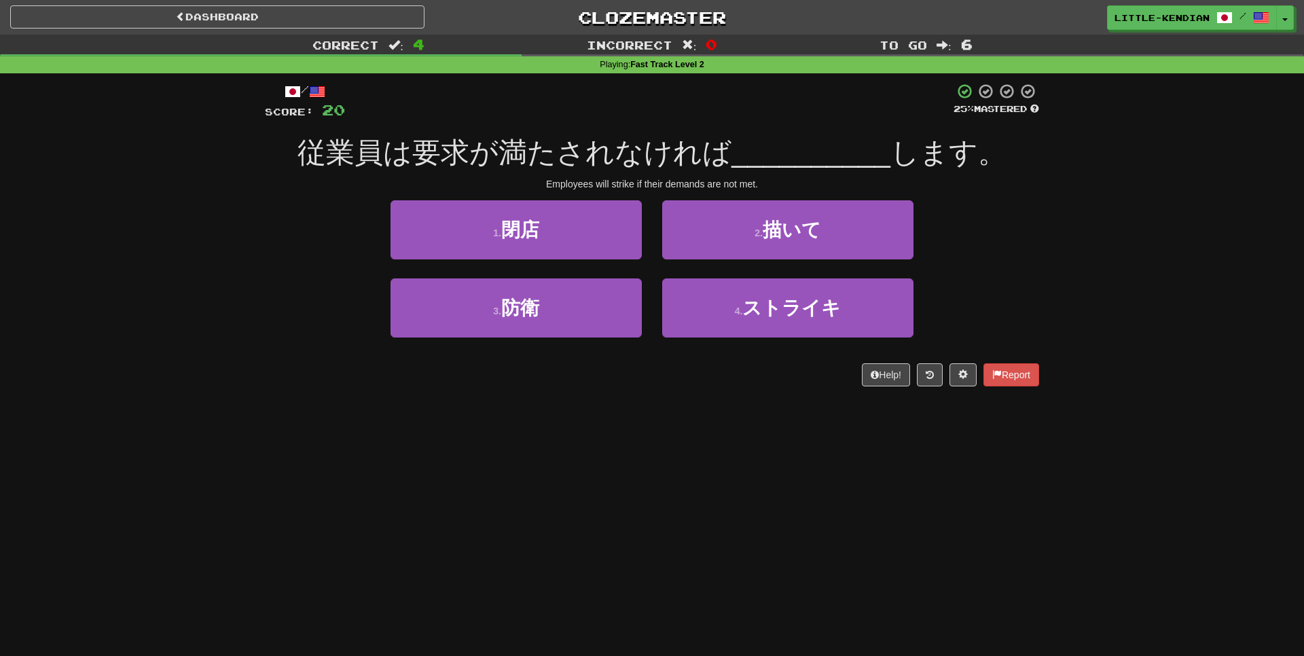
drag, startPoint x: 226, startPoint y: 190, endPoint x: 503, endPoint y: 194, distance: 277.2
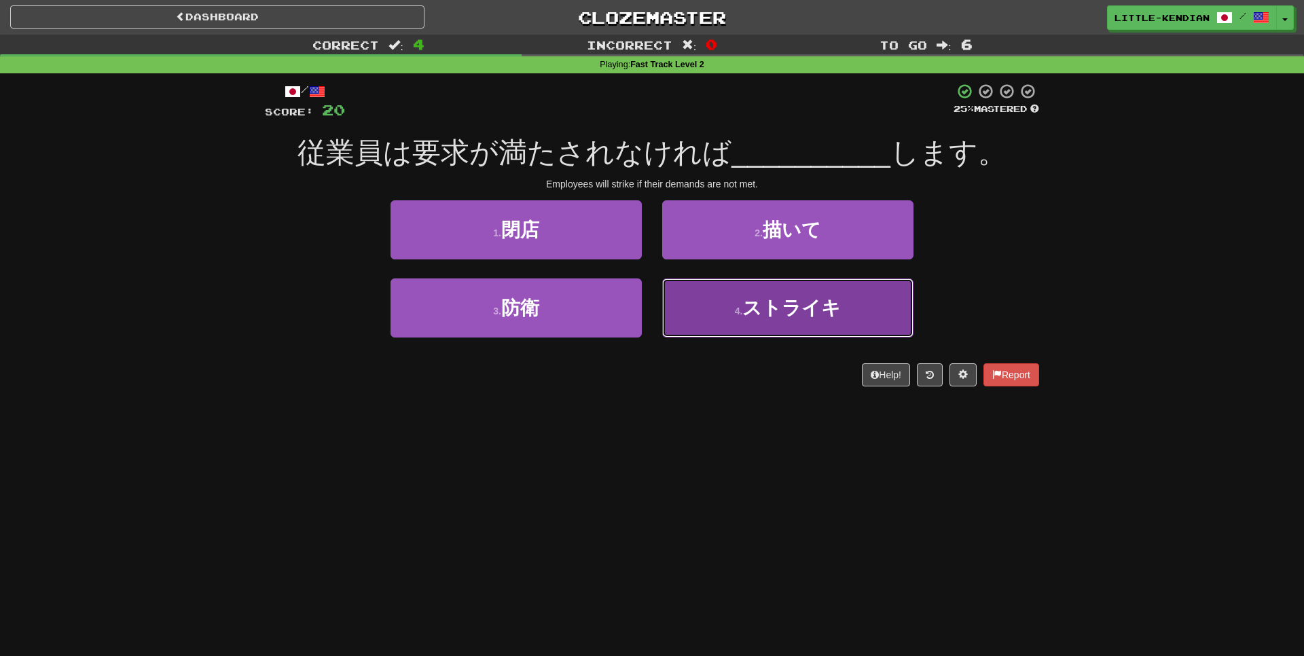
click at [772, 328] on button "4 . ストライキ" at bounding box center [787, 308] width 251 height 59
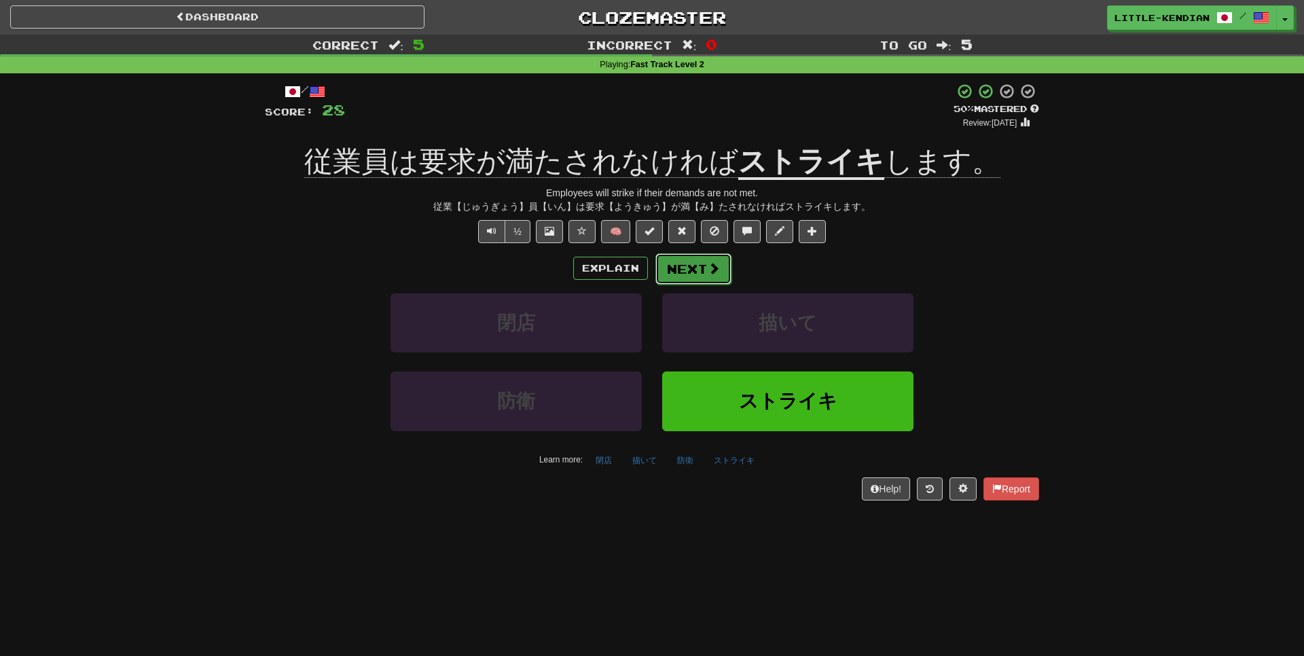
click at [684, 269] on button "Next" at bounding box center [694, 268] width 76 height 31
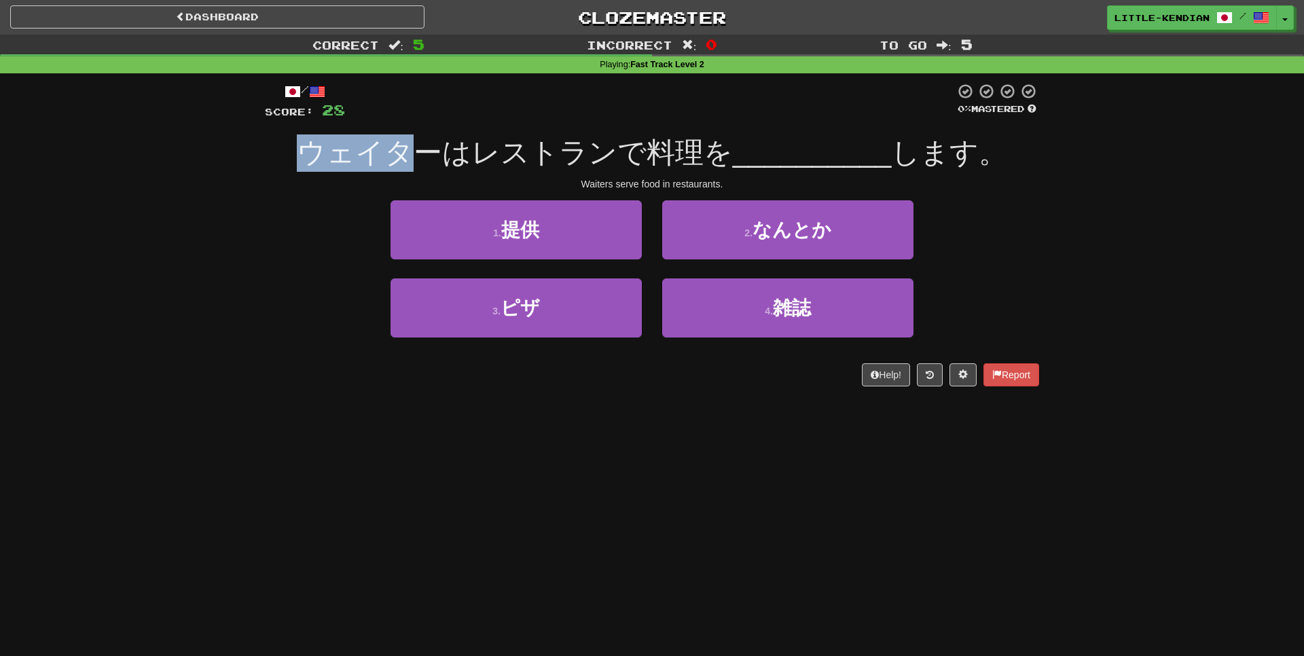
drag, startPoint x: 251, startPoint y: 171, endPoint x: 431, endPoint y: 166, distance: 180.1
click at [429, 166] on div "Correct : 5 Incorrect : 0 To go : 5 Playing : Fast Track Level 2 / Score: 28 0 …" at bounding box center [652, 220] width 1304 height 371
click at [431, 166] on span "ウェイターはレストランで料理を" at bounding box center [515, 153] width 436 height 32
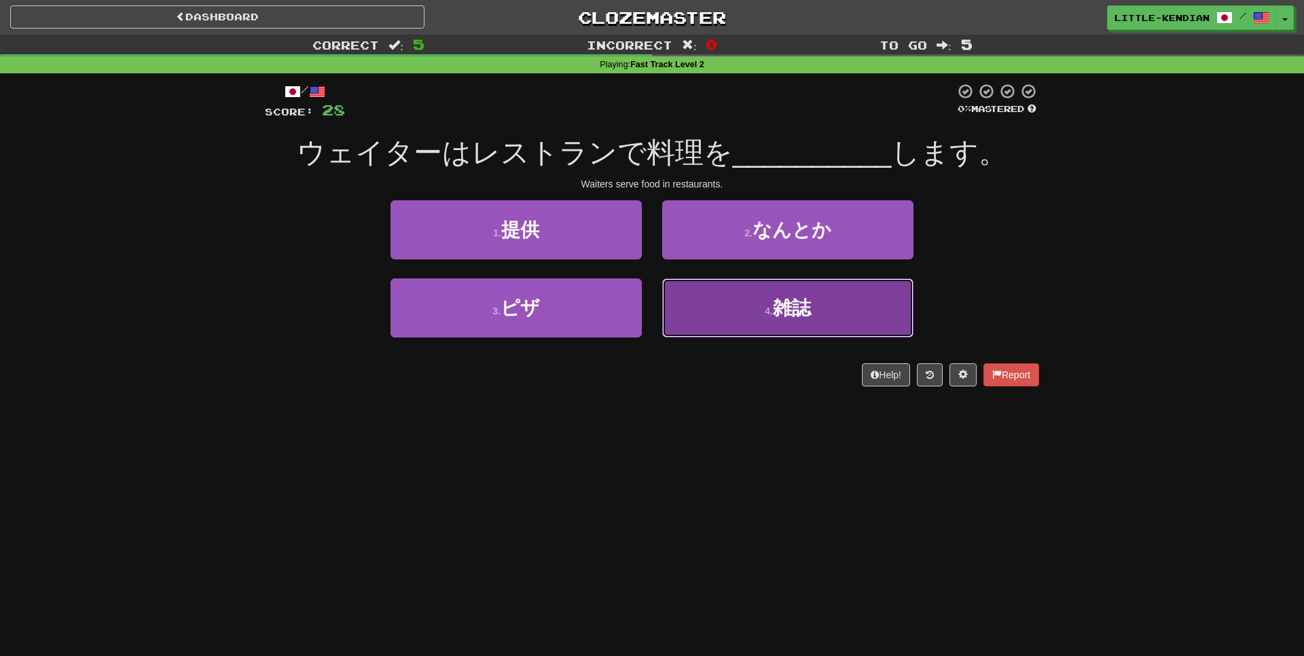
click at [776, 315] on span "雑誌" at bounding box center [792, 308] width 38 height 21
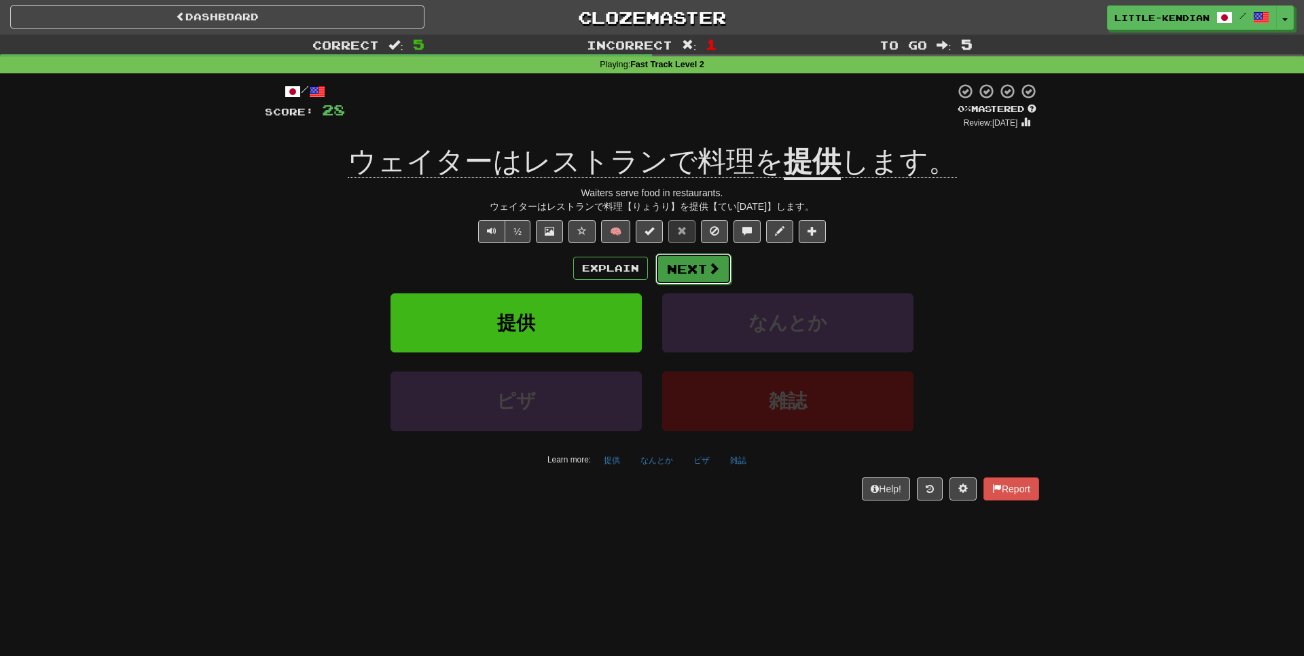
click at [708, 272] on span at bounding box center [714, 268] width 12 height 12
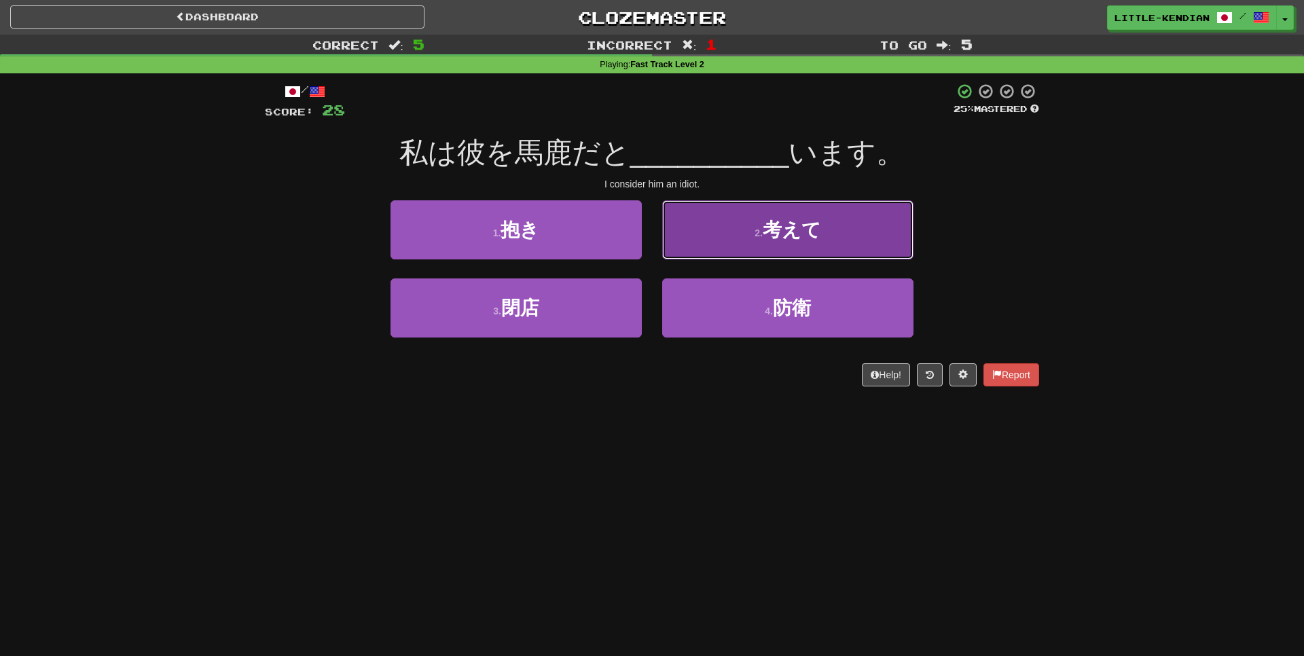
click at [836, 253] on button "2 . 考えて" at bounding box center [787, 229] width 251 height 59
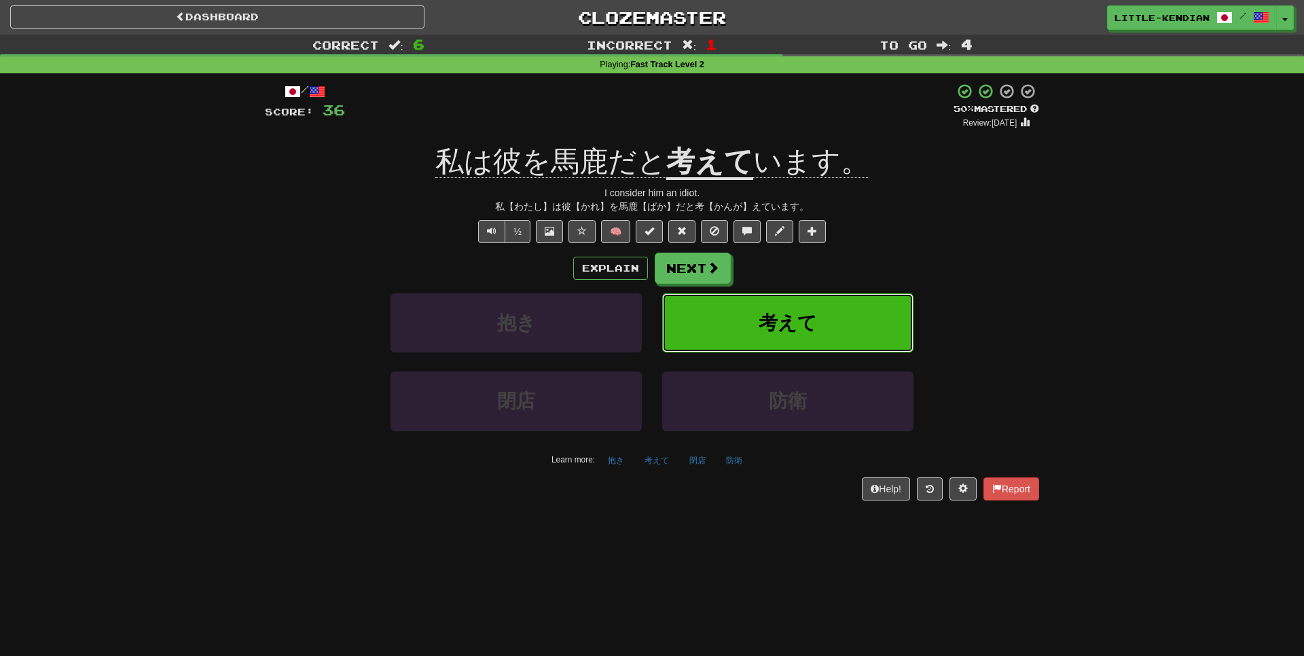
click at [795, 319] on span "考えて" at bounding box center [788, 322] width 58 height 21
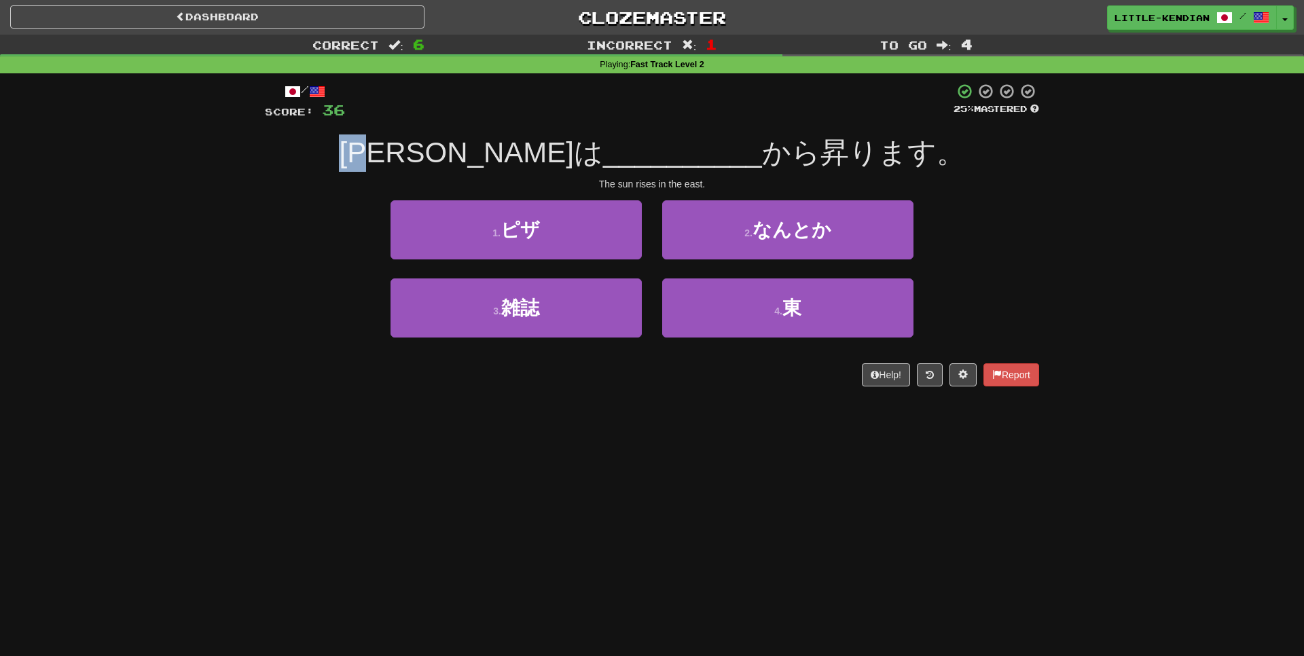
drag, startPoint x: 411, startPoint y: 147, endPoint x: 478, endPoint y: 143, distance: 66.7
click at [478, 143] on div "太陽は __________ から昇ります。" at bounding box center [652, 153] width 774 height 37
click at [478, 143] on span "太陽は" at bounding box center [471, 153] width 264 height 32
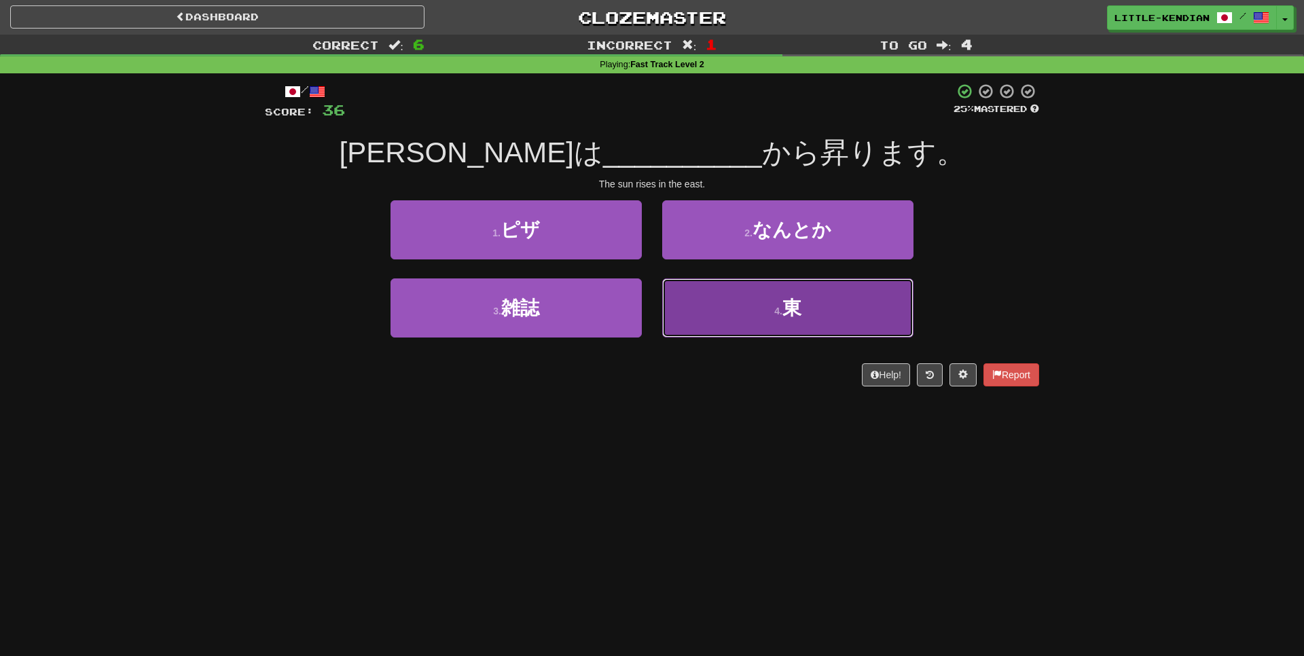
click at [748, 317] on button "4 . 東" at bounding box center [787, 308] width 251 height 59
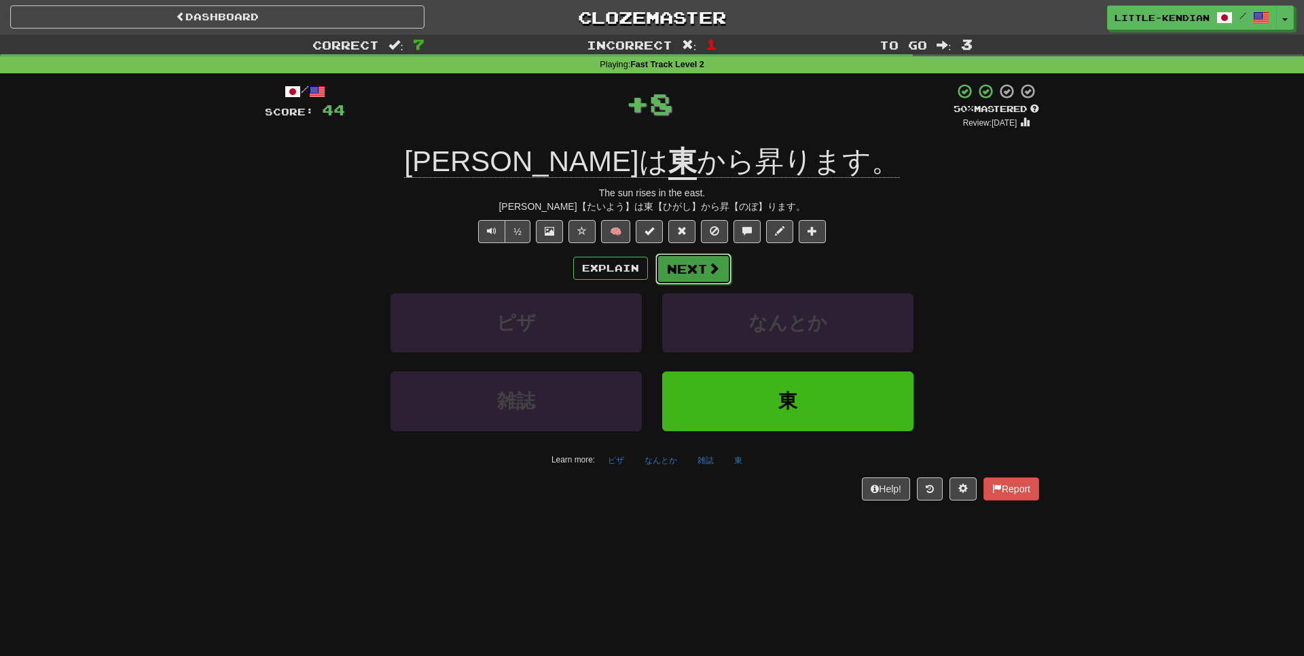
click at [694, 264] on button "Next" at bounding box center [694, 268] width 76 height 31
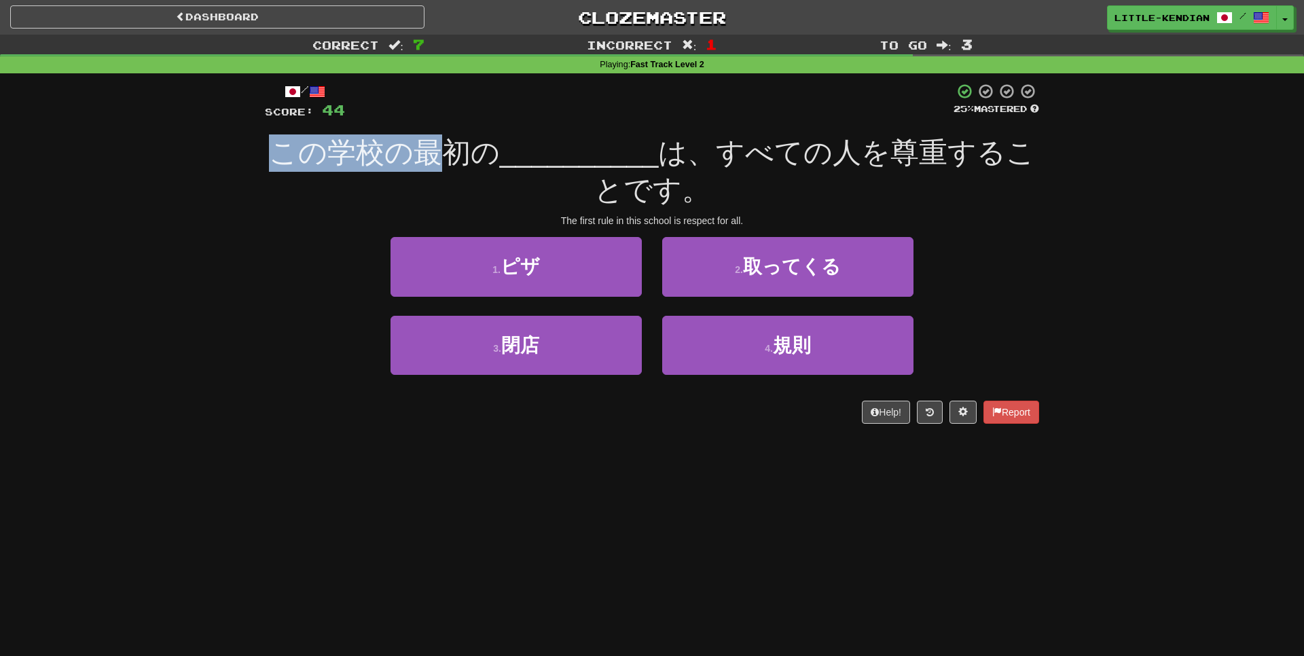
drag, startPoint x: 301, startPoint y: 158, endPoint x: 464, endPoint y: 151, distance: 163.2
click at [461, 153] on span "この学校の最初の" at bounding box center [384, 153] width 231 height 32
click at [465, 151] on span "この学校の最初の" at bounding box center [384, 153] width 231 height 32
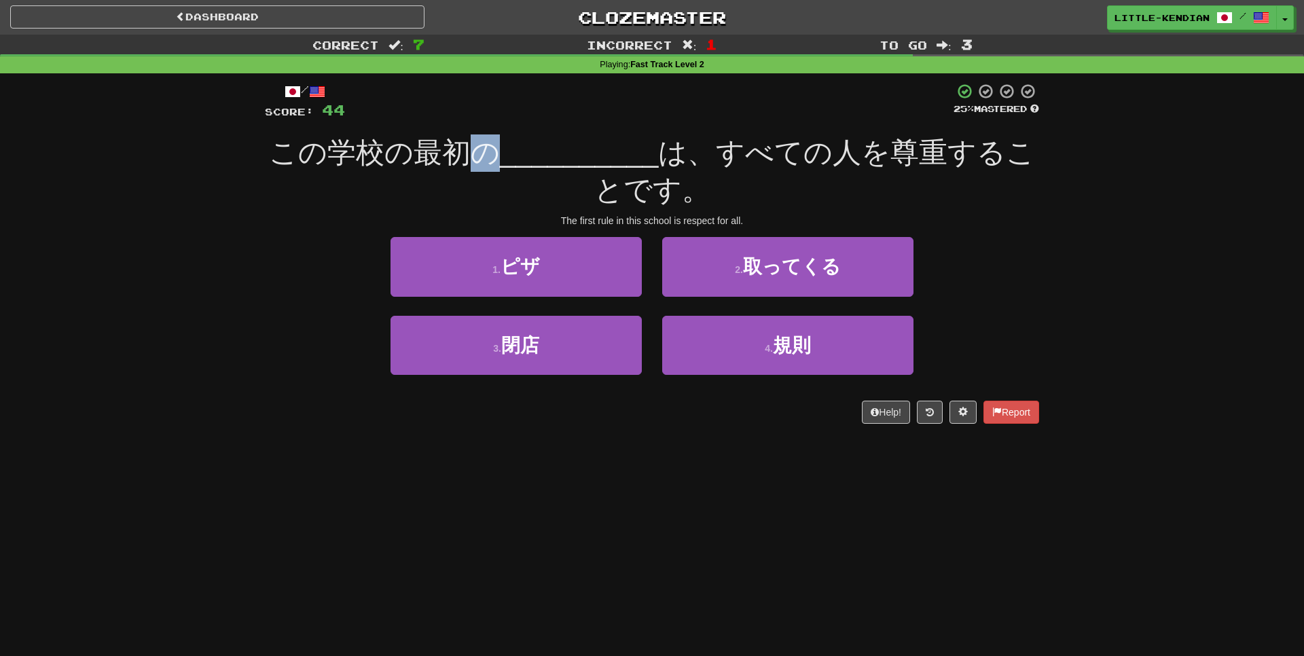
drag, startPoint x: 505, startPoint y: 149, endPoint x: 481, endPoint y: 150, distance: 24.5
click at [481, 150] on div "この学校の最初の __________ は、すべての人を尊重することです。" at bounding box center [652, 172] width 774 height 74
click at [481, 150] on span "この学校の最初の" at bounding box center [384, 153] width 231 height 32
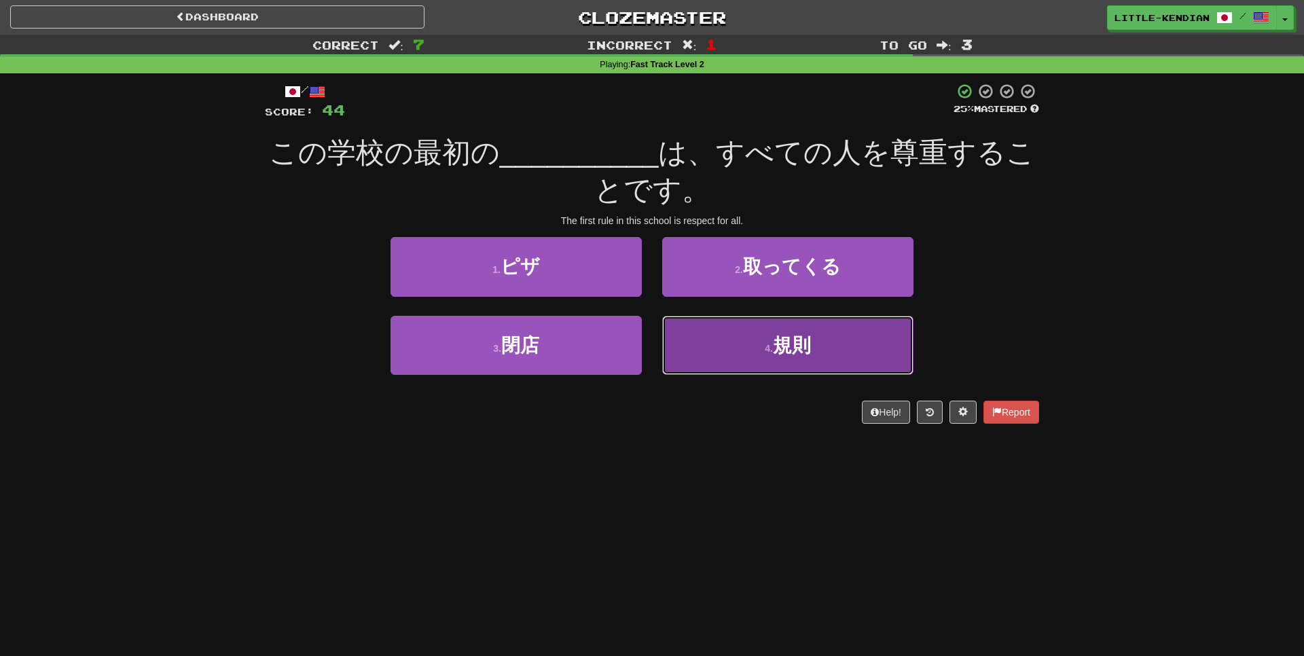
click at [798, 340] on span "規則" at bounding box center [792, 345] width 38 height 21
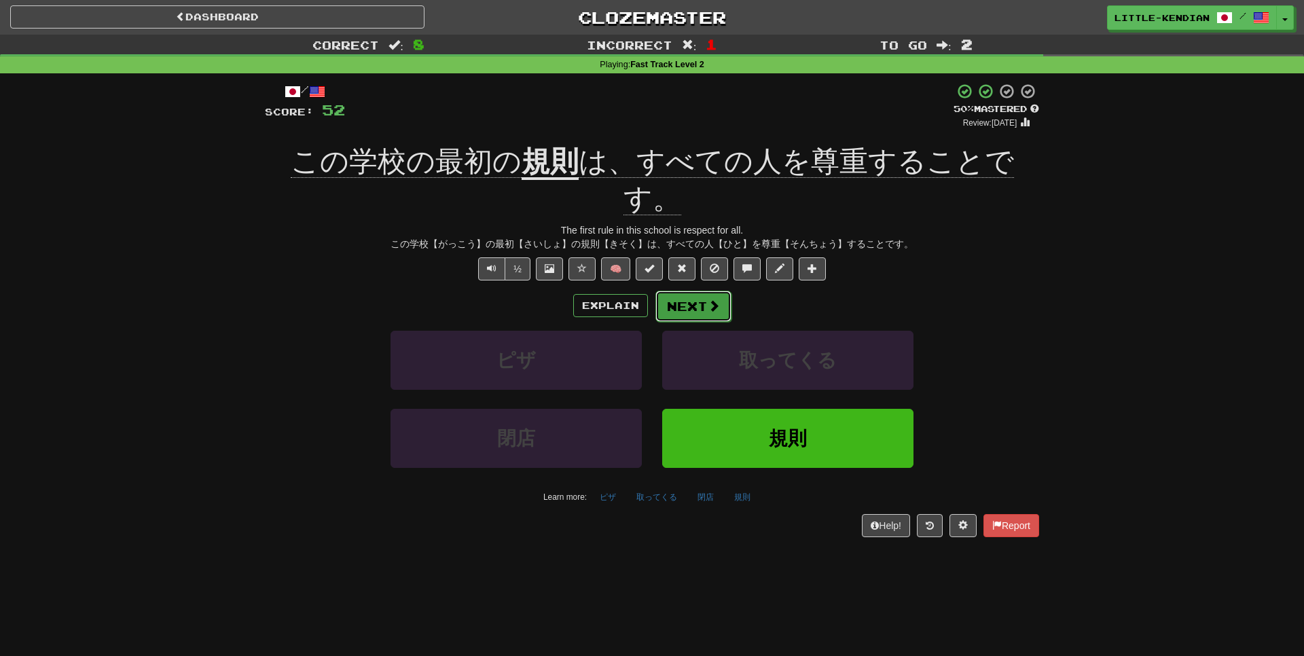
click at [717, 300] on span at bounding box center [714, 306] width 12 height 12
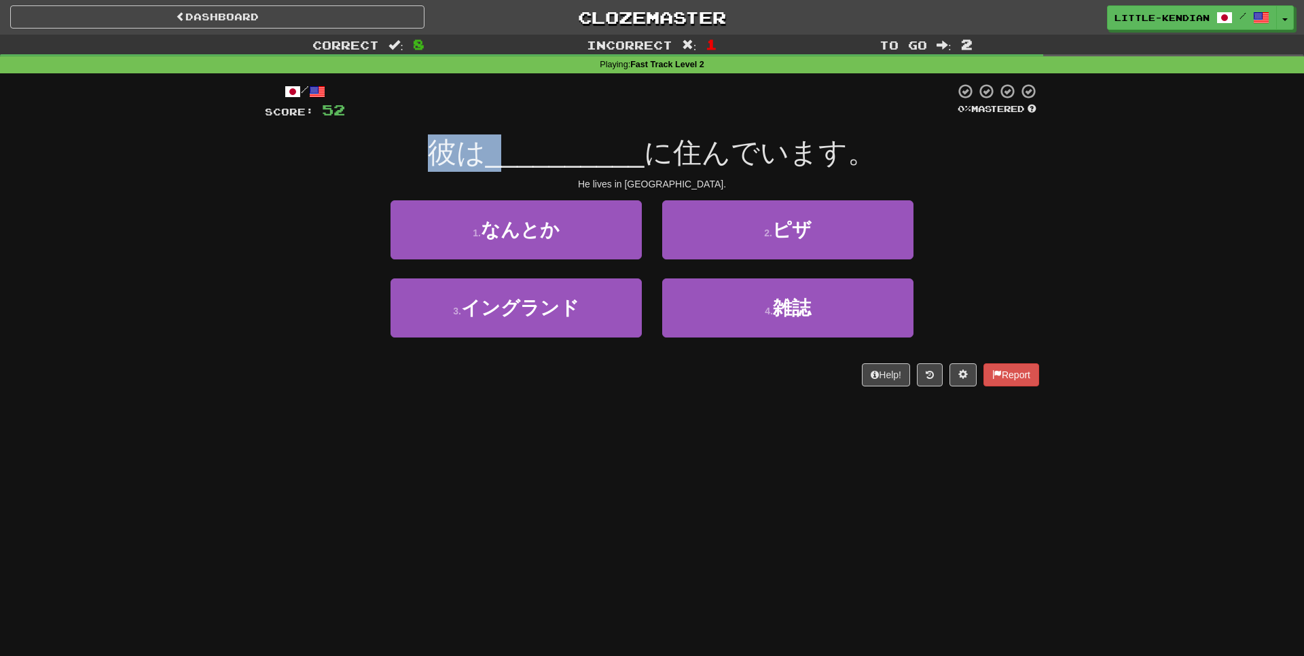
drag, startPoint x: 440, startPoint y: 162, endPoint x: 497, endPoint y: 163, distance: 57.1
click at [497, 163] on div "彼は __________ に住んでいます。" at bounding box center [652, 153] width 774 height 37
click at [497, 163] on span "__________" at bounding box center [565, 153] width 159 height 32
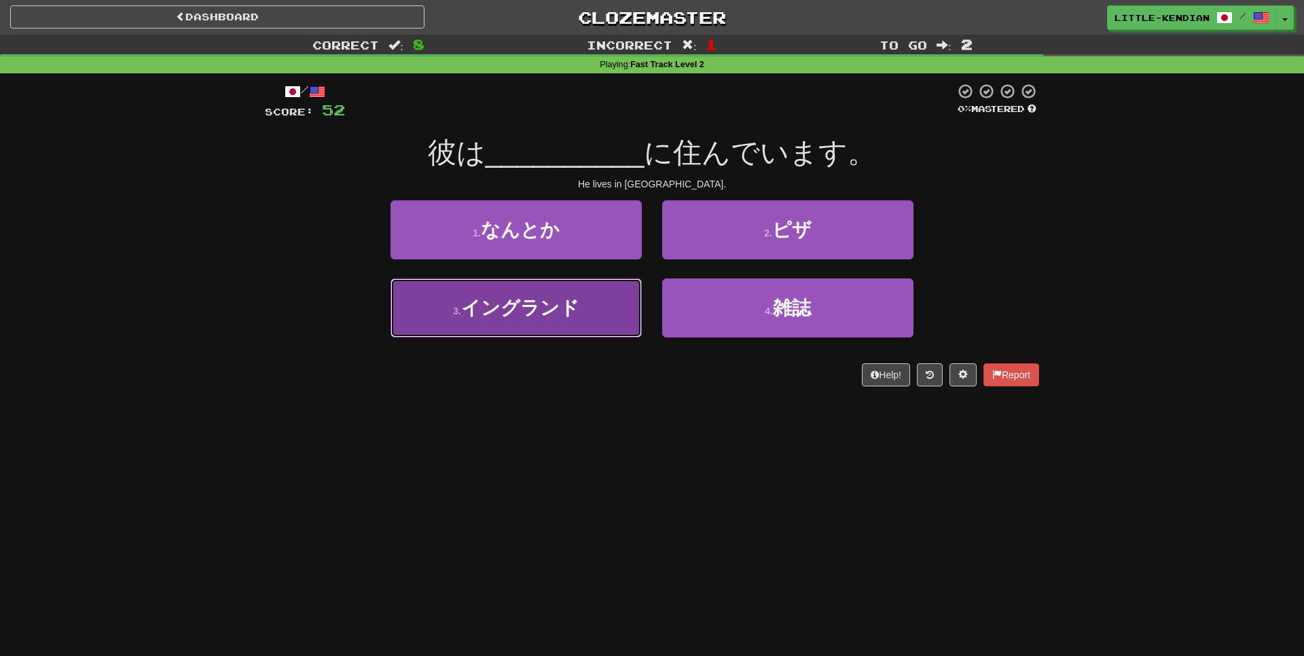
click at [585, 316] on button "3 . イングランド" at bounding box center [516, 308] width 251 height 59
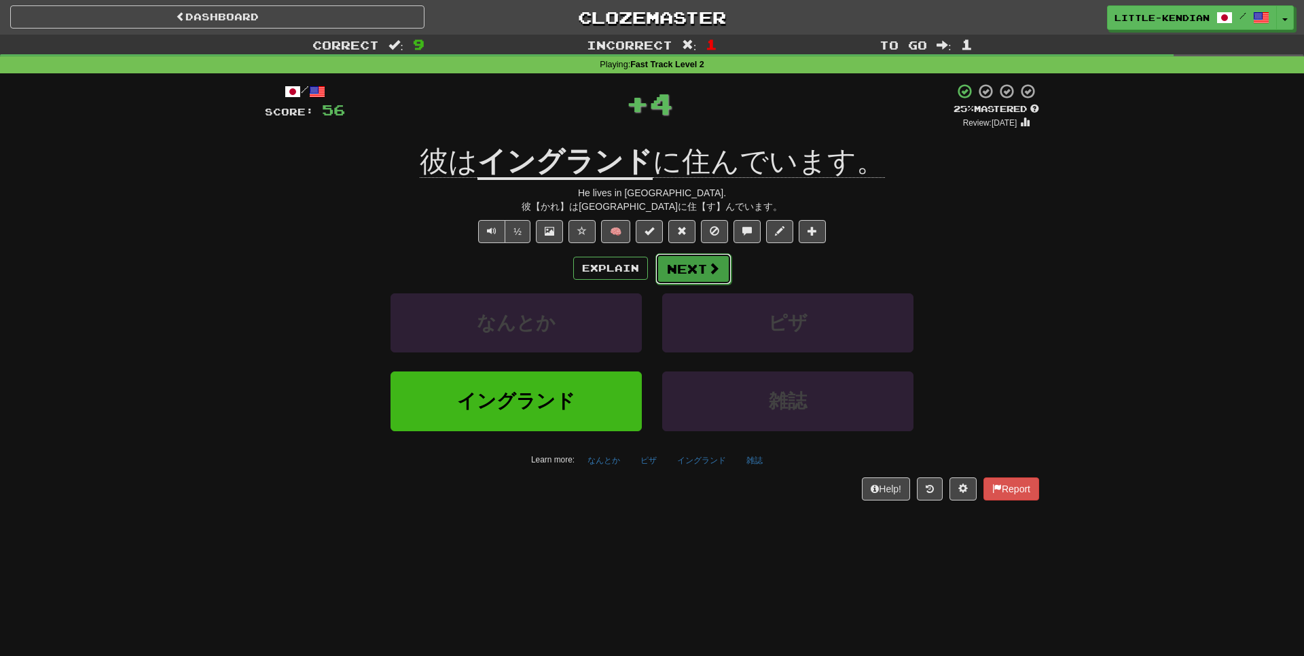
click at [685, 283] on button "Next" at bounding box center [694, 268] width 76 height 31
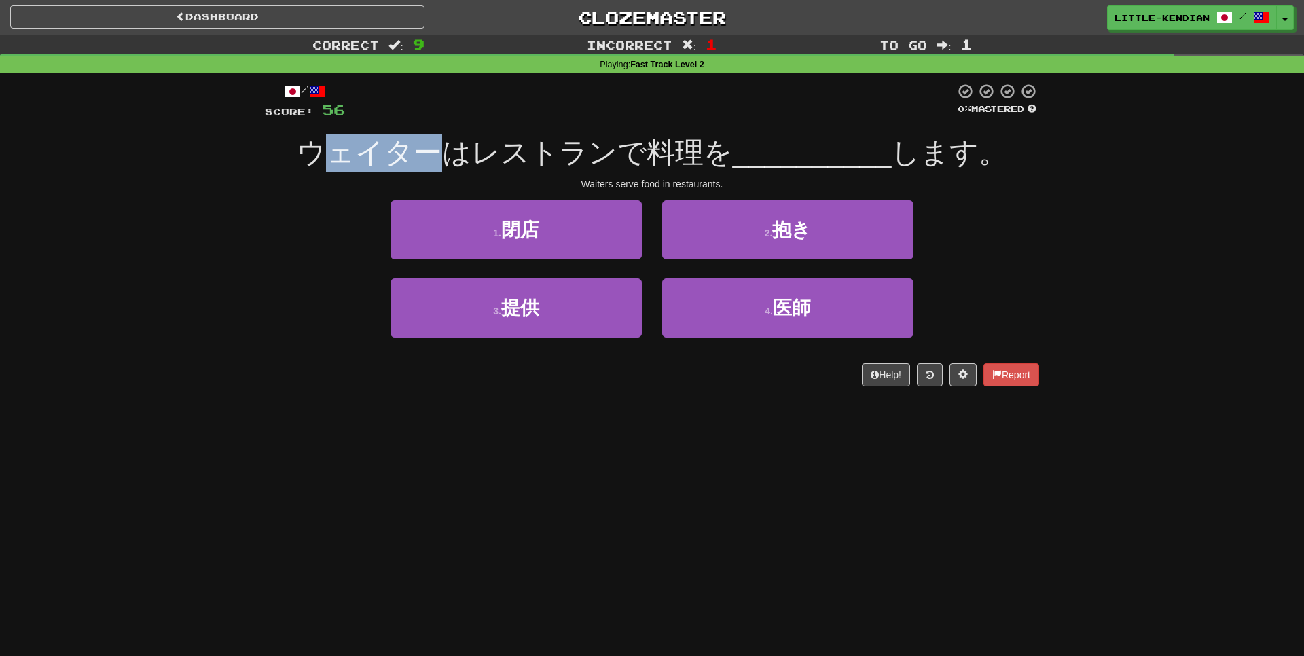
drag, startPoint x: 325, startPoint y: 162, endPoint x: 457, endPoint y: 164, distance: 131.8
click at [457, 164] on span "ウェイターはレストランで料理を" at bounding box center [515, 153] width 436 height 32
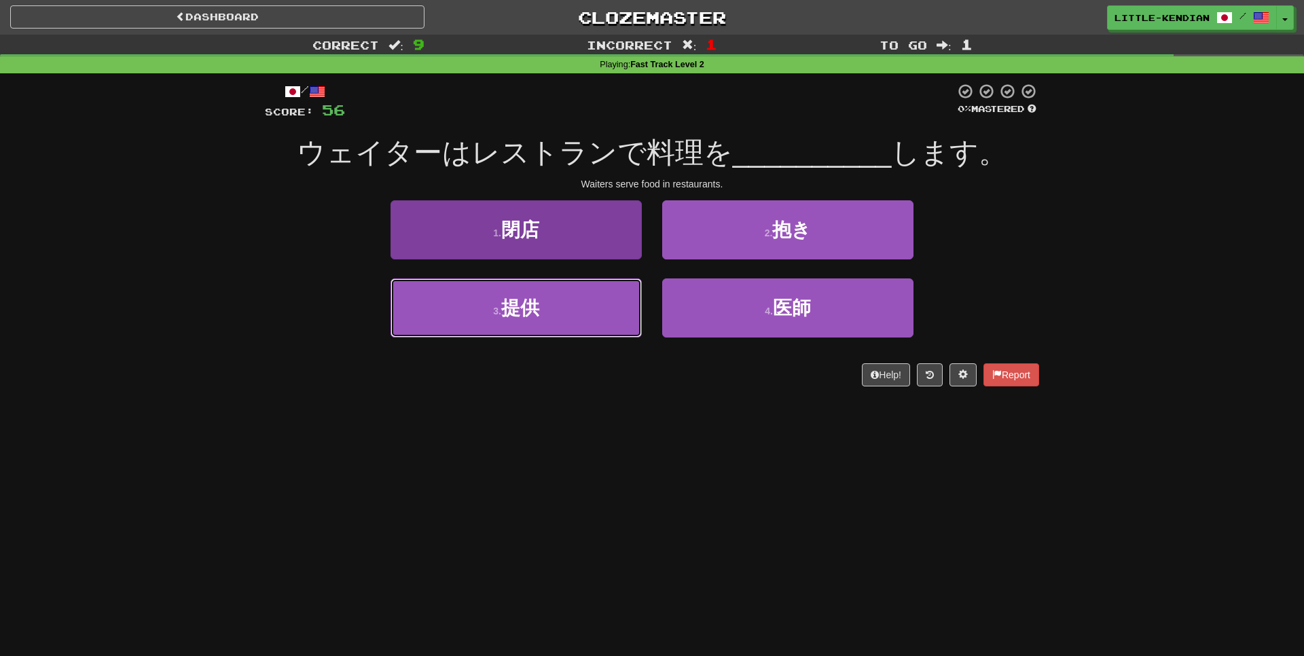
click at [569, 299] on button "3 . 提供" at bounding box center [516, 308] width 251 height 59
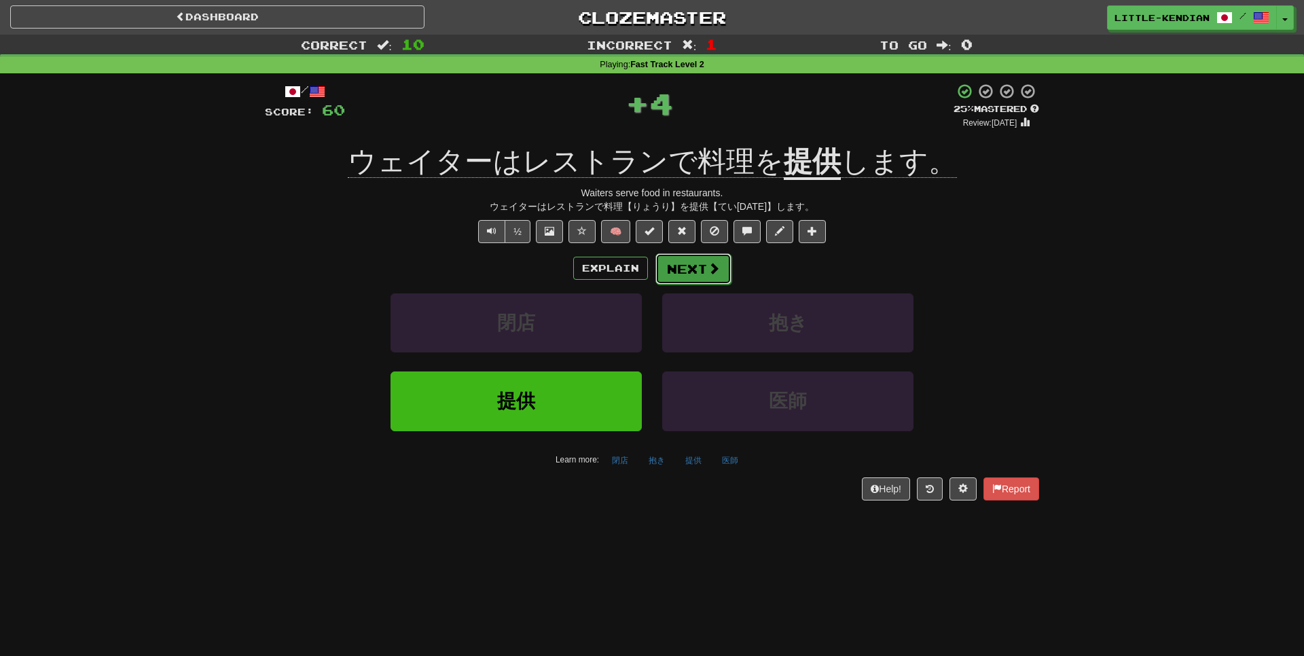
click at [685, 268] on button "Next" at bounding box center [694, 268] width 76 height 31
